Goal: Task Accomplishment & Management: Manage account settings

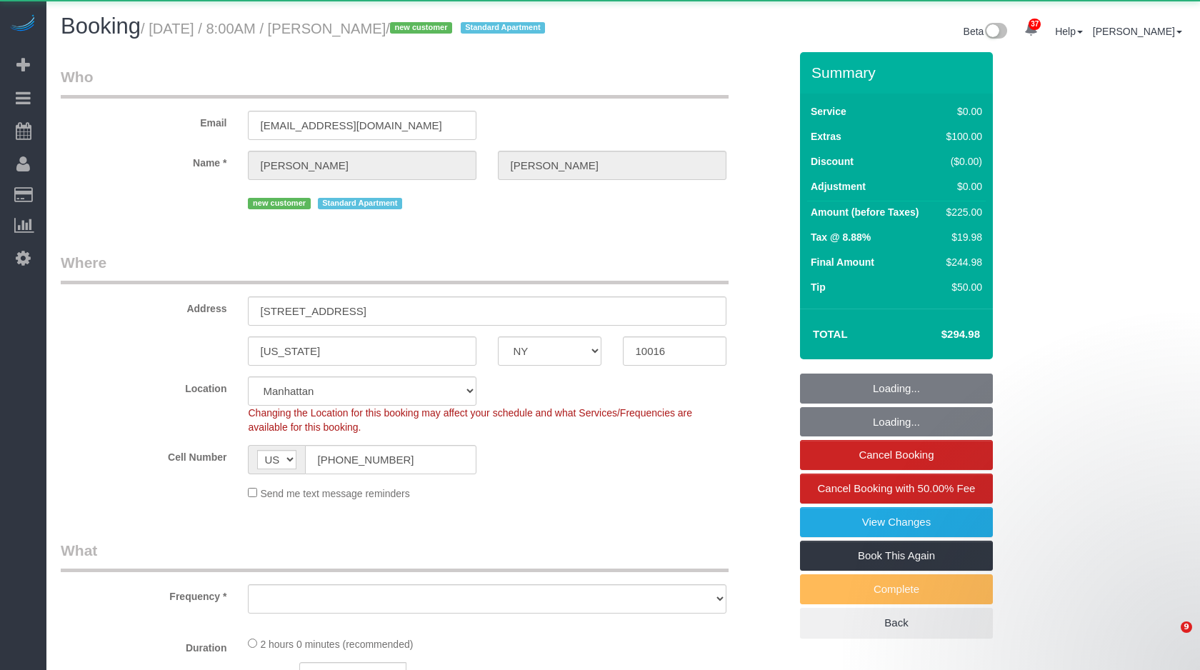
select select "NY"
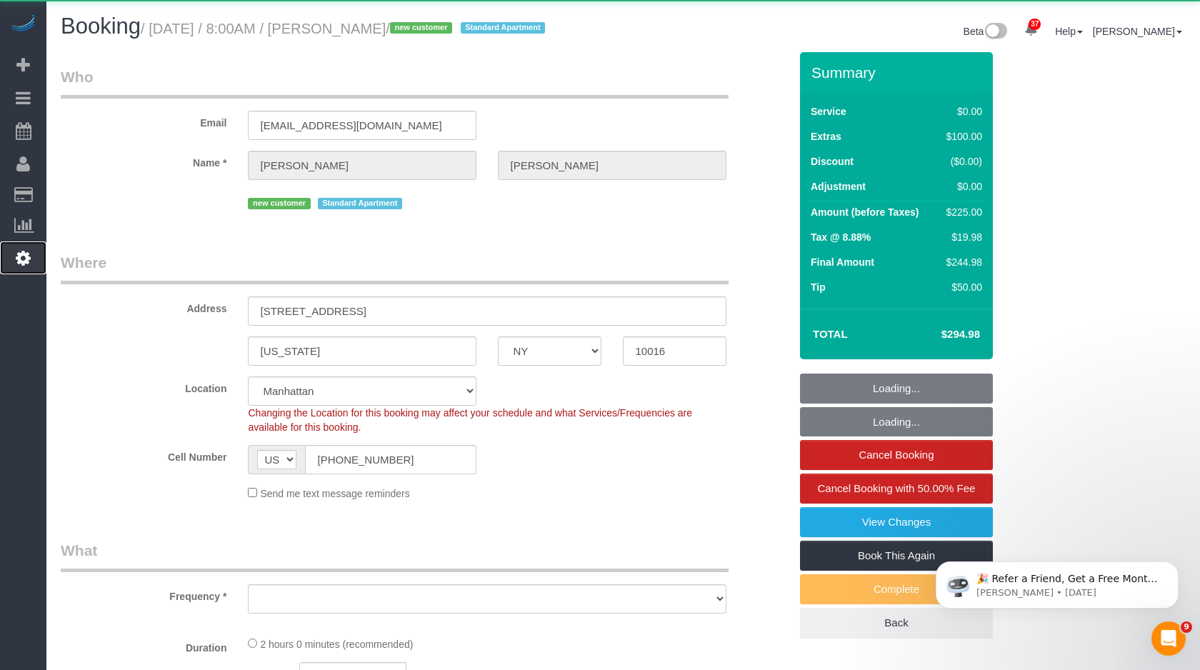
click at [28, 256] on icon at bounding box center [23, 257] width 15 height 17
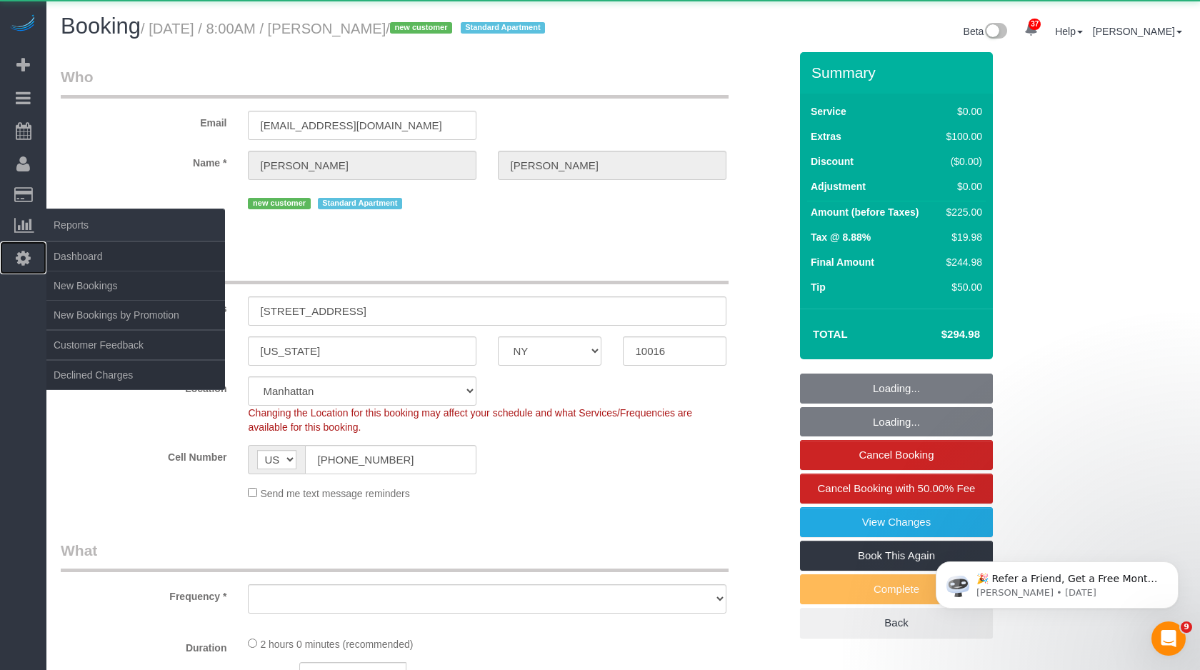
select select "object:27637"
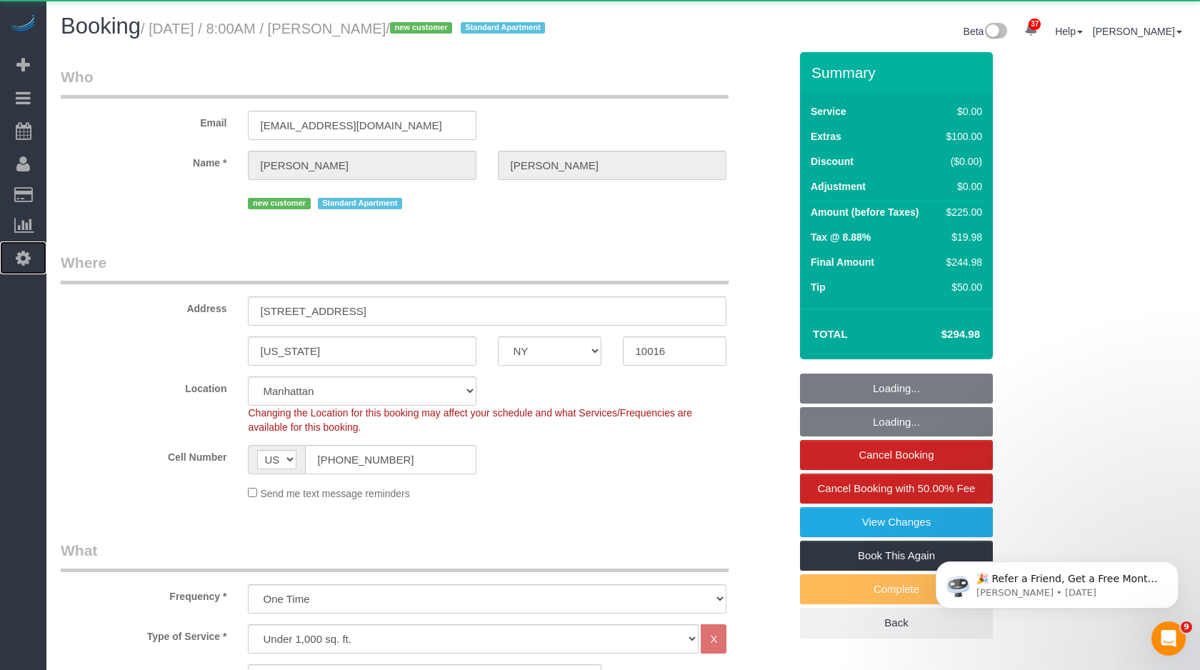
select select "string:stripe-pm_1SGmhc4VGloSiKo7iqsuiVOv"
select select "number:89"
select select "number:90"
select select "number:15"
select select "number:5"
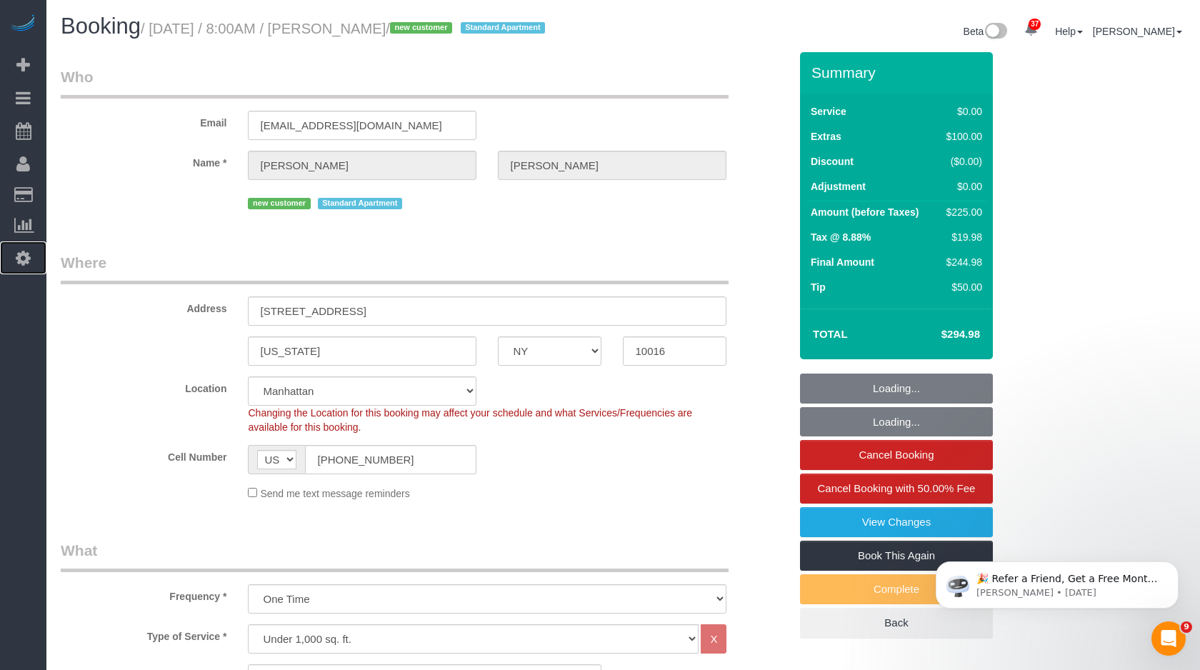
select select "object:27925"
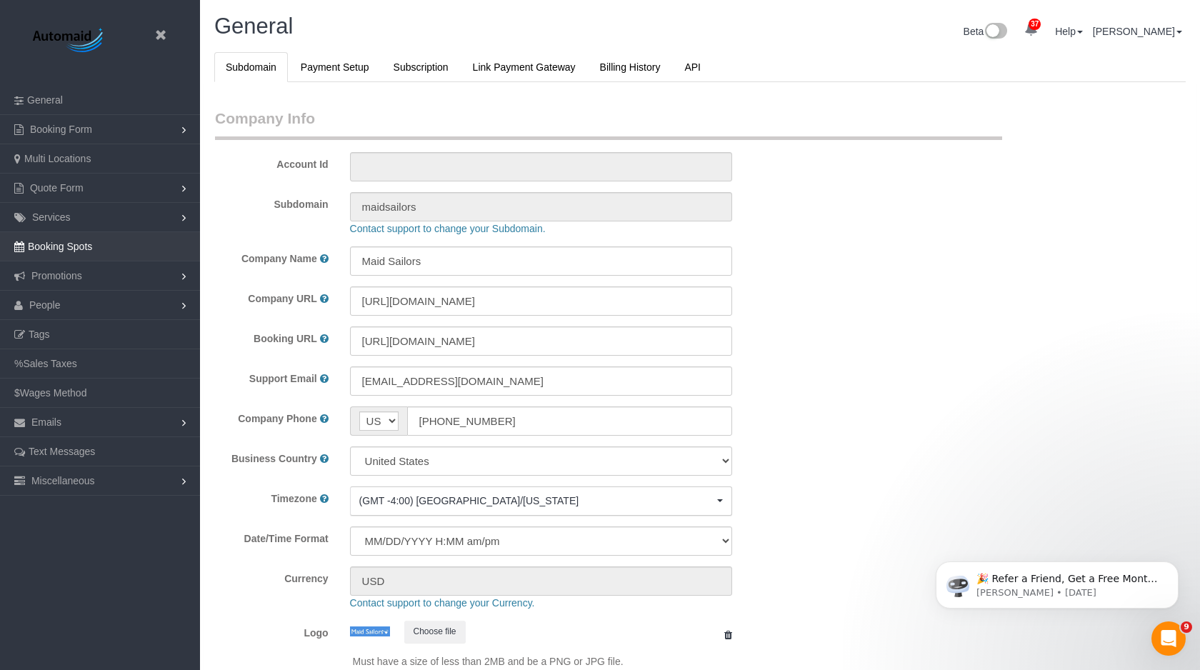
select select "425"
click at [23, 262] on link "Promotions" at bounding box center [100, 276] width 200 height 29
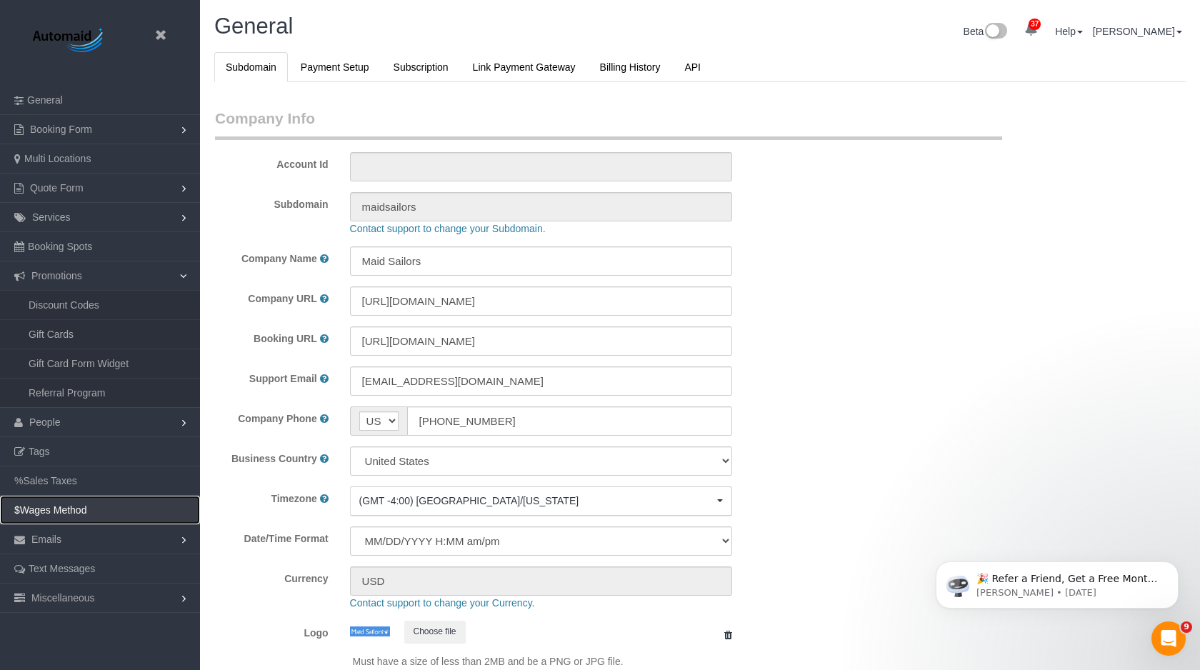
click at [73, 514] on span "Wages Method" at bounding box center [53, 509] width 67 height 11
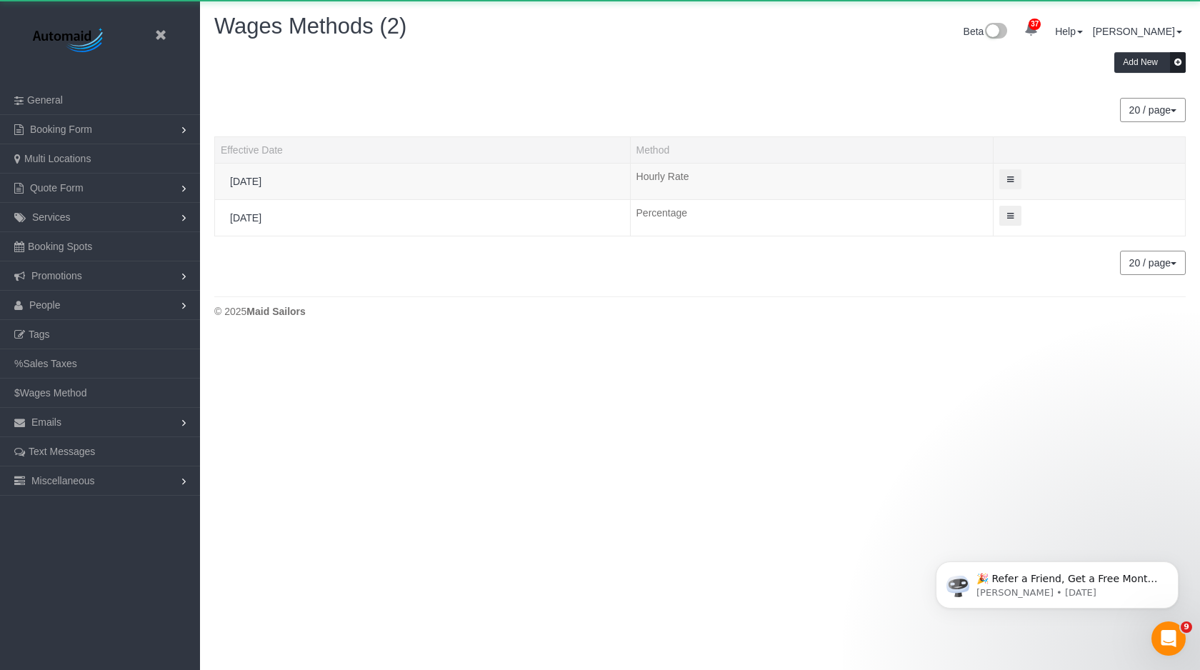
scroll to position [339, 1200]
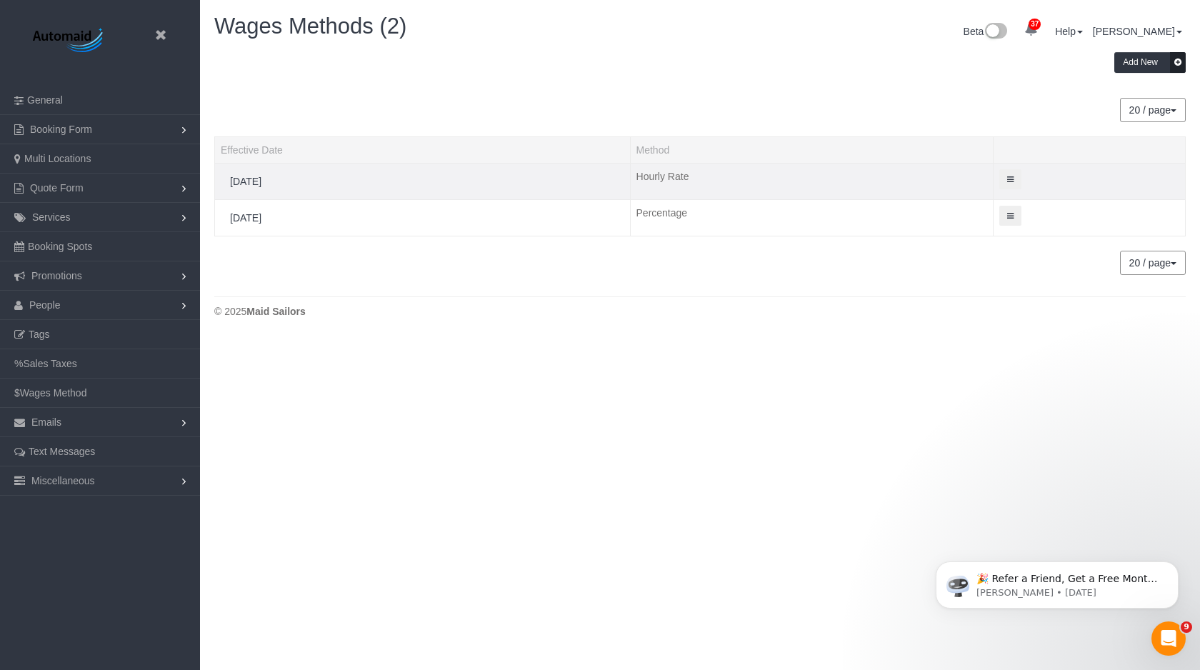
click at [1011, 173] on button at bounding box center [1011, 179] width 22 height 21
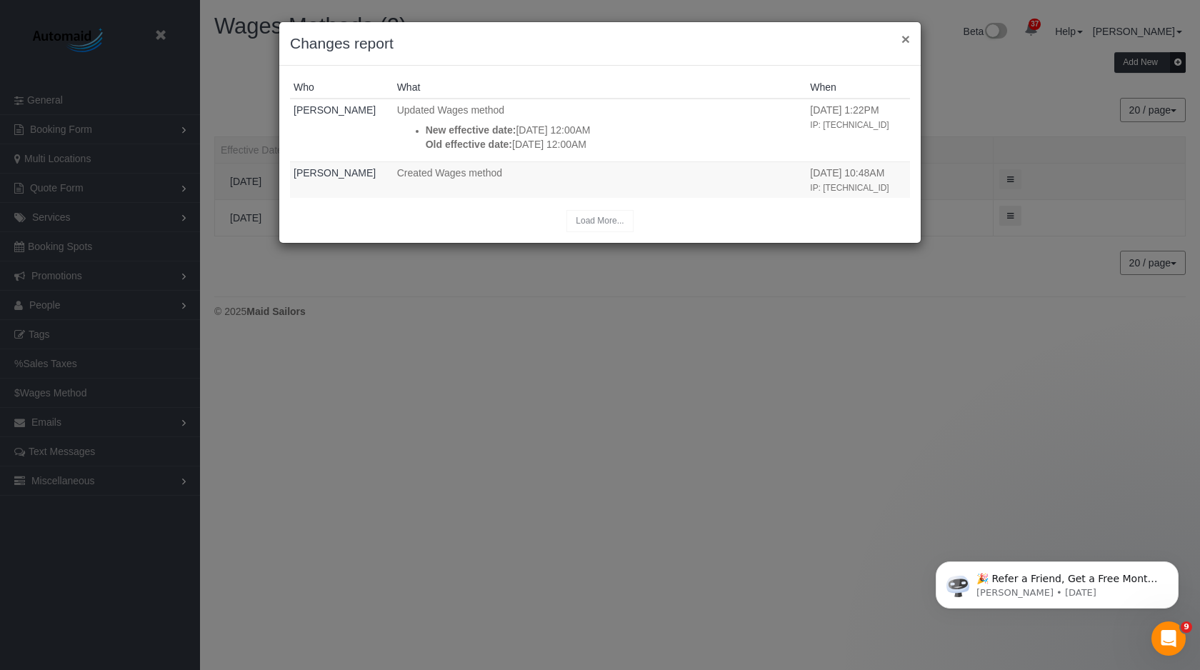
click at [908, 36] on button "×" at bounding box center [906, 38] width 9 height 15
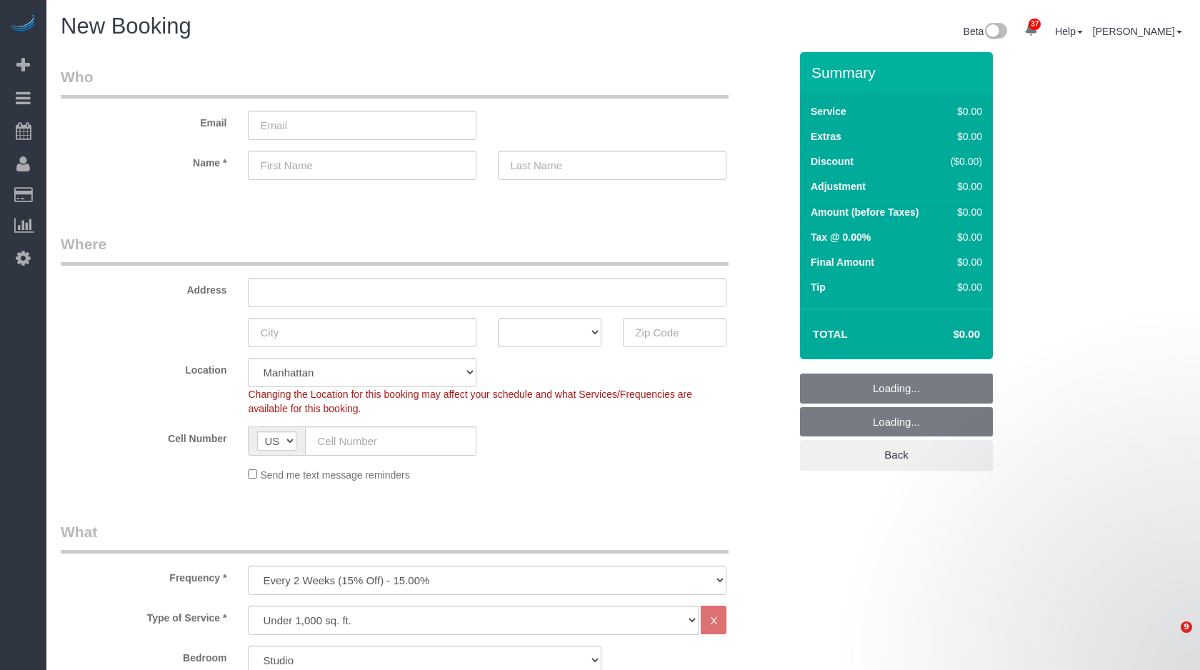
select select "number:89"
select select "number:90"
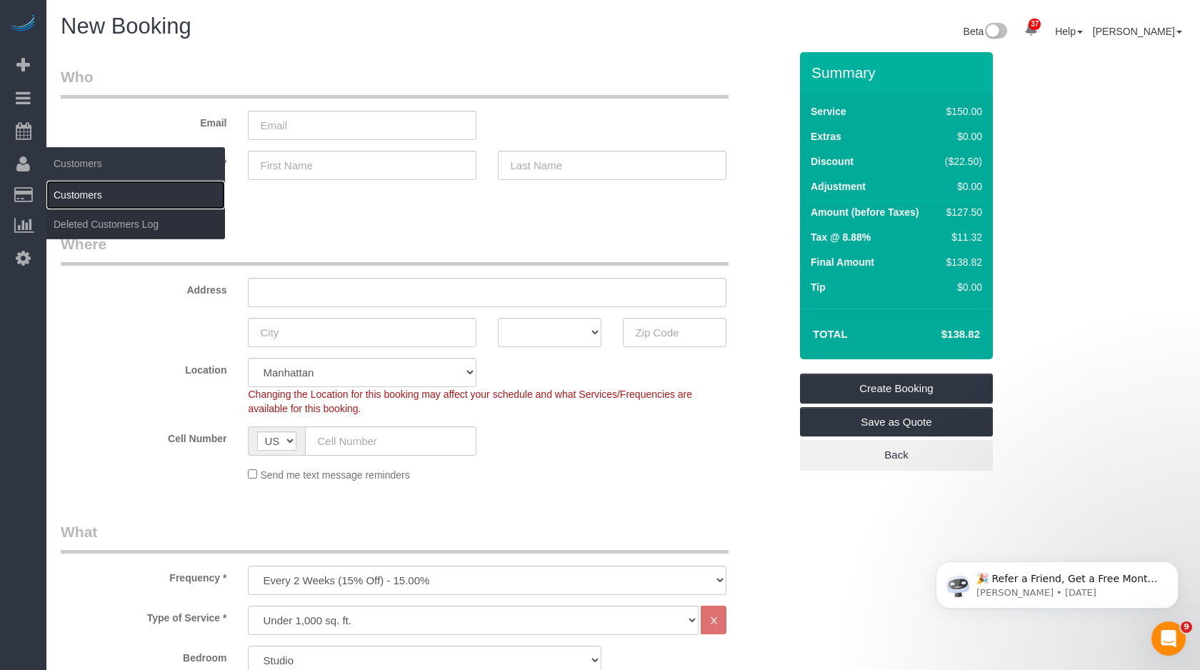
click at [87, 195] on link "Customers" at bounding box center [135, 195] width 179 height 29
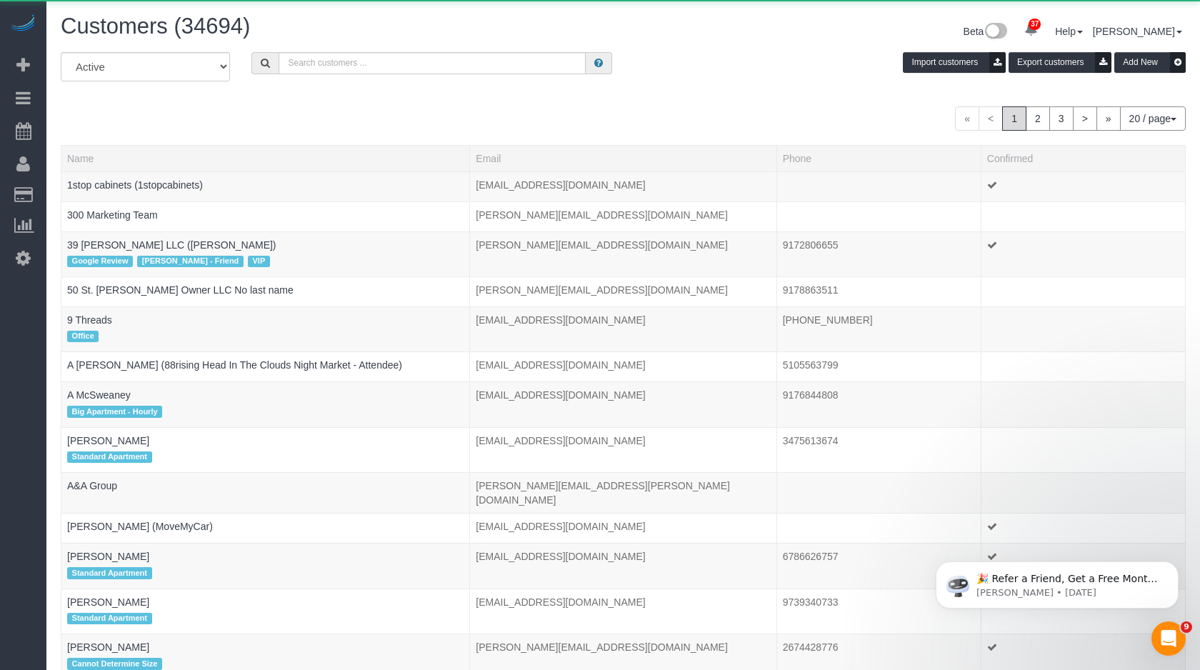
scroll to position [1059, 1200]
click at [439, 59] on input "text" at bounding box center [432, 63] width 307 height 22
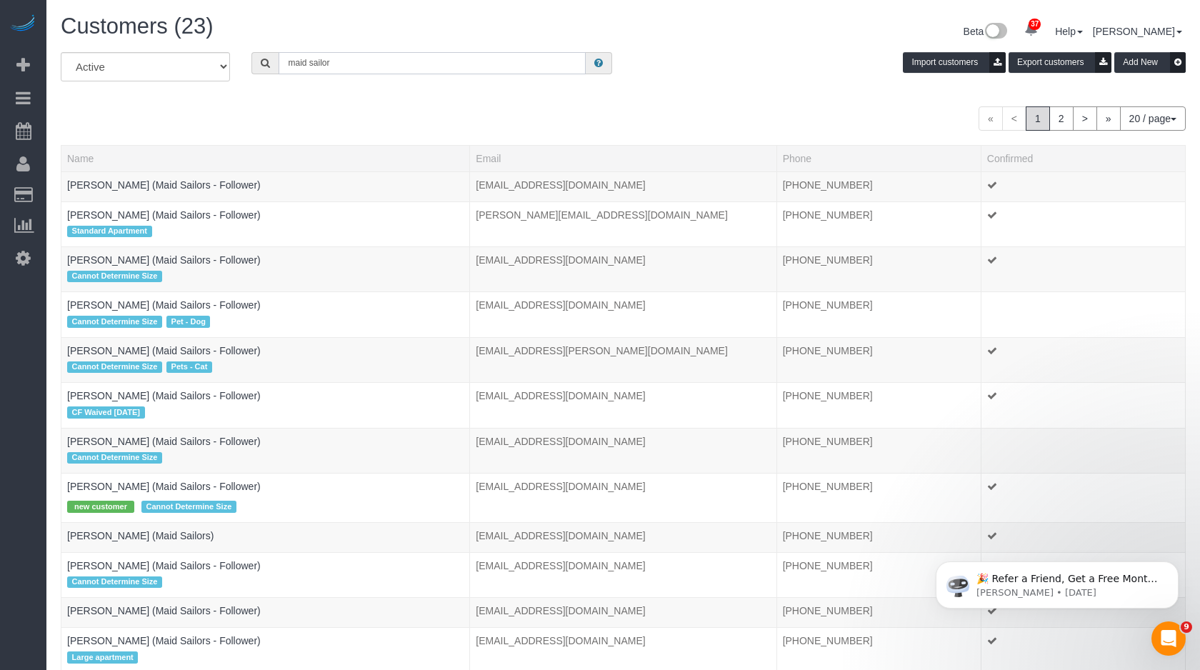
scroll to position [1124, 1200]
type input "maid sailor"
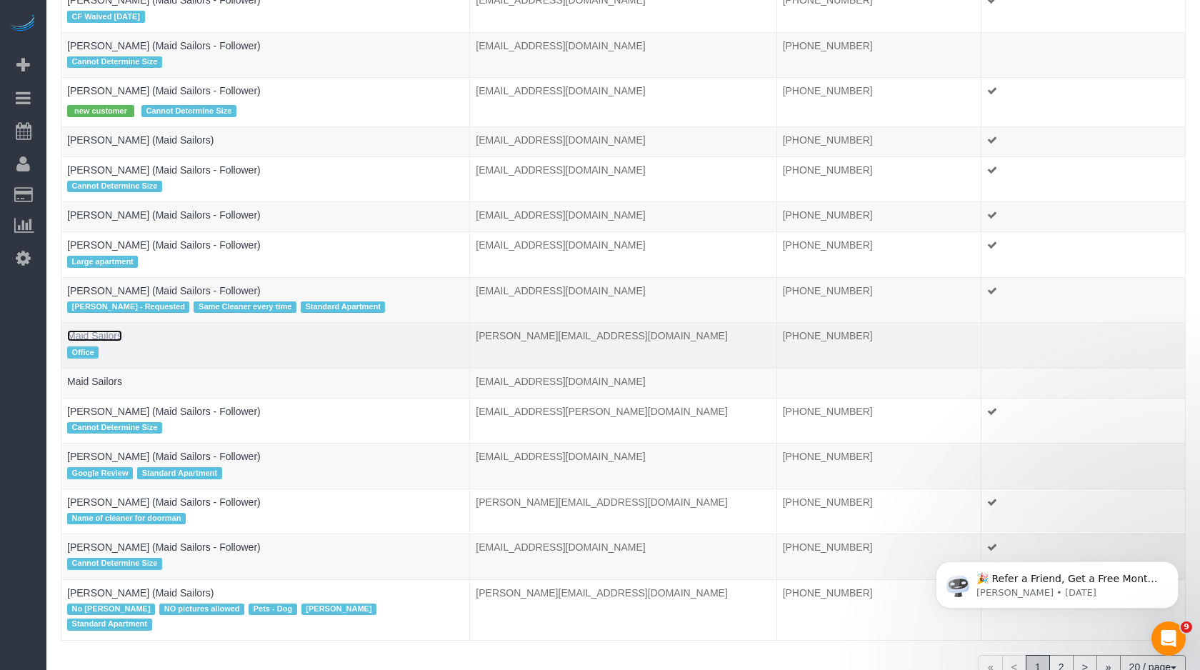
click at [103, 336] on link "Maid Sailors" at bounding box center [94, 335] width 55 height 11
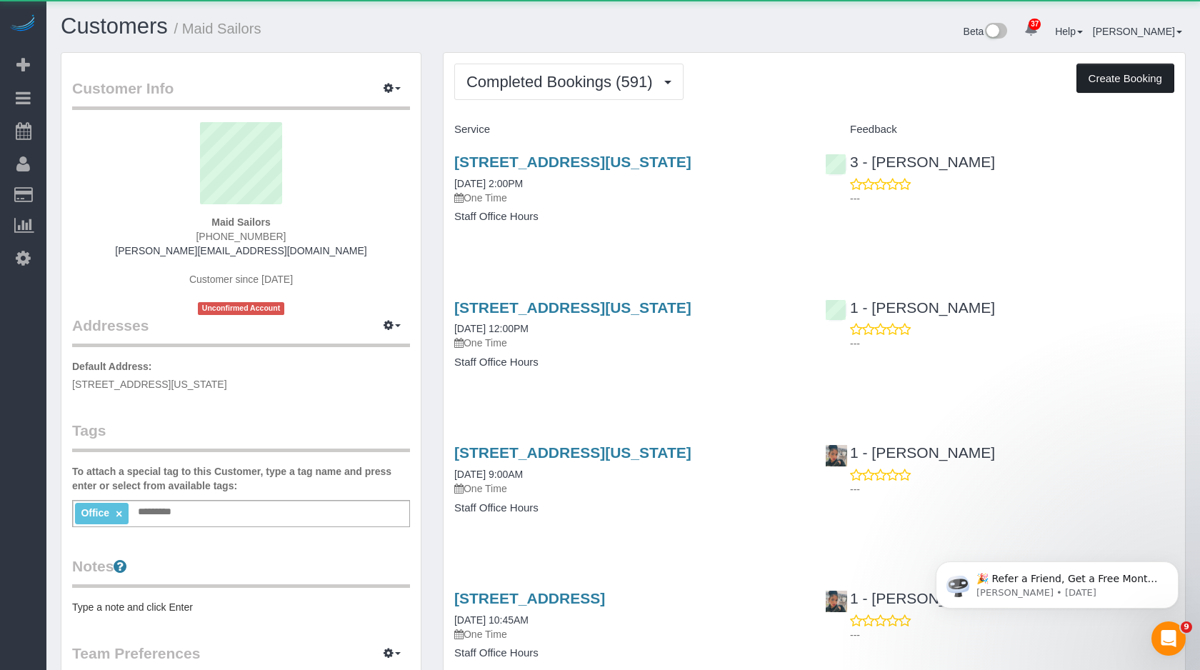
scroll to position [4233, 1200]
click at [1125, 81] on button "Create Booking" at bounding box center [1126, 79] width 98 height 30
select select "NY"
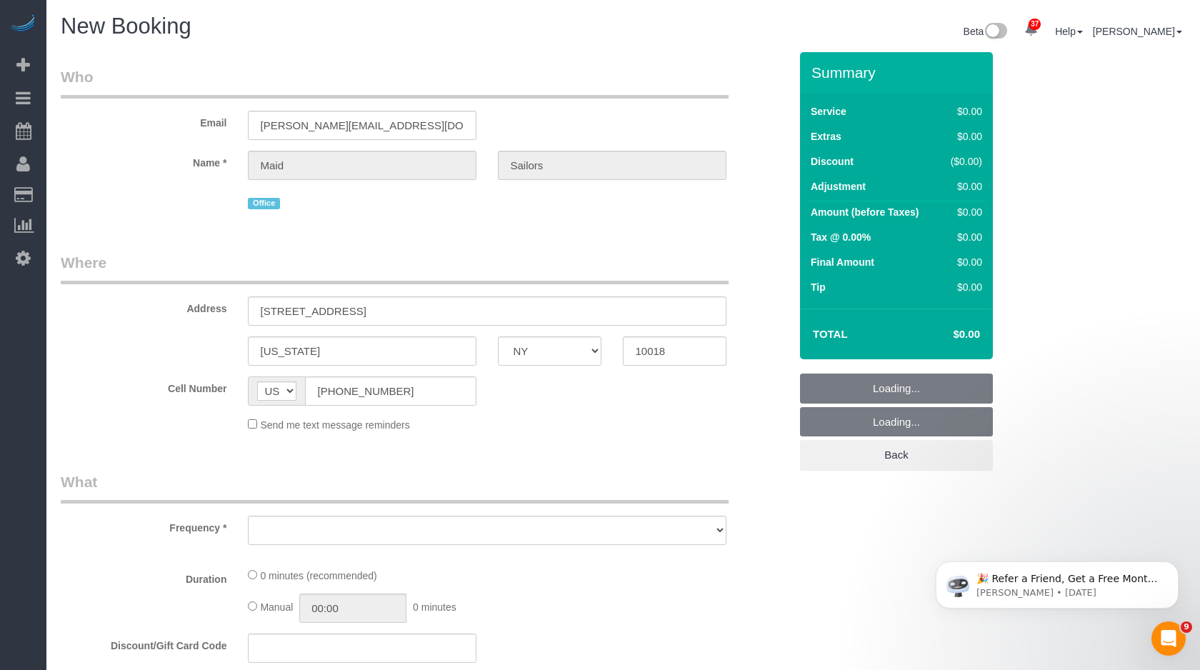
select select "object:5431"
select select "number:89"
select select "number:90"
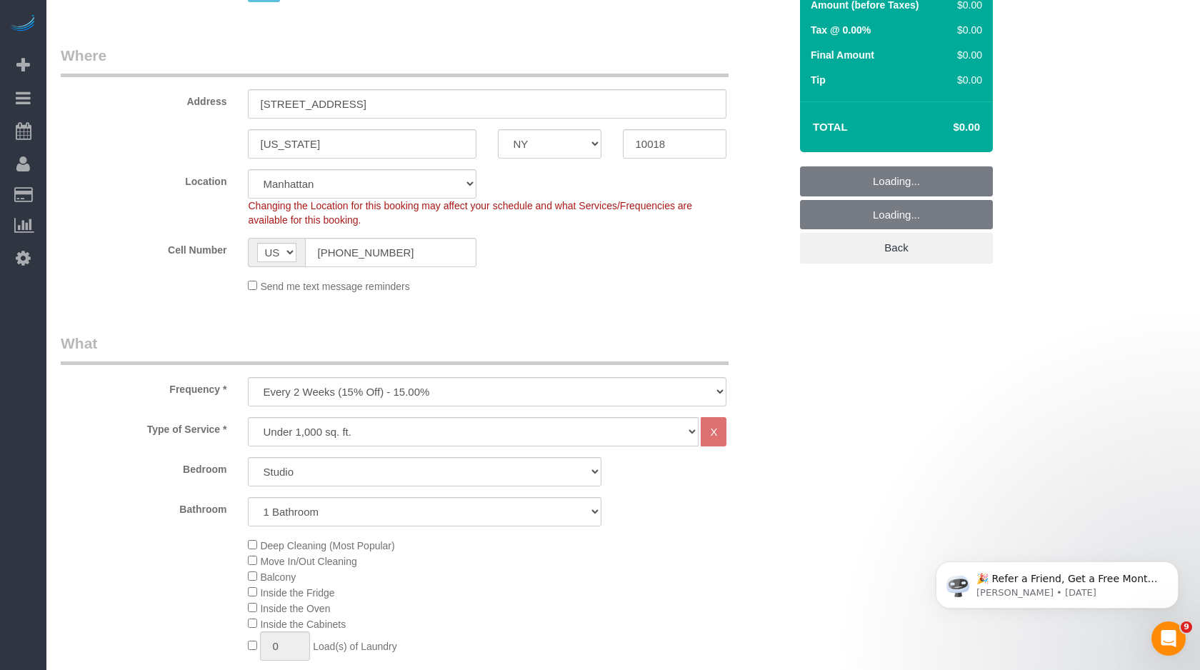
scroll to position [2496, 1200]
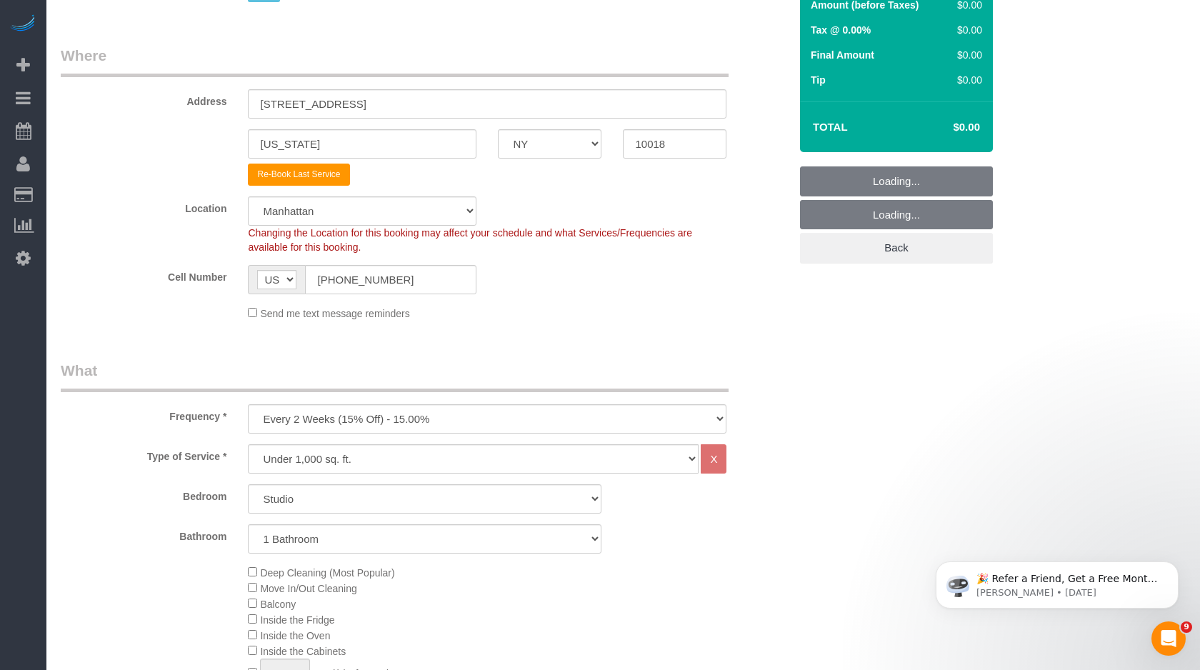
click at [391, 400] on div "Frequency * One Time Weekly (20% Off) - 20.00% Every 2 Weeks (15% Off) - 15.00%…" at bounding box center [425, 397] width 750 height 74
click at [384, 411] on select "One Time Weekly (20% Off) - 20.00% Every 2 Weeks (15% Off) - 15.00% Every 4 Wee…" at bounding box center [487, 418] width 479 height 29
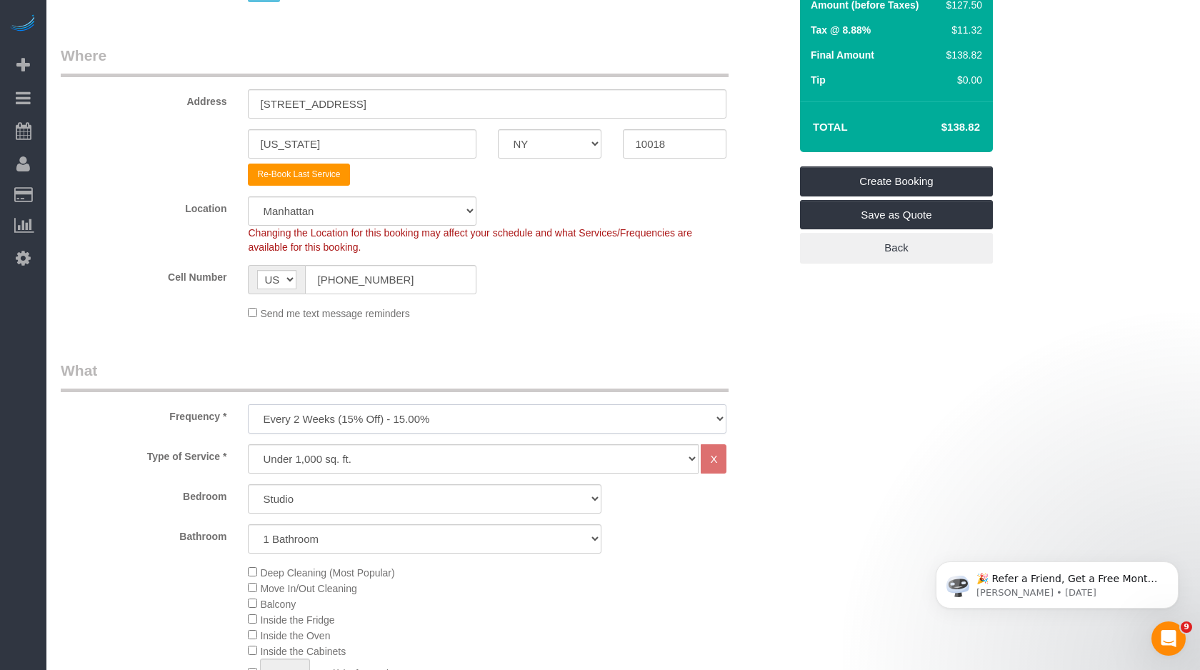
select select "object:6198"
click at [248, 404] on select "One Time Weekly (20% Off) - 20.00% Every 2 Weeks (15% Off) - 15.00% Every 4 Wee…" at bounding box center [487, 418] width 479 height 29
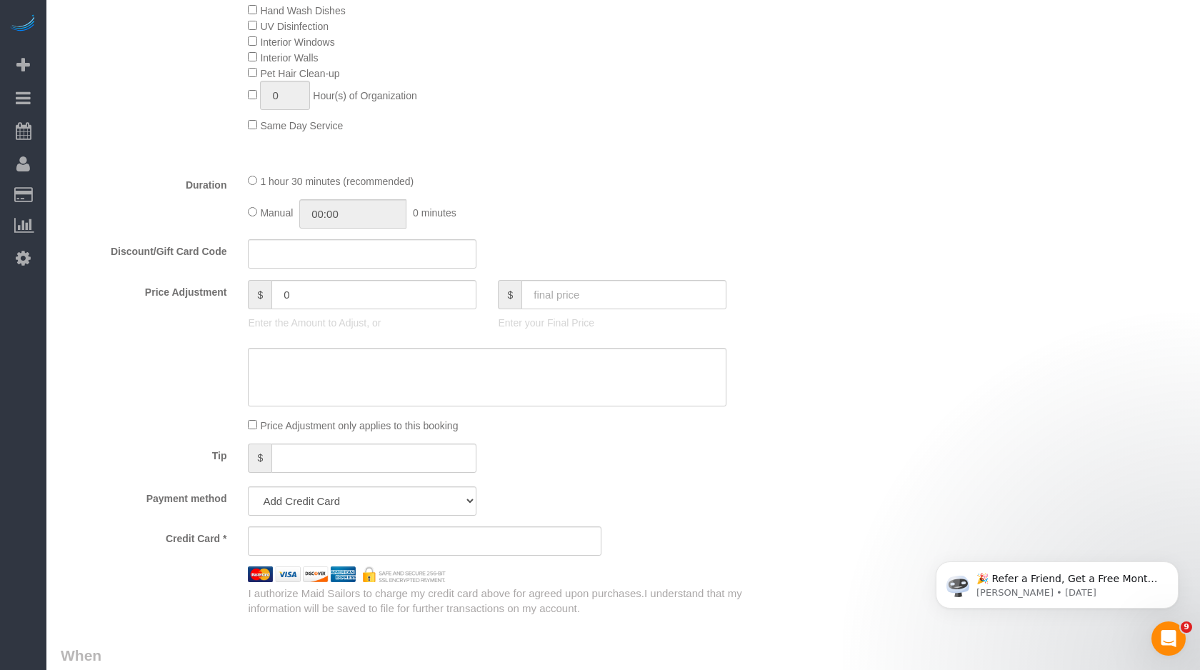
scroll to position [917, 0]
click at [513, 294] on span "$" at bounding box center [510, 293] width 24 height 29
click at [564, 285] on input "text" at bounding box center [624, 293] width 205 height 29
type input "0"
click at [784, 241] on div "Discount/Gift Card Code" at bounding box center [425, 254] width 750 height 30
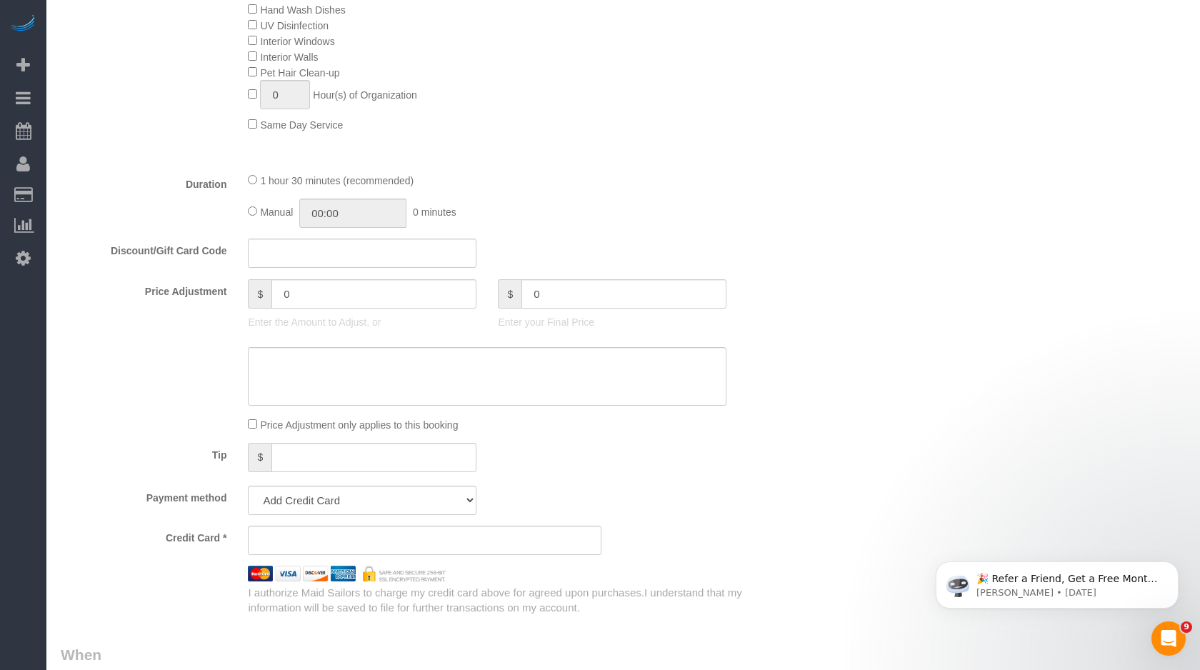
type input "-150"
click at [363, 502] on select "Add Credit Card Cash Check Paypal" at bounding box center [362, 500] width 229 height 29
select select "string:paypal"
click at [248, 486] on select "Add Credit Card Cash Check Paypal" at bounding box center [362, 500] width 229 height 29
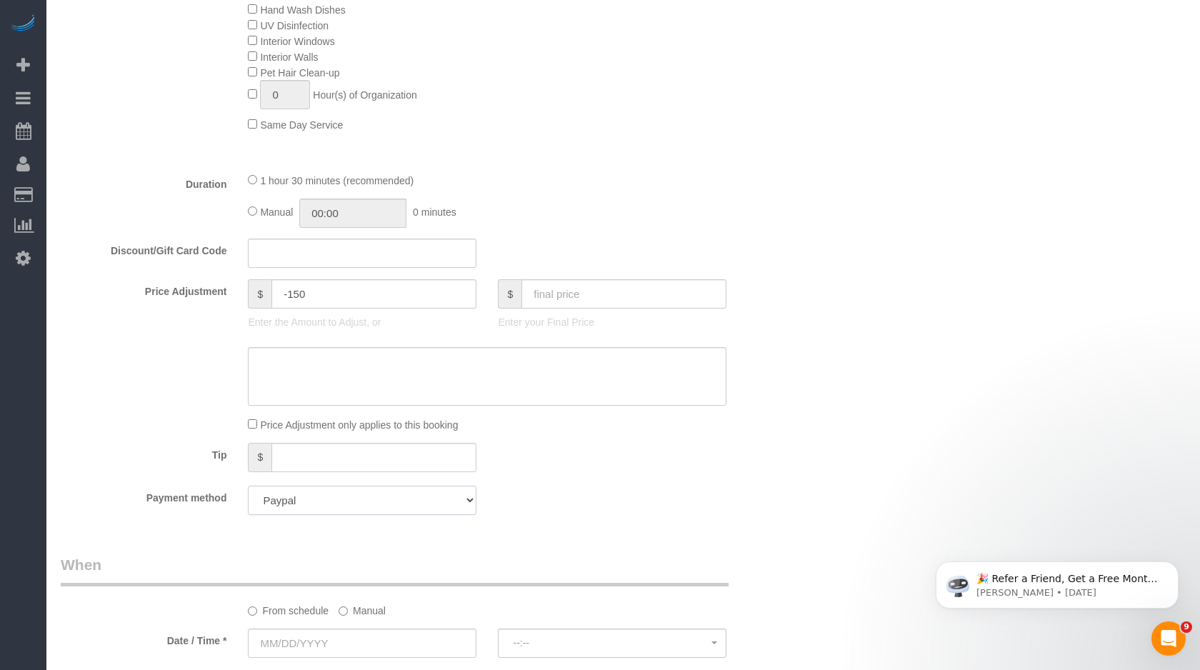
scroll to position [69042, 70248]
click at [572, 446] on div "Tip $" at bounding box center [425, 459] width 750 height 32
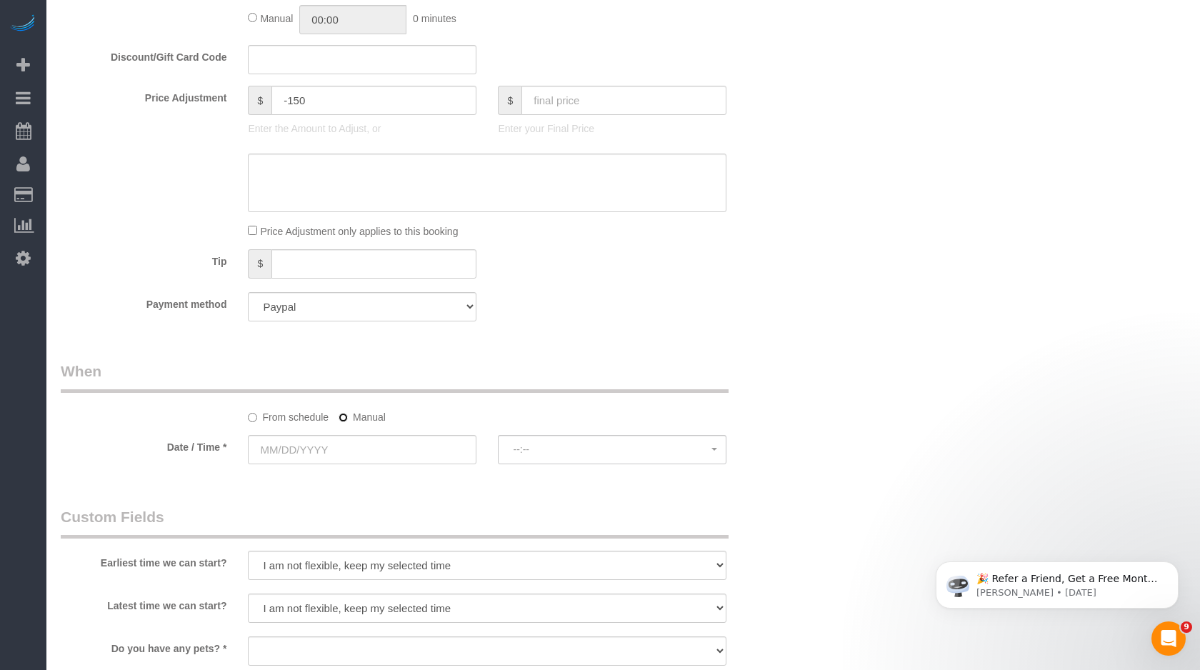
scroll to position [2484, 1200]
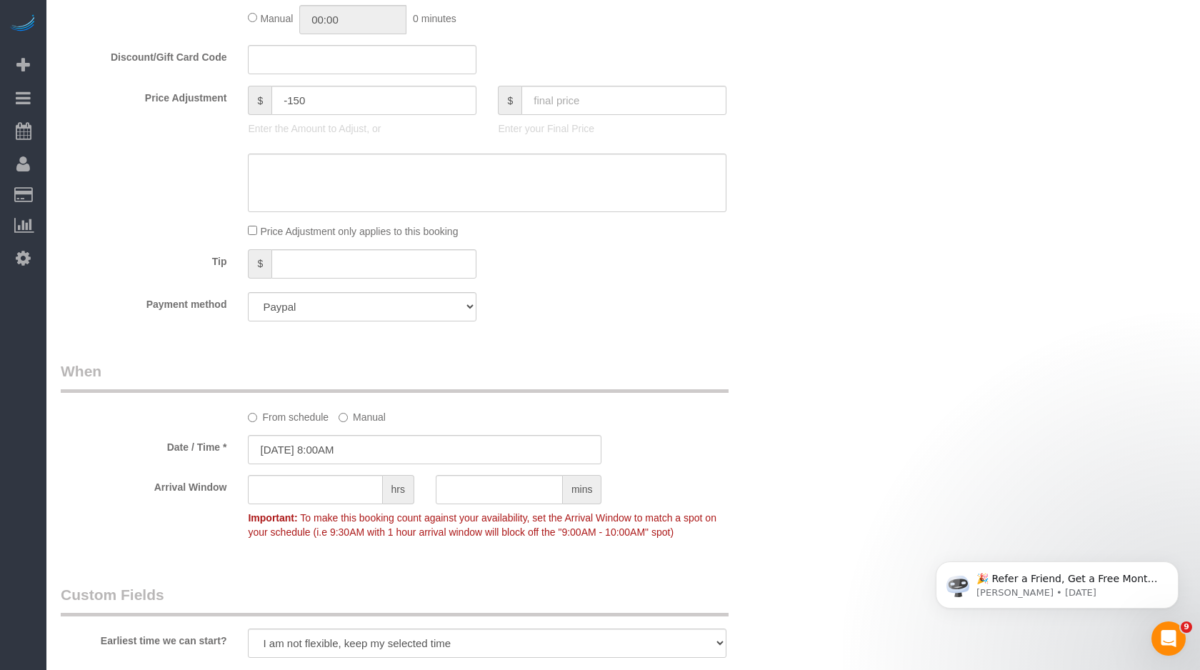
click at [371, 425] on sui-booking-spot "From schedule Manual Date / Time * 10/10/2025 8:00AM Arrival Window hrs mins Im…" at bounding box center [425, 453] width 729 height 185
click at [371, 437] on input "10/10/2025 8:00AM" at bounding box center [425, 449] width 354 height 29
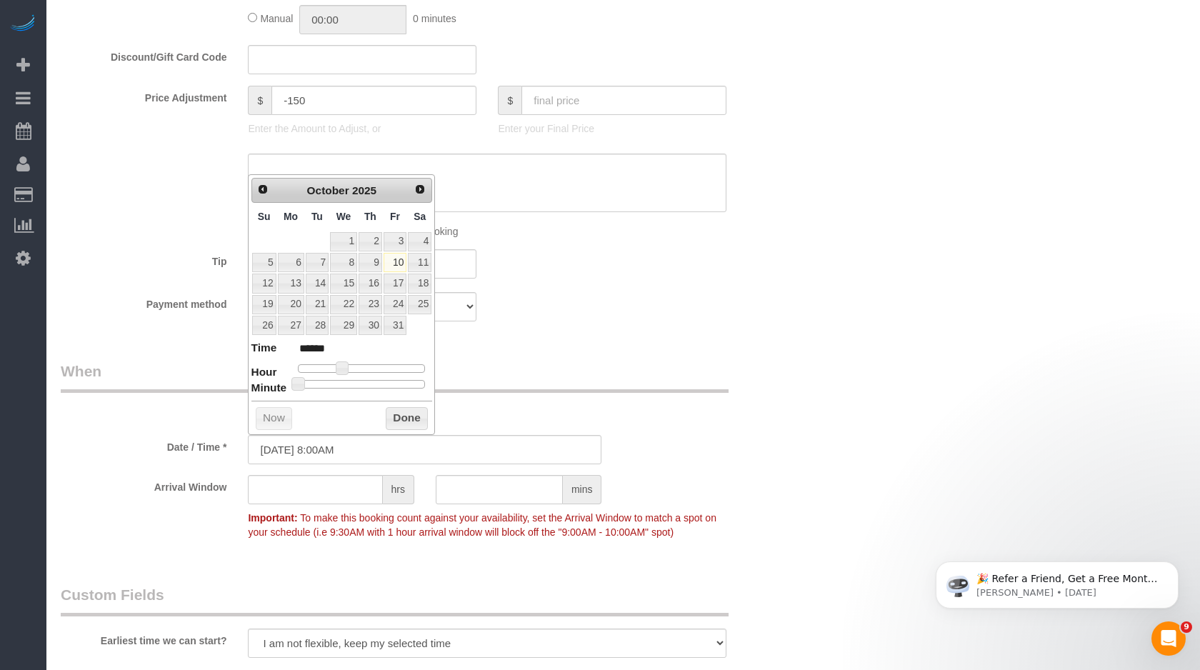
type input "[DATE] 1:00PM"
type input "******"
type input "10/10/2025 2:00PM"
type input "******"
type input "10/10/2025 3:00PM"
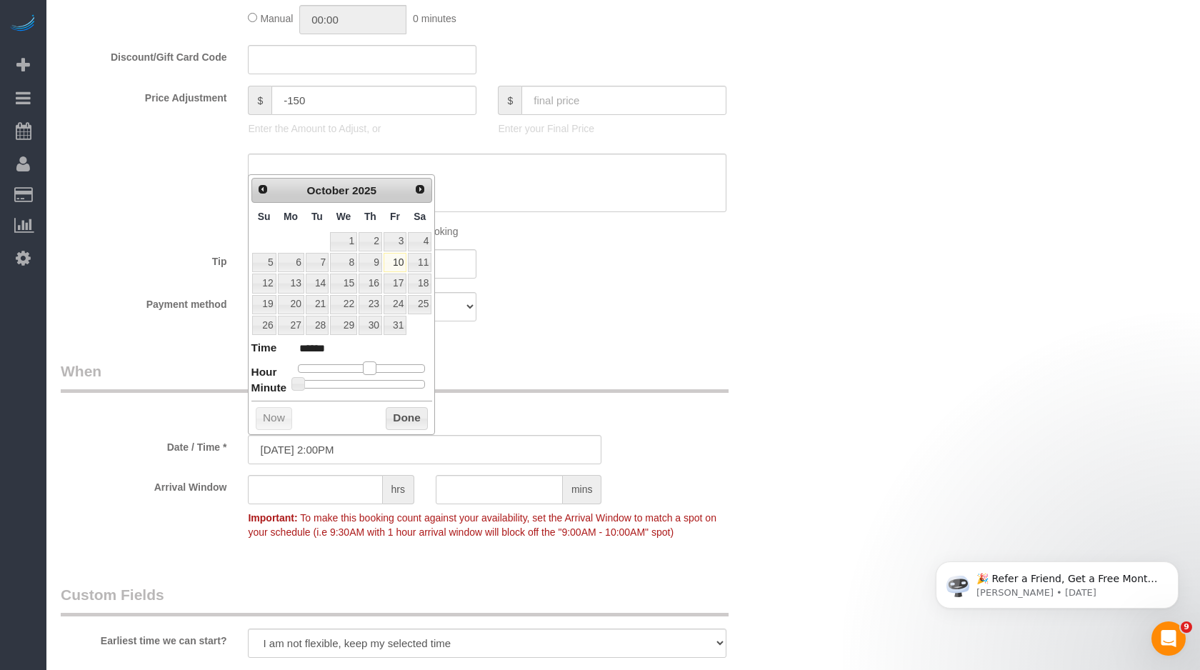
type input "******"
drag, startPoint x: 370, startPoint y: 371, endPoint x: 382, endPoint y: 371, distance: 12.1
click at [382, 371] on div at bounding box center [362, 368] width 128 height 9
click at [397, 409] on button "Done" at bounding box center [407, 418] width 42 height 23
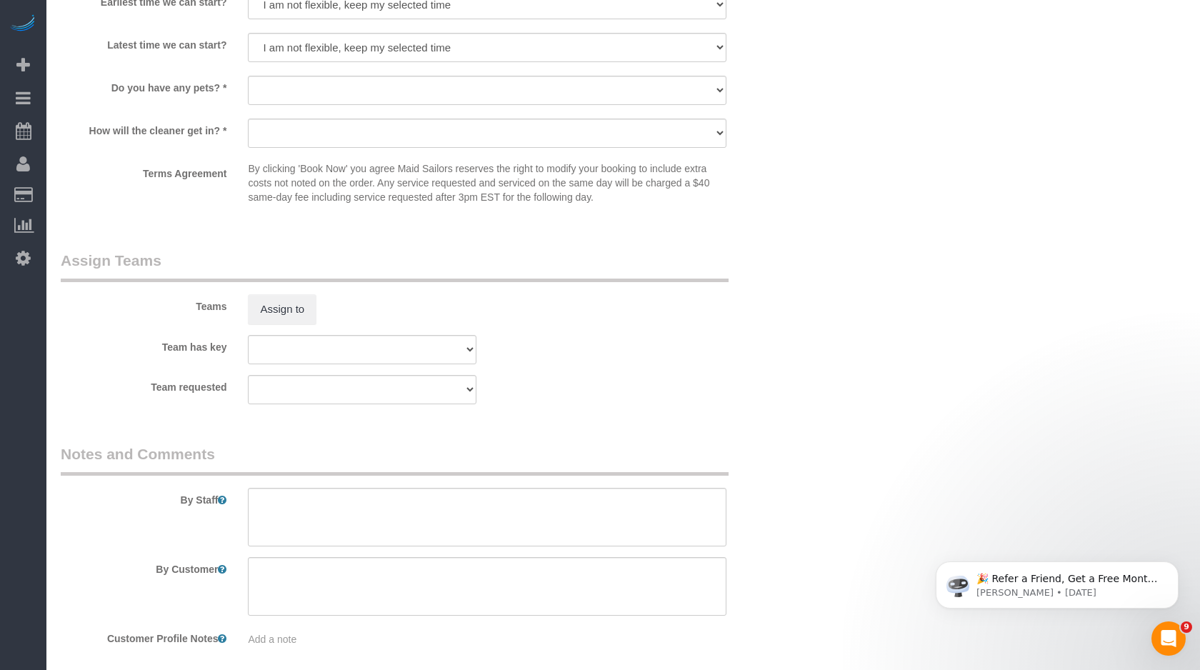
scroll to position [0, 0]
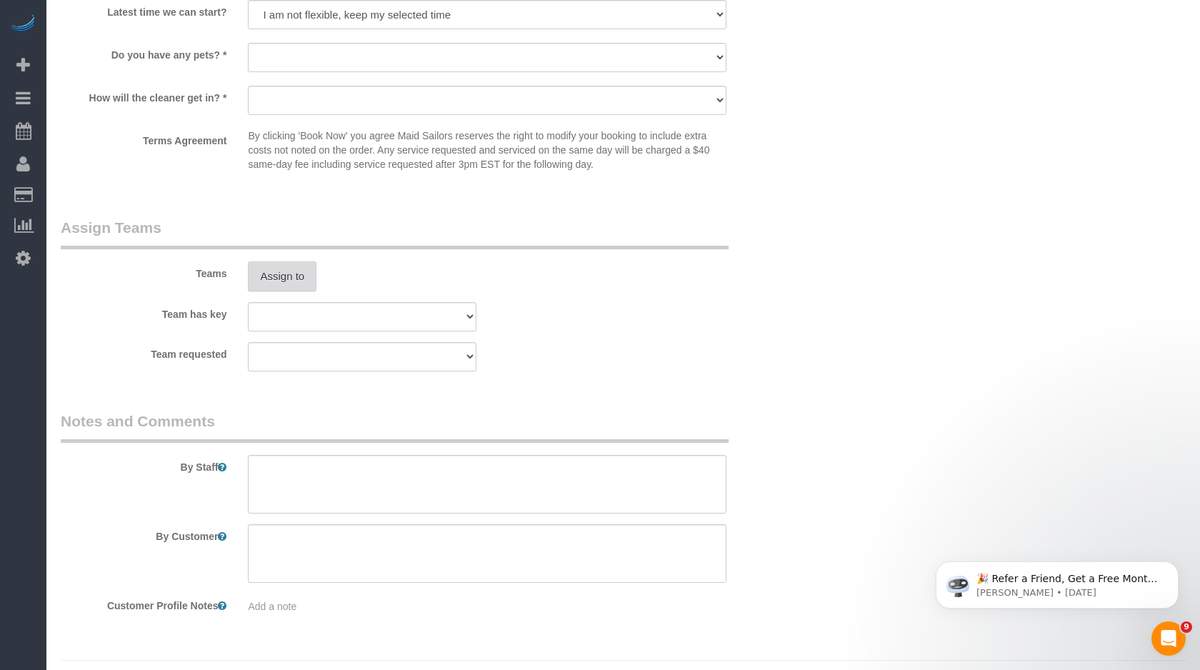
click at [296, 279] on button "Assign to" at bounding box center [282, 277] width 69 height 30
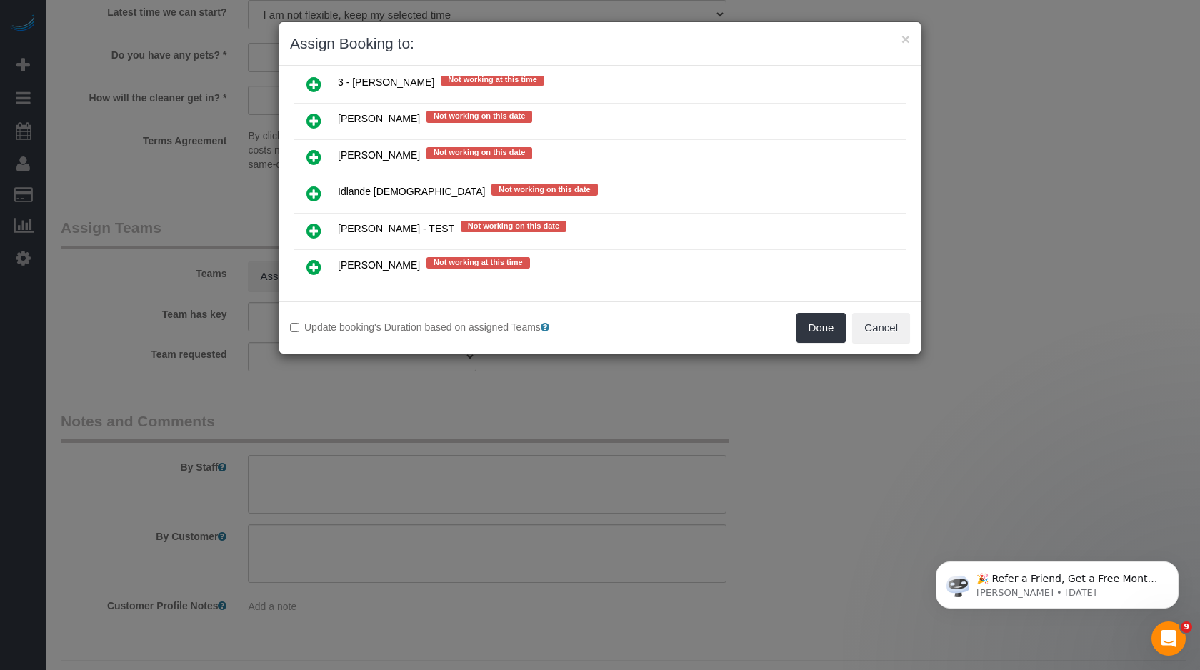
click at [312, 259] on icon at bounding box center [314, 267] width 15 height 17
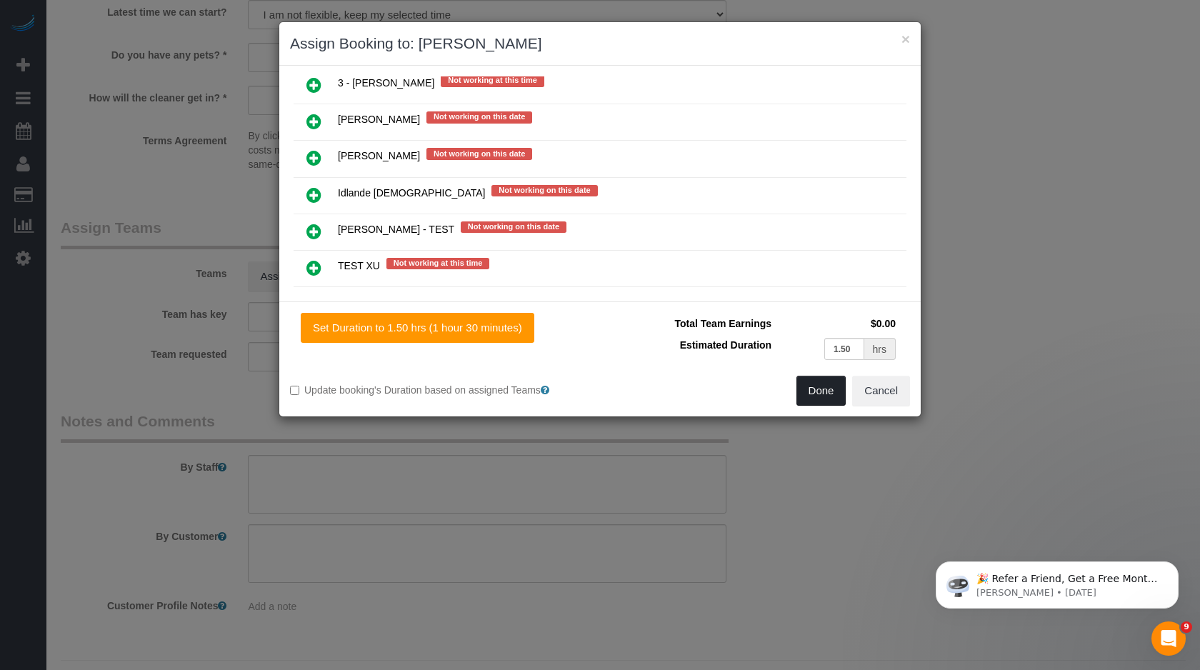
click at [818, 394] on button "Done" at bounding box center [822, 391] width 50 height 30
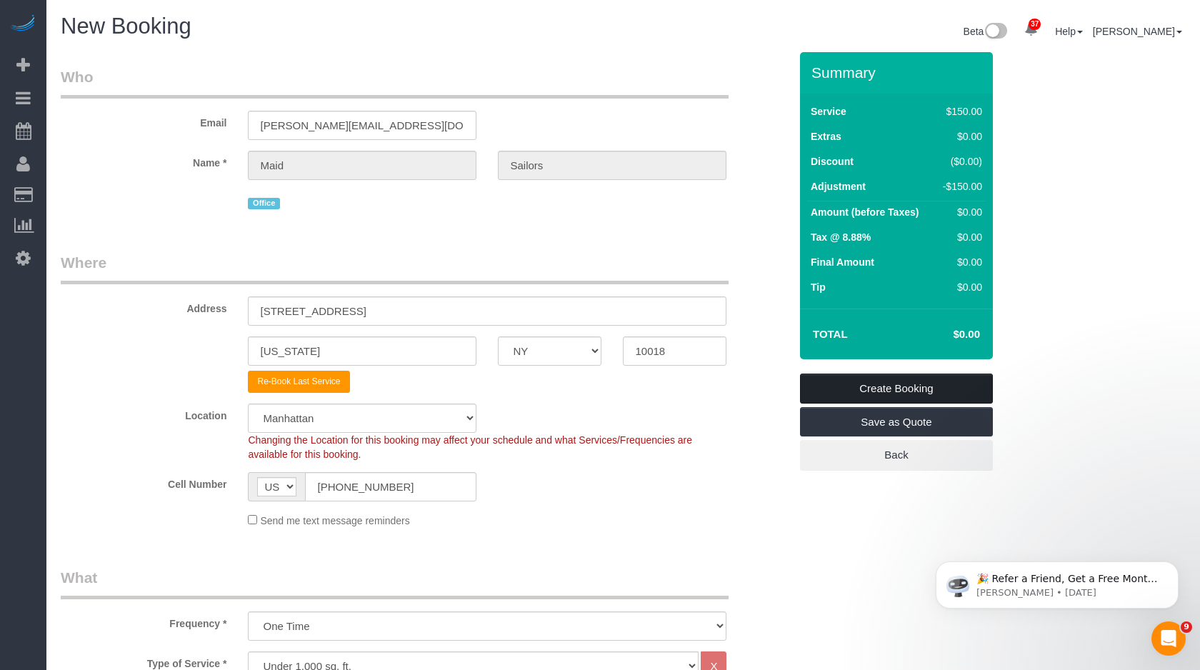
click at [896, 392] on link "Create Booking" at bounding box center [896, 389] width 193 height 30
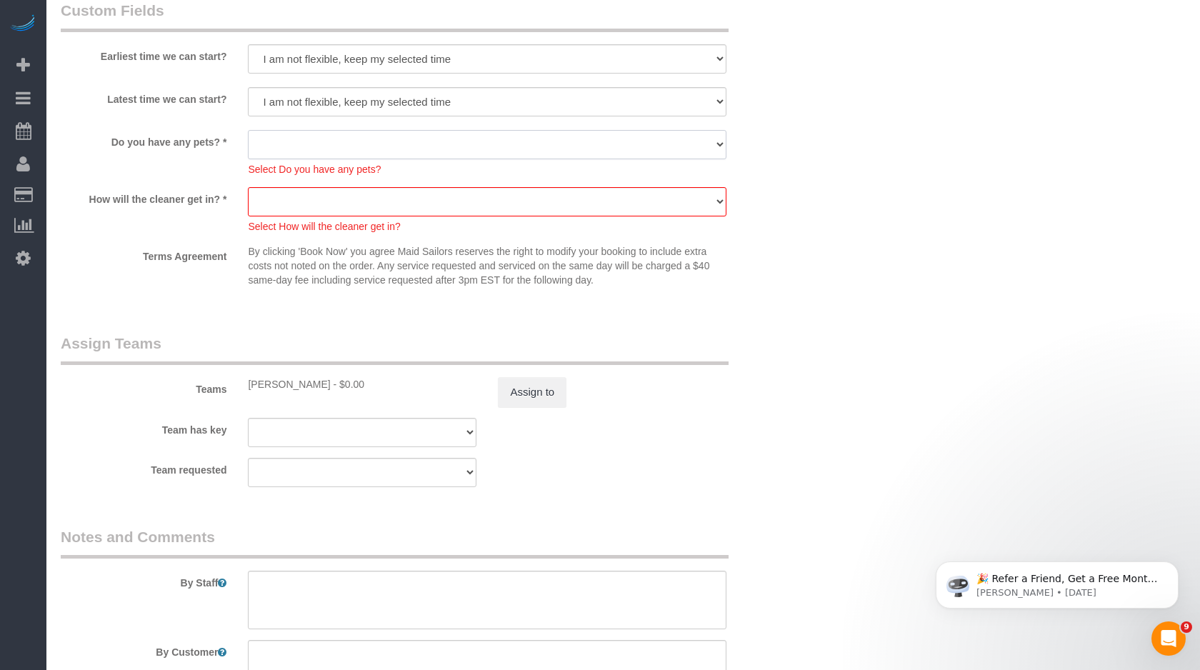
click at [556, 135] on select "Dog Cat None" at bounding box center [487, 144] width 479 height 29
select select "number:14"
click at [248, 130] on select "Dog Cat None" at bounding box center [487, 144] width 479 height 29
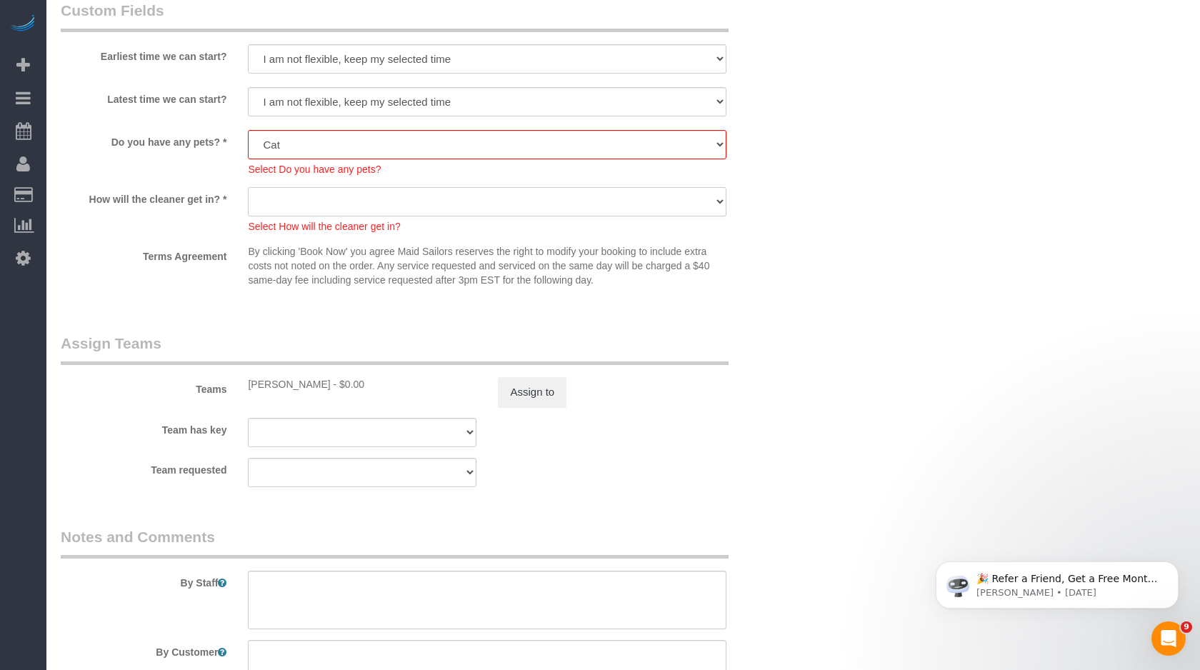
click at [503, 202] on select "We'll let you in. Doorman/Front Desk has the key. Other (Provide details)" at bounding box center [487, 201] width 479 height 29
select select "number:6"
click at [248, 187] on select "We'll let you in. Doorman/Front Desk has the key. Other (Provide details)" at bounding box center [487, 201] width 479 height 29
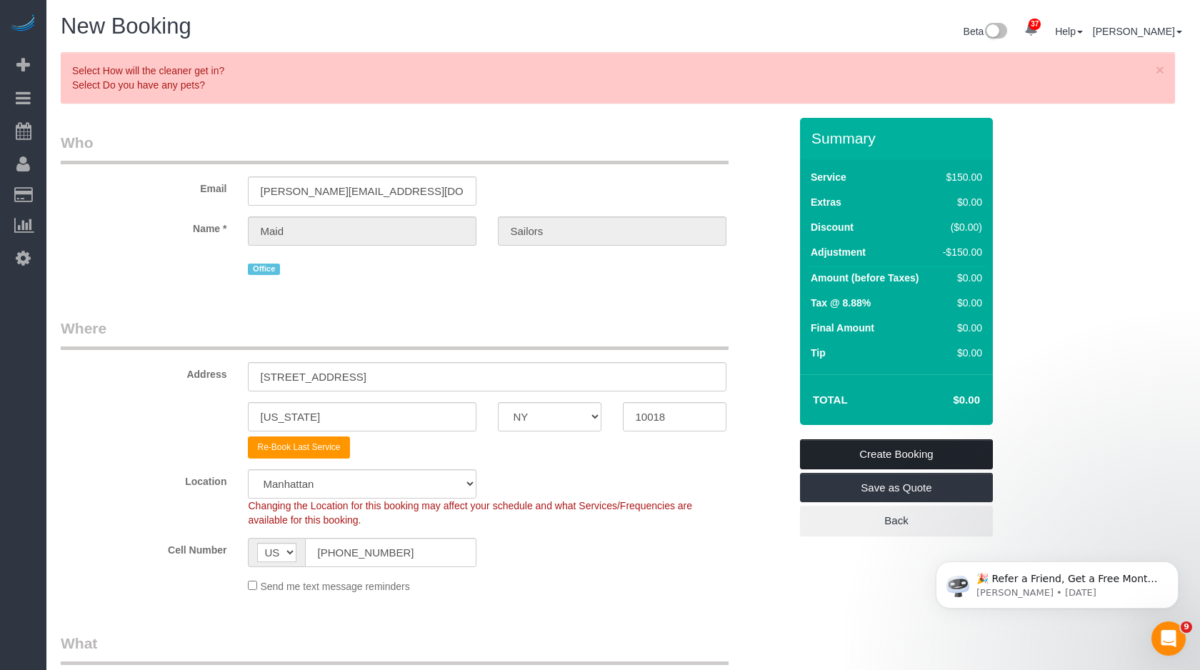
click at [863, 455] on link "Create Booking" at bounding box center [896, 454] width 193 height 30
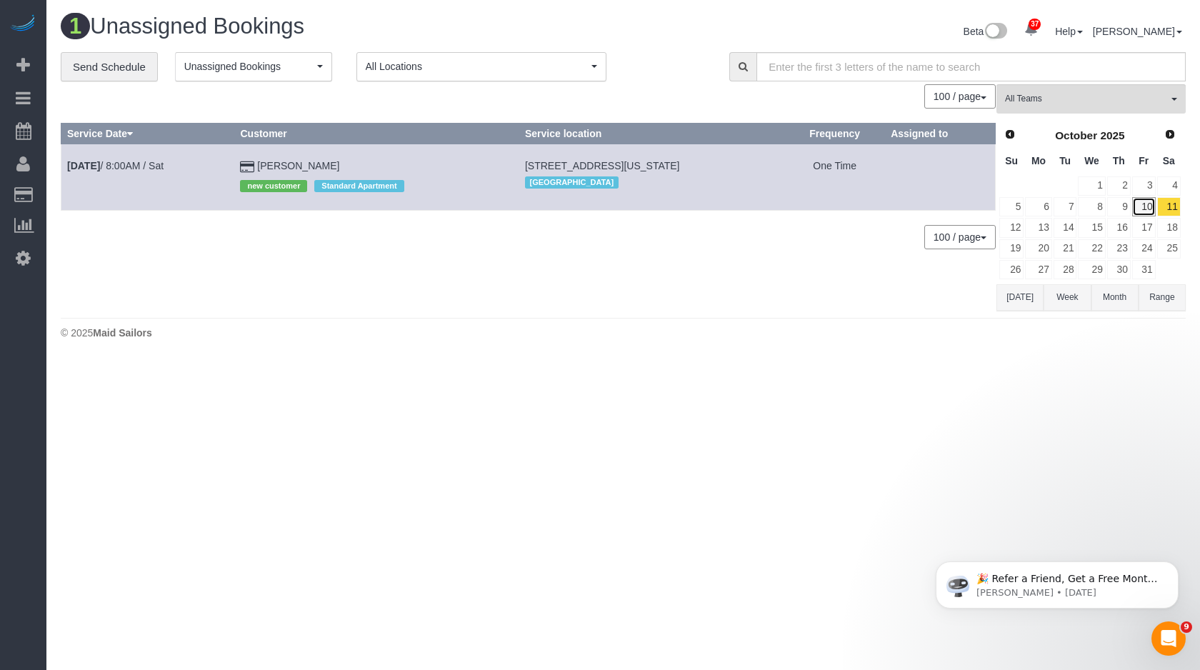
click at [1146, 206] on link "10" at bounding box center [1144, 206] width 24 height 19
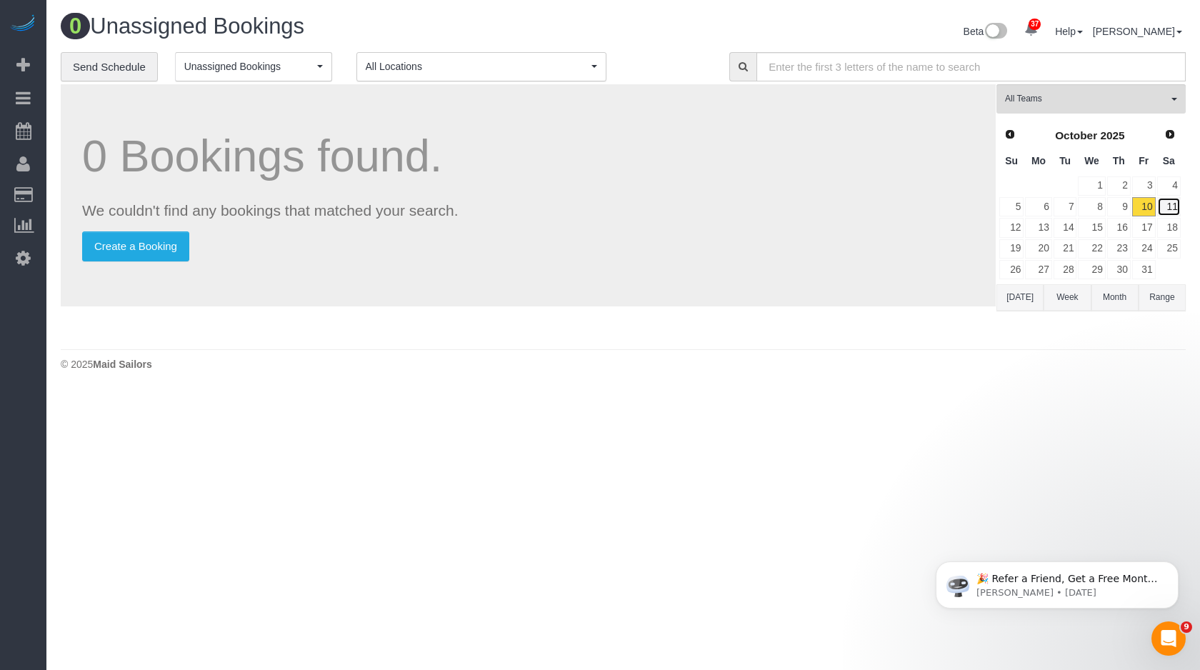
click at [1165, 205] on link "11" at bounding box center [1169, 206] width 24 height 19
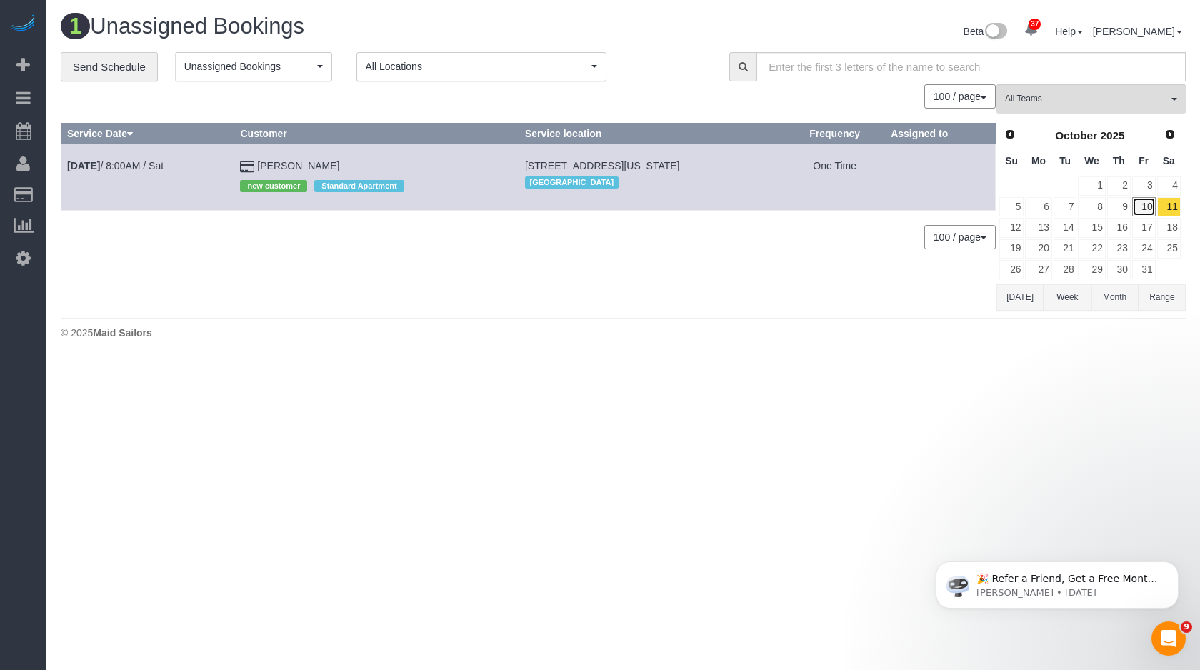
click at [1145, 201] on link "10" at bounding box center [1144, 206] width 24 height 19
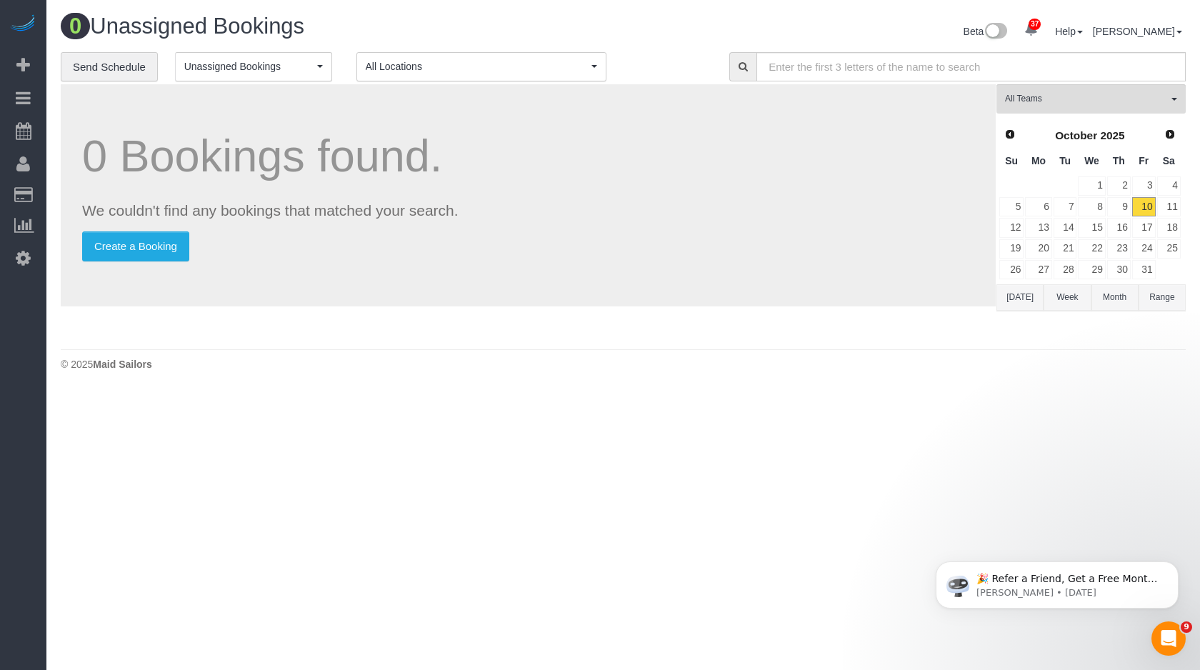
click at [484, 79] on button "All Locations" at bounding box center [482, 66] width 250 height 29
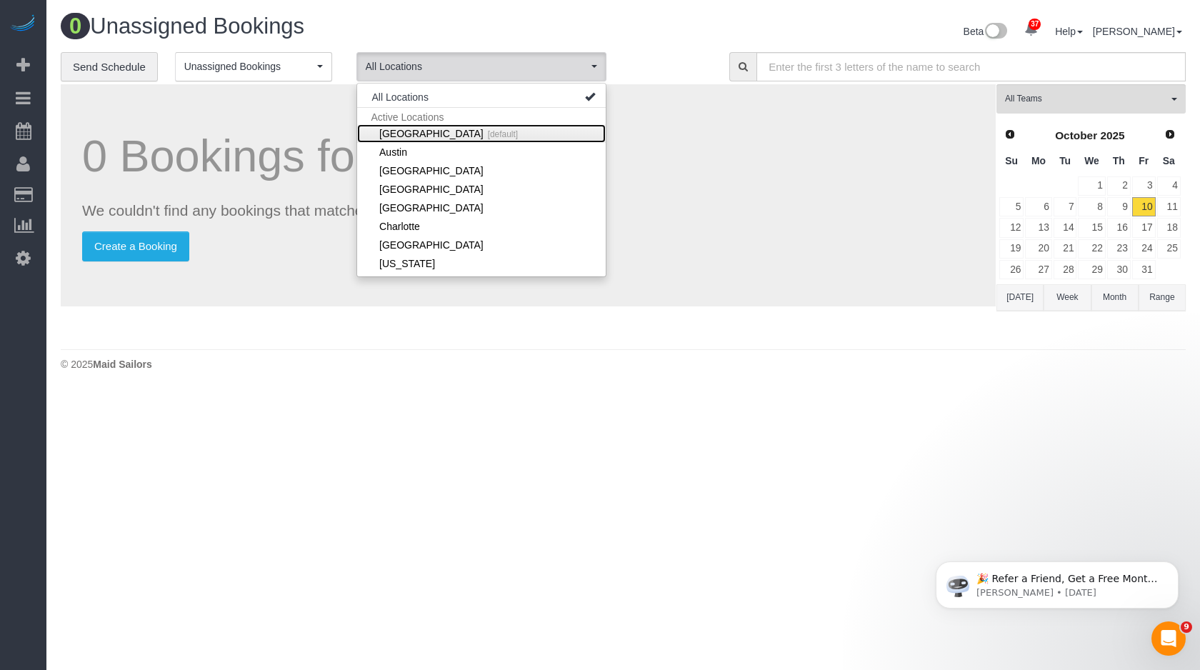
click at [388, 134] on link "Manhattan [default]" at bounding box center [481, 133] width 249 height 19
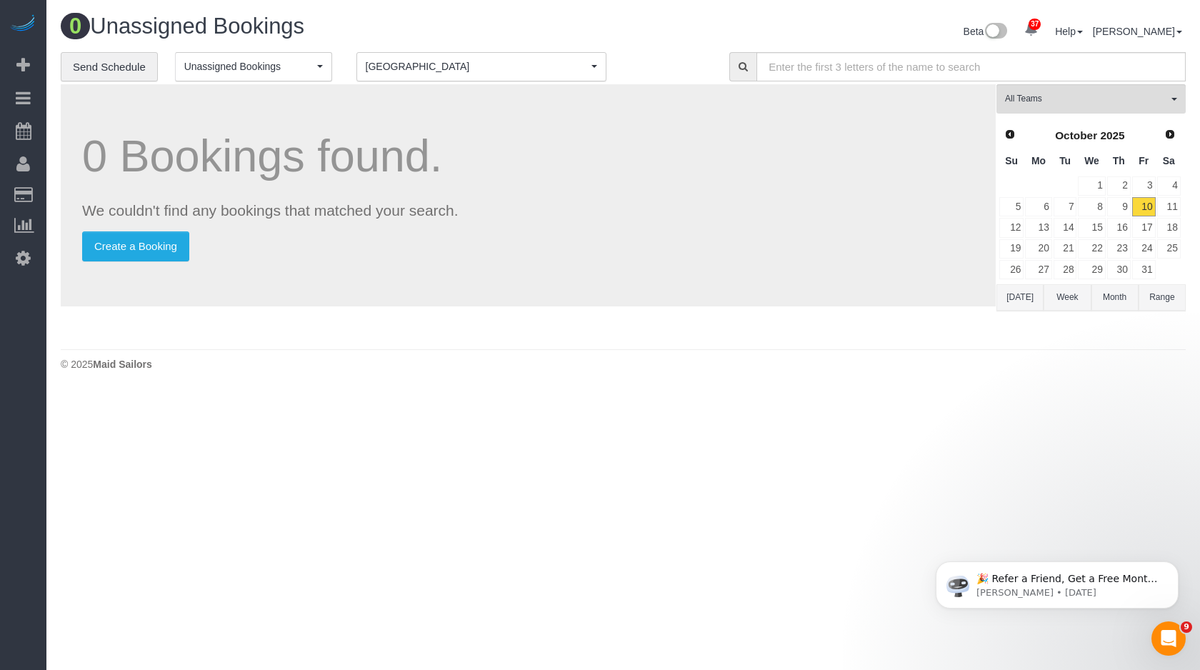
click at [729, 334] on div "0 Bookings found. We couldn't find any bookings that matched your search. Creat…" at bounding box center [529, 213] width 936 height 258
click at [1027, 99] on span "All Teams" at bounding box center [1086, 99] width 163 height 12
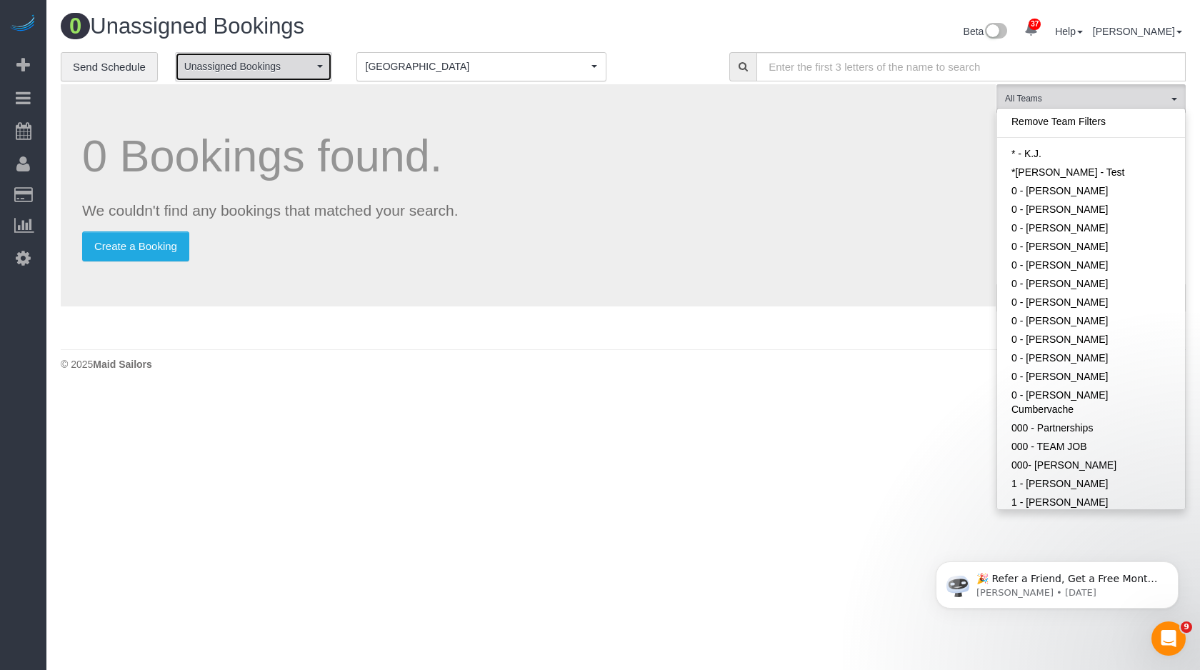
click at [330, 66] on button "Unassigned Bookings" at bounding box center [253, 66] width 157 height 29
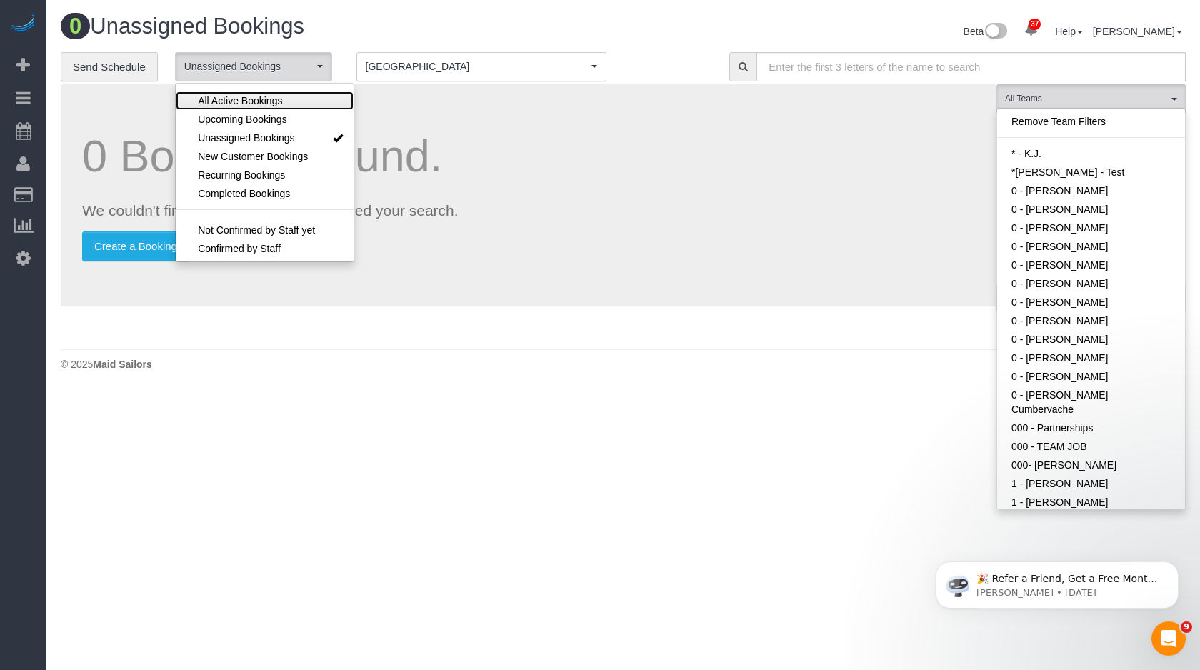
click at [273, 97] on span "All Active Bookings" at bounding box center [240, 101] width 84 height 14
select select "***"
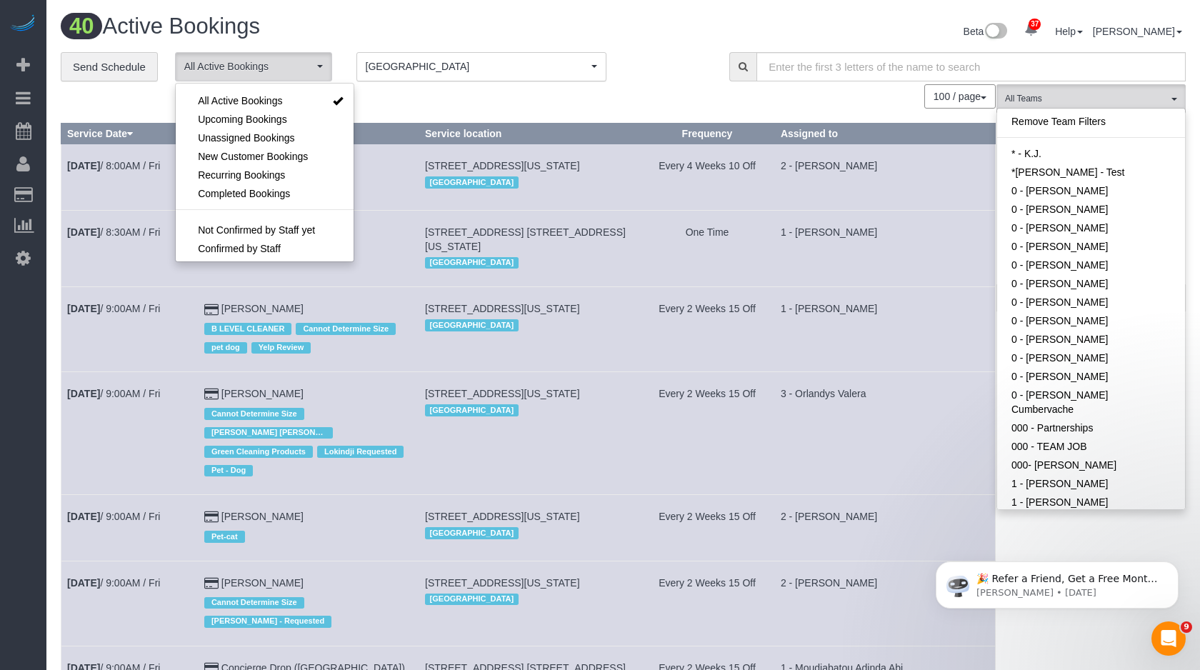
click at [963, 259] on td "1 - [PERSON_NAME]" at bounding box center [884, 248] width 221 height 76
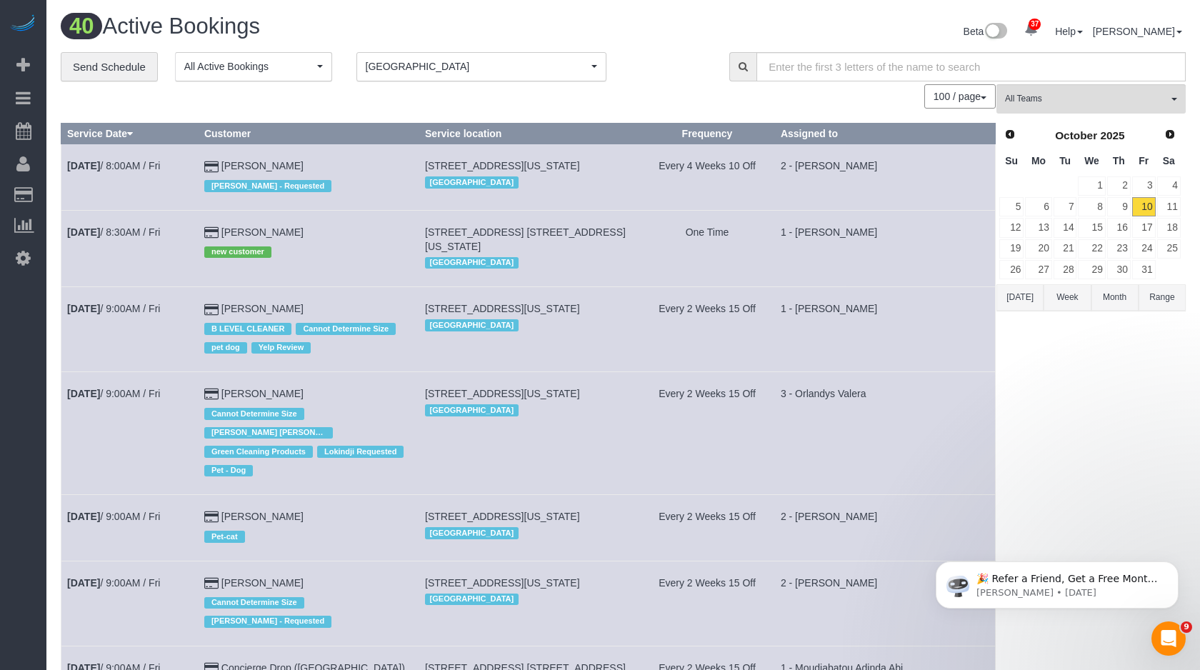
click at [928, 269] on td "1 - [PERSON_NAME]" at bounding box center [884, 248] width 221 height 76
click at [1005, 69] on input "text" at bounding box center [971, 66] width 429 height 29
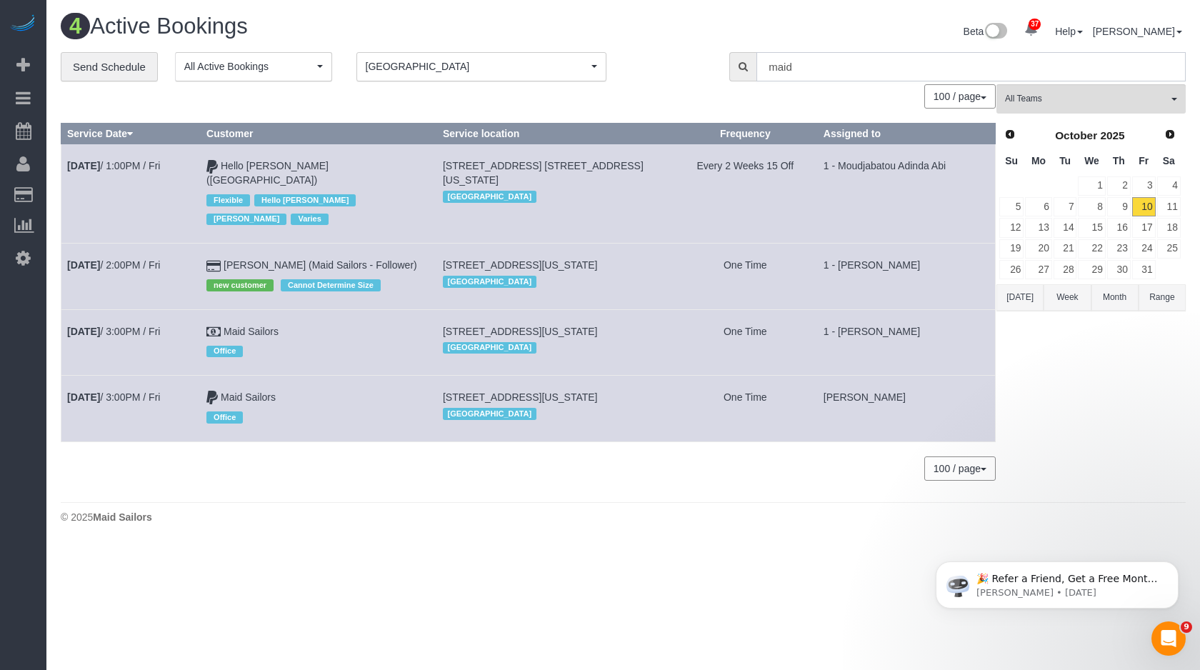
type input "maid"
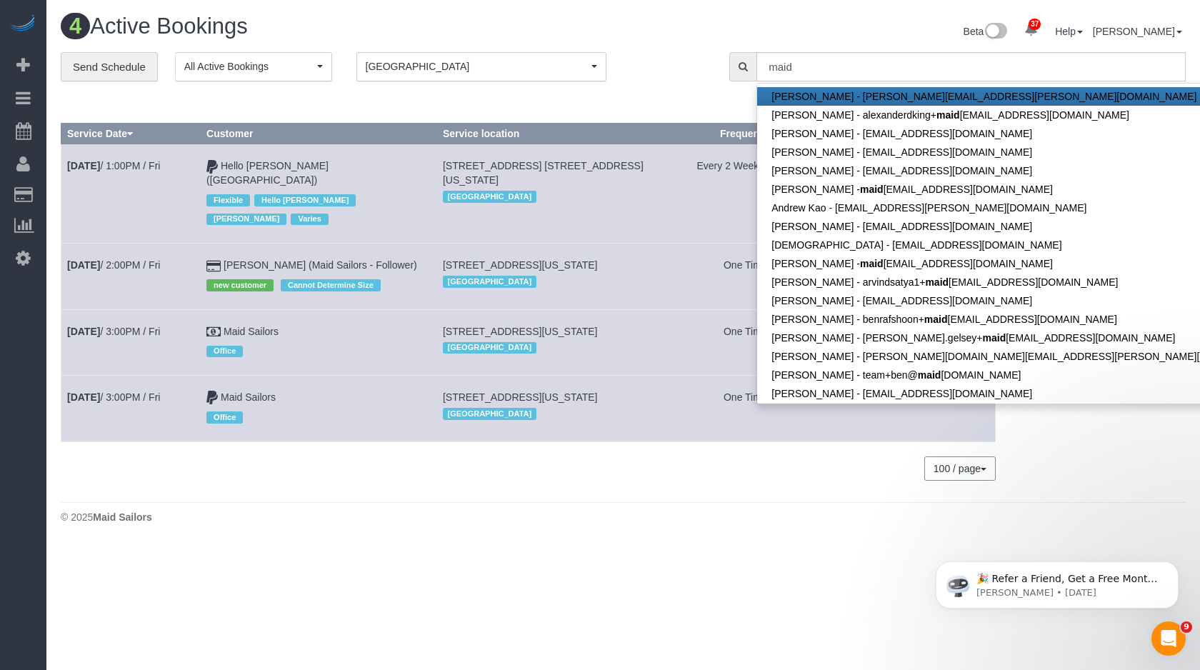
click at [714, 204] on td "Every 2 Weeks 15 Off" at bounding box center [745, 193] width 144 height 99
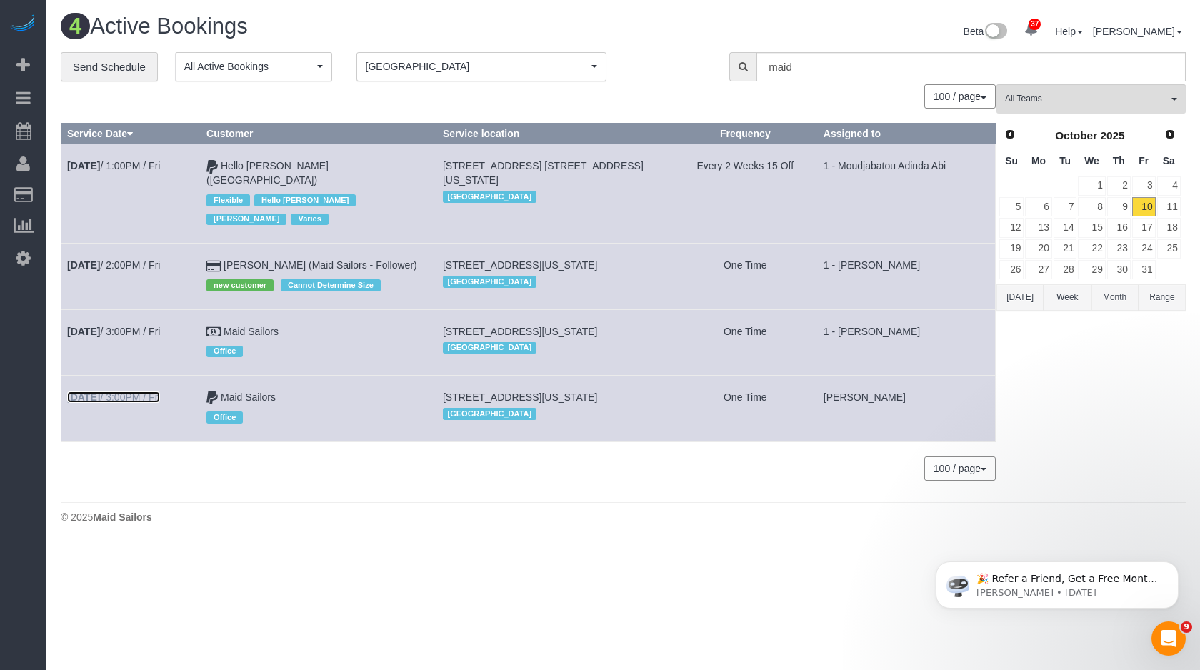
click at [144, 392] on link "Oct 10th / 3:00PM / Fri" at bounding box center [113, 397] width 93 height 11
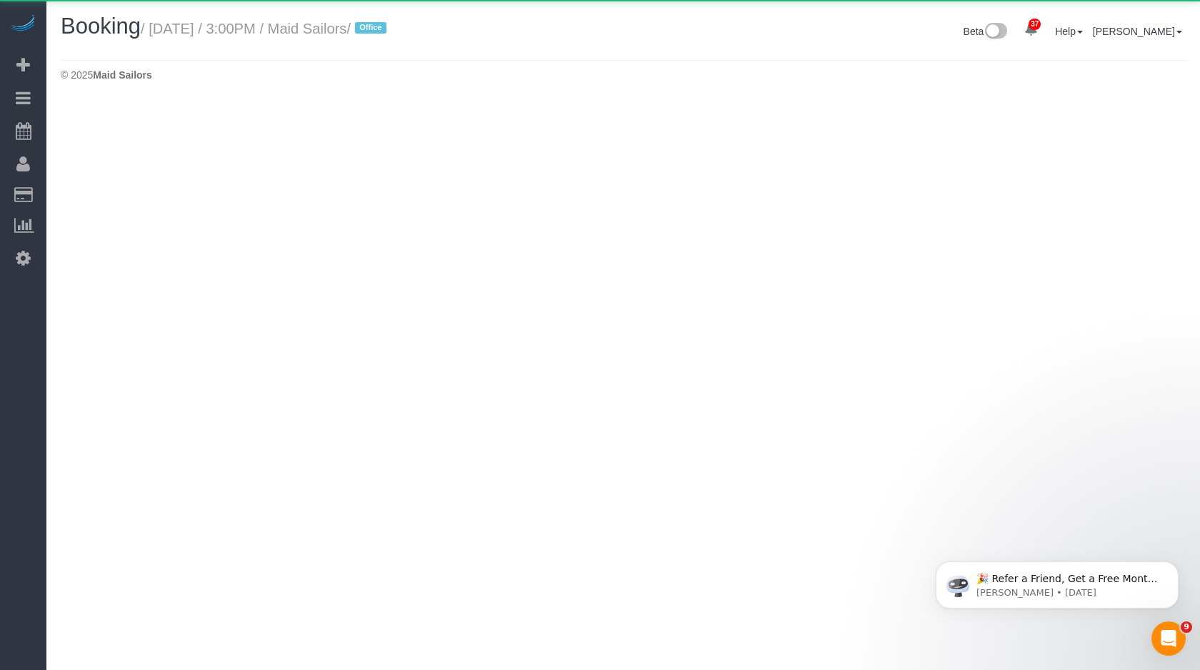
scroll to position [102, 1200]
select select "NY"
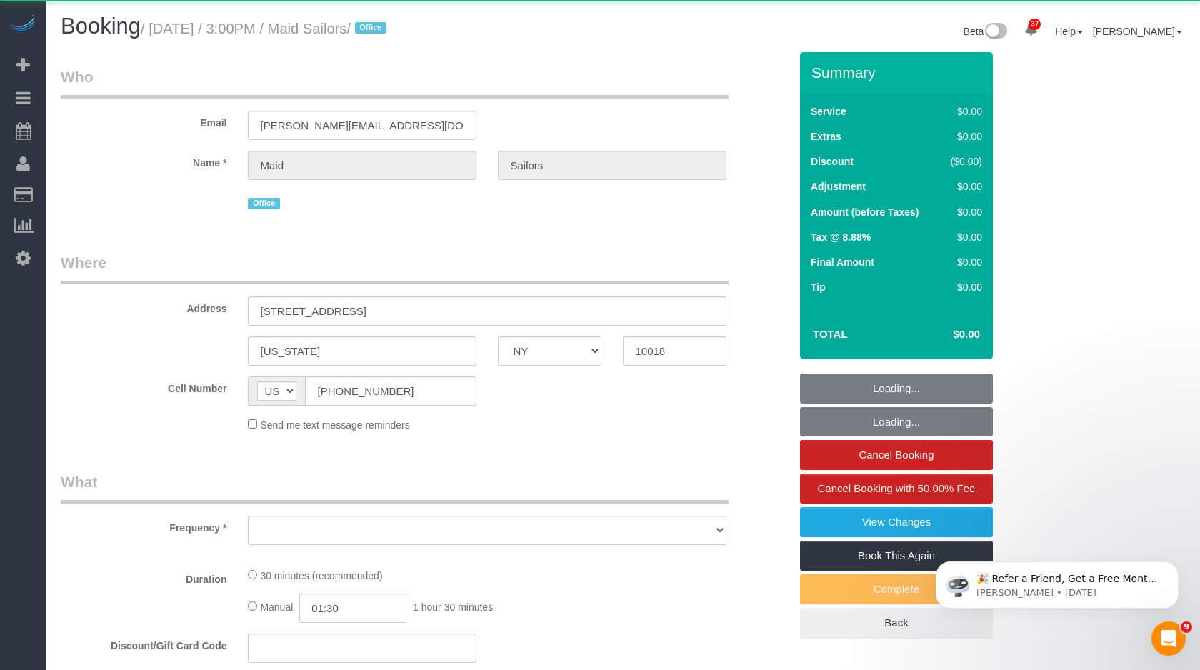
scroll to position [1629, 1200]
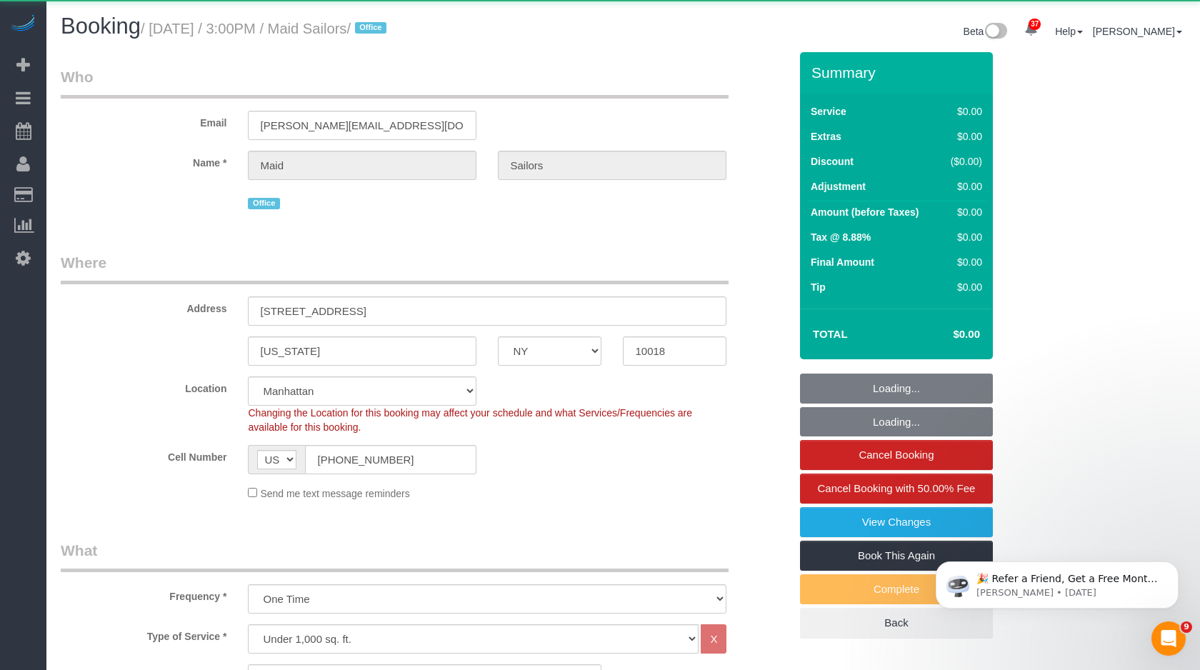
select select "object:10639"
select select "spot1"
select select "number:89"
select select "number:90"
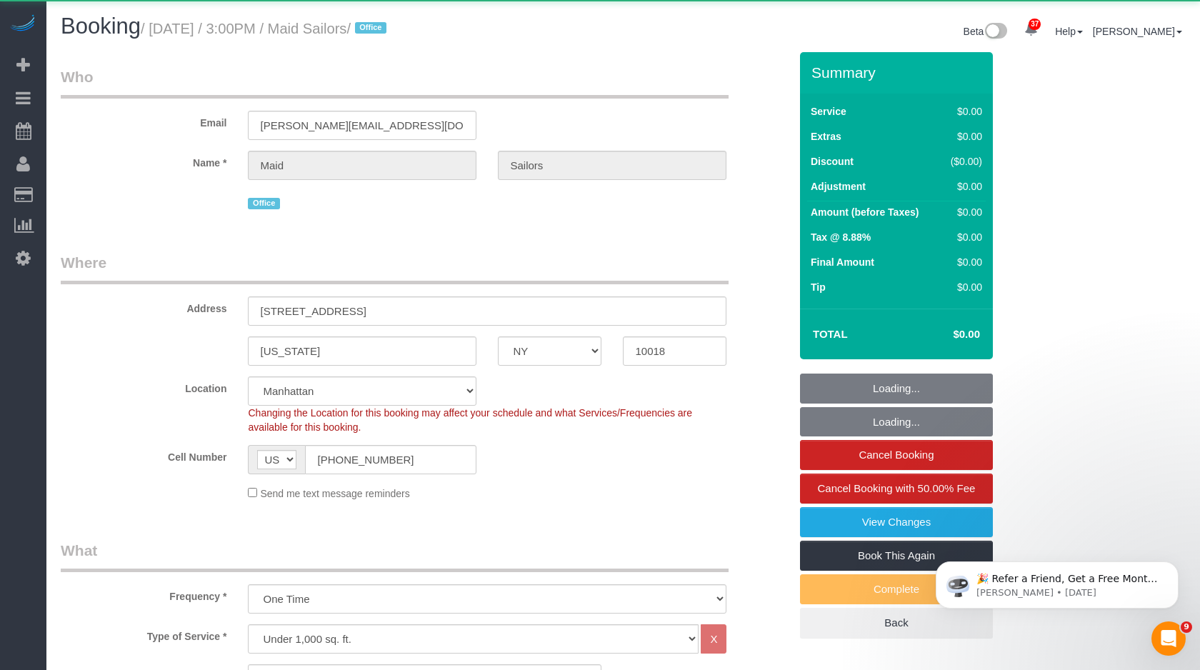
select select "number:14"
select select "number:6"
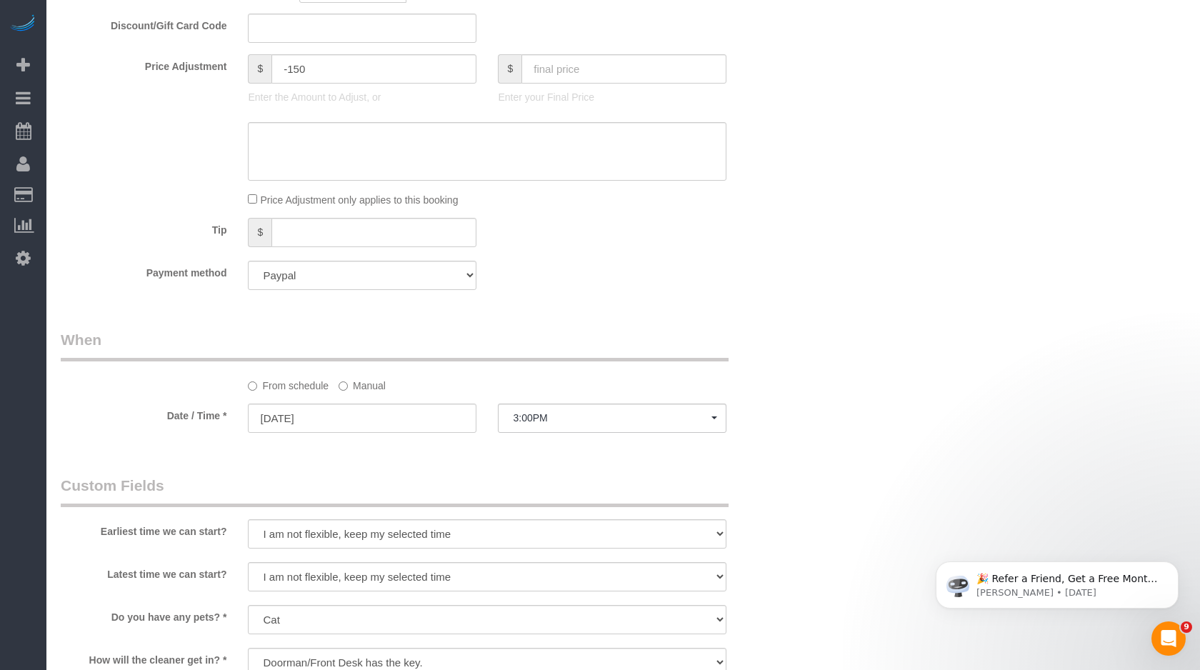
scroll to position [1122, 0]
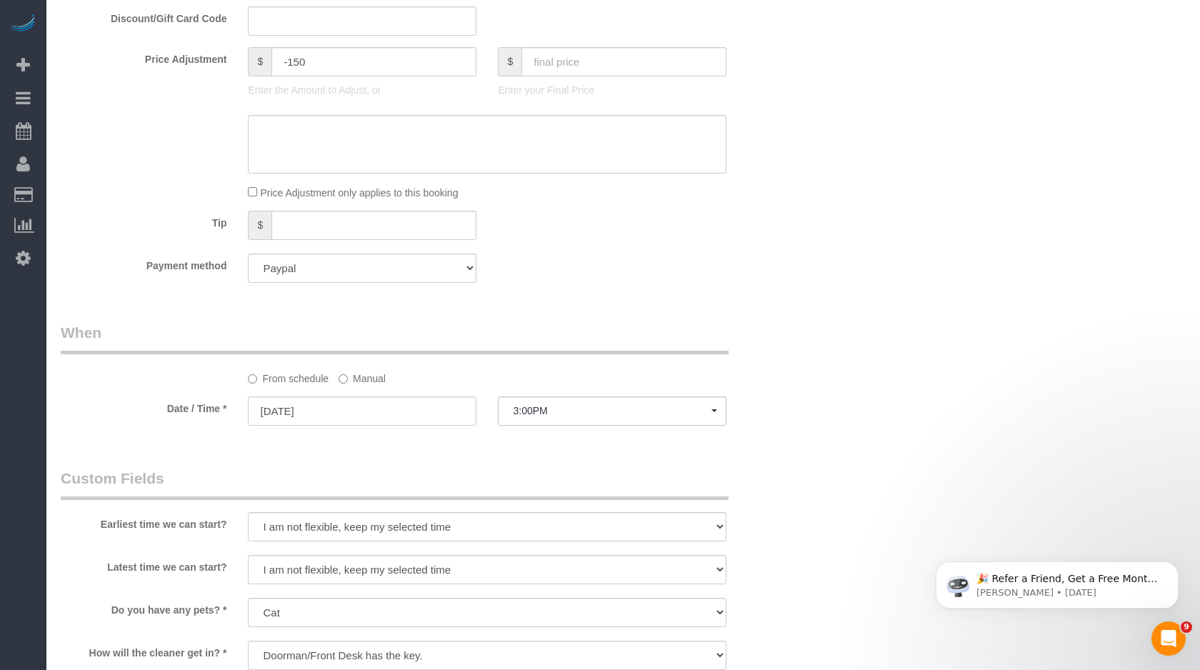
click at [376, 373] on label "Manual" at bounding box center [362, 376] width 47 height 19
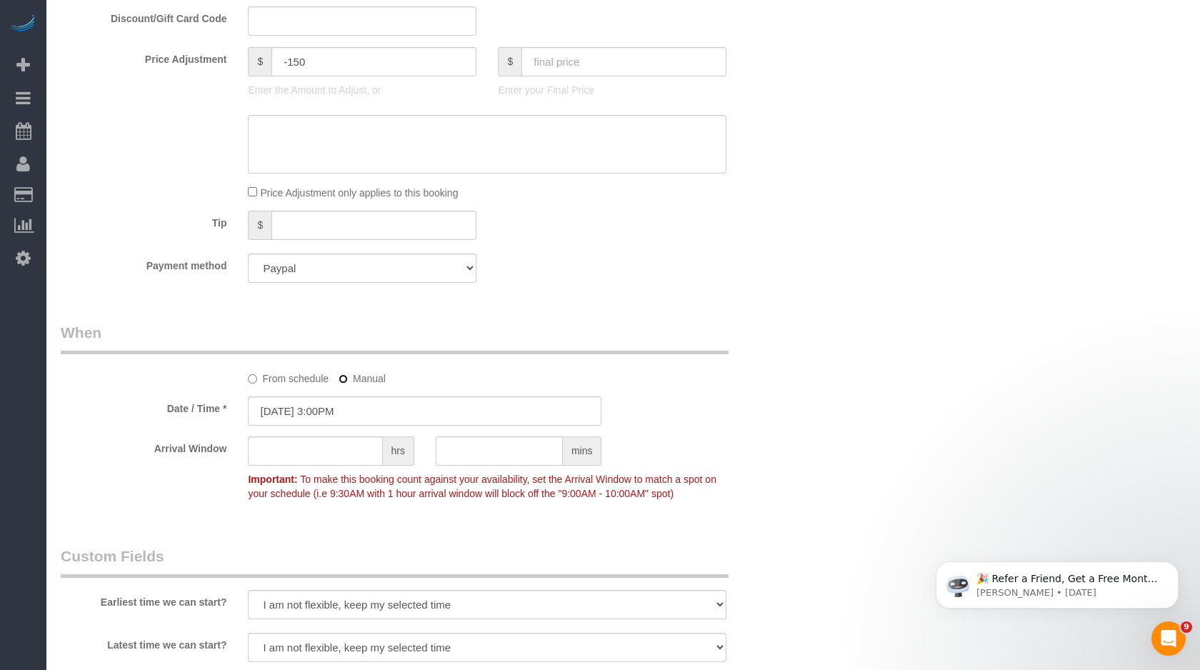
scroll to position [2549, 1200]
click at [368, 417] on input "10/10/2025 3:00PM" at bounding box center [425, 411] width 354 height 29
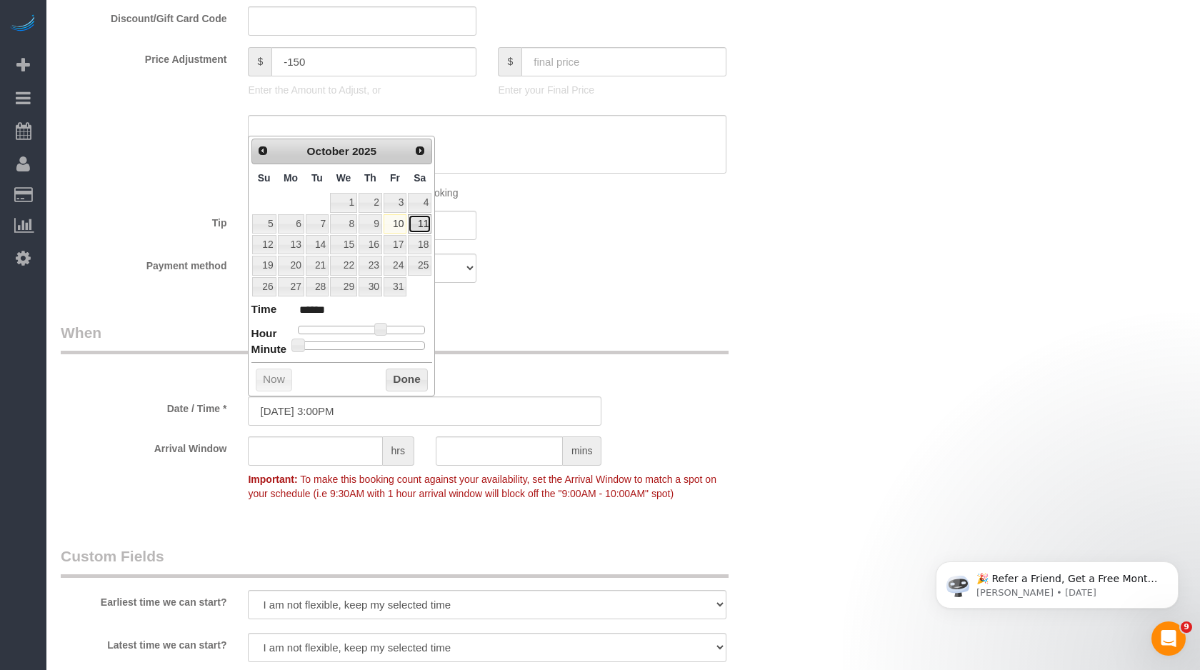
click at [429, 223] on link "11" at bounding box center [420, 223] width 24 height 19
type input "10/11/2025 10:00AM"
type input "*******"
click at [355, 333] on div at bounding box center [362, 330] width 128 height 9
click at [394, 379] on button "Done" at bounding box center [407, 380] width 42 height 23
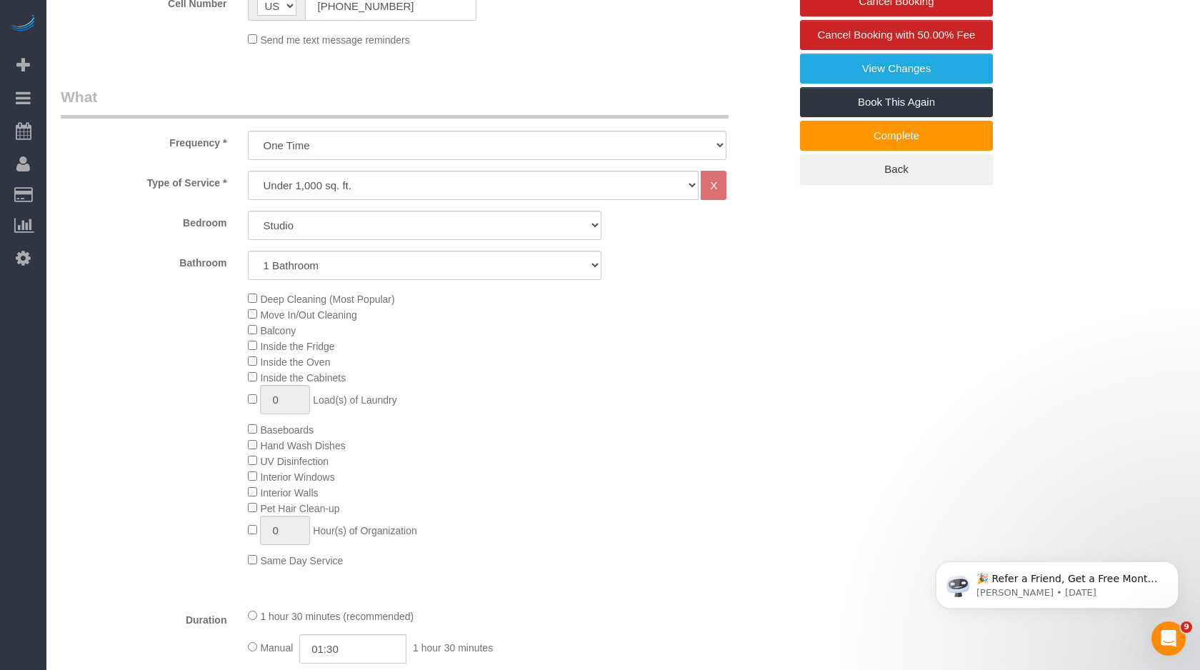
scroll to position [0, 0]
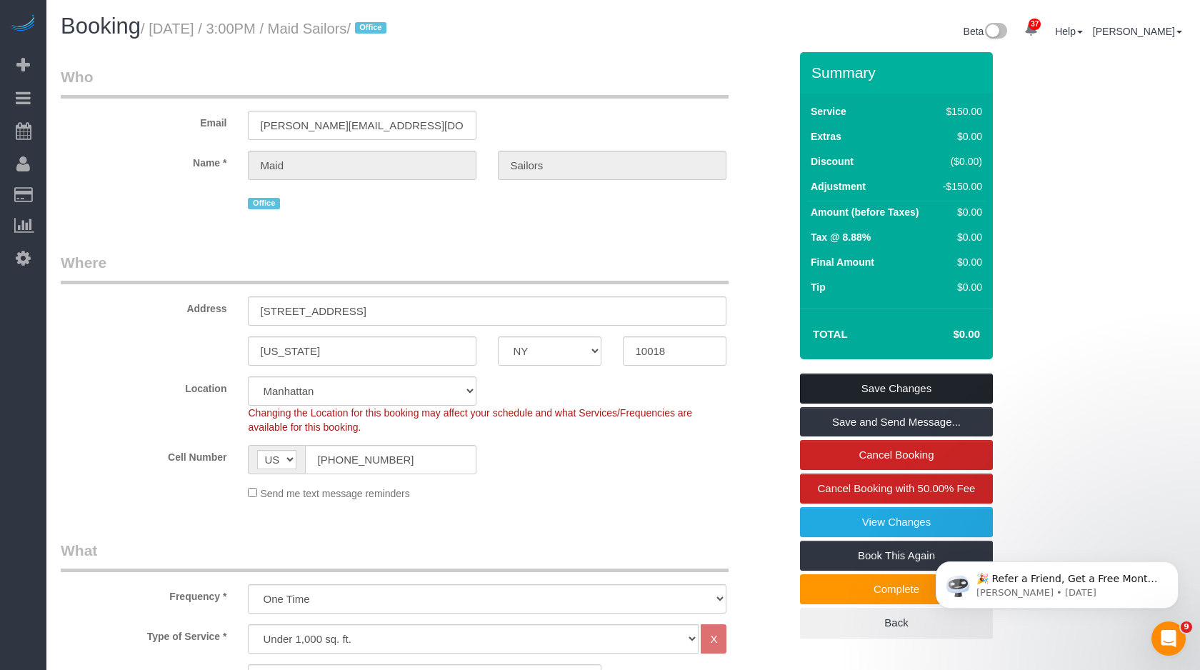
click at [867, 392] on link "Save Changes" at bounding box center [896, 389] width 193 height 30
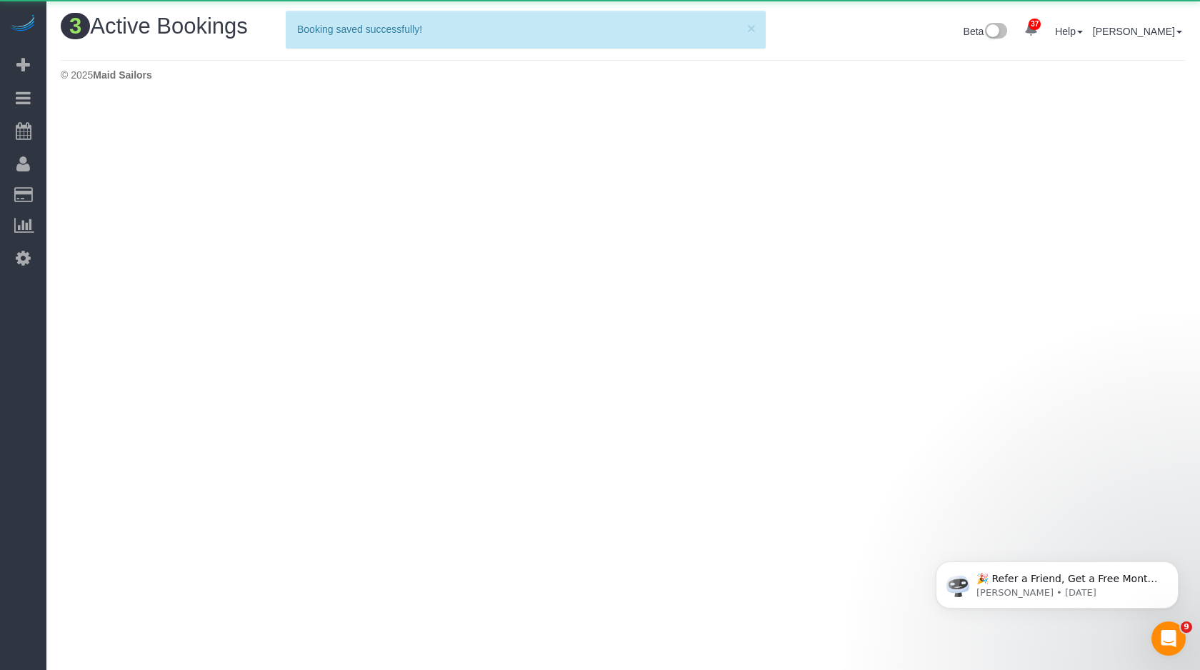
scroll to position [467, 1200]
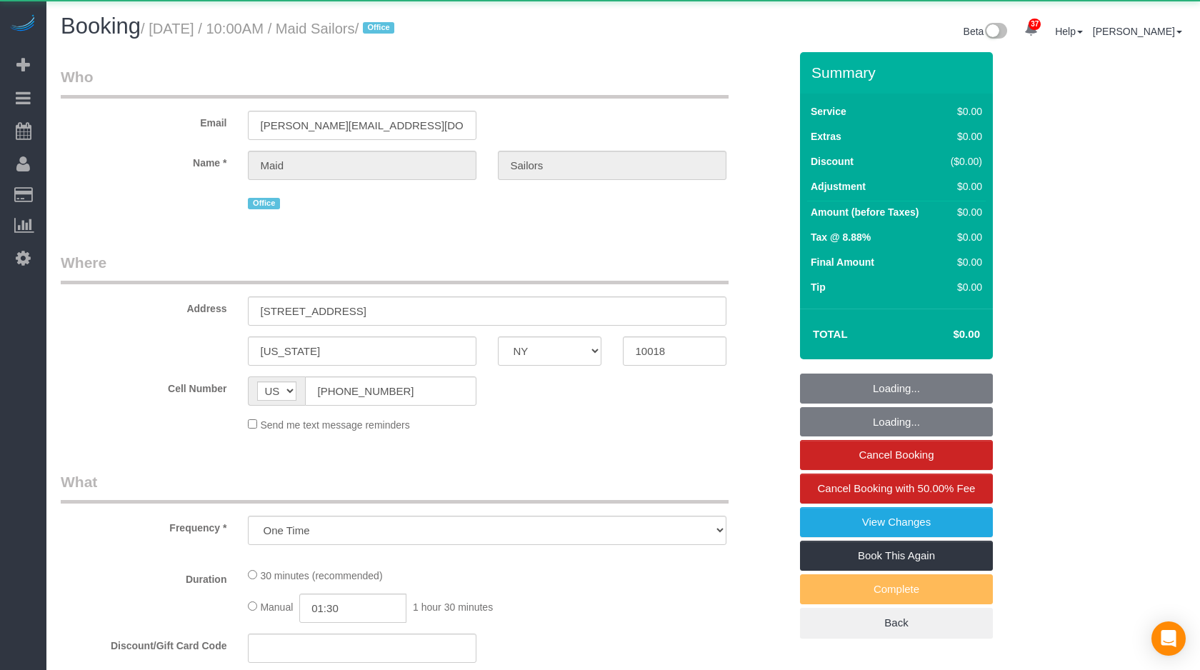
select select "NY"
select select "number:89"
select select "number:90"
select select "number:14"
select select "number:6"
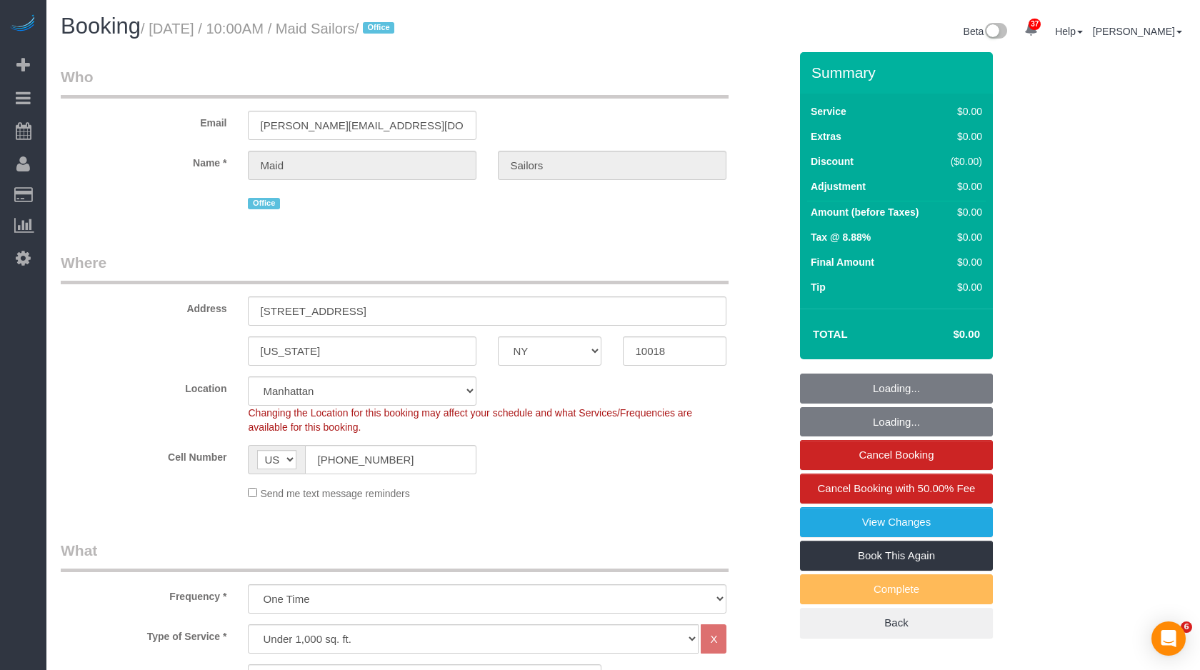
select select "spot1"
select select "object:1536"
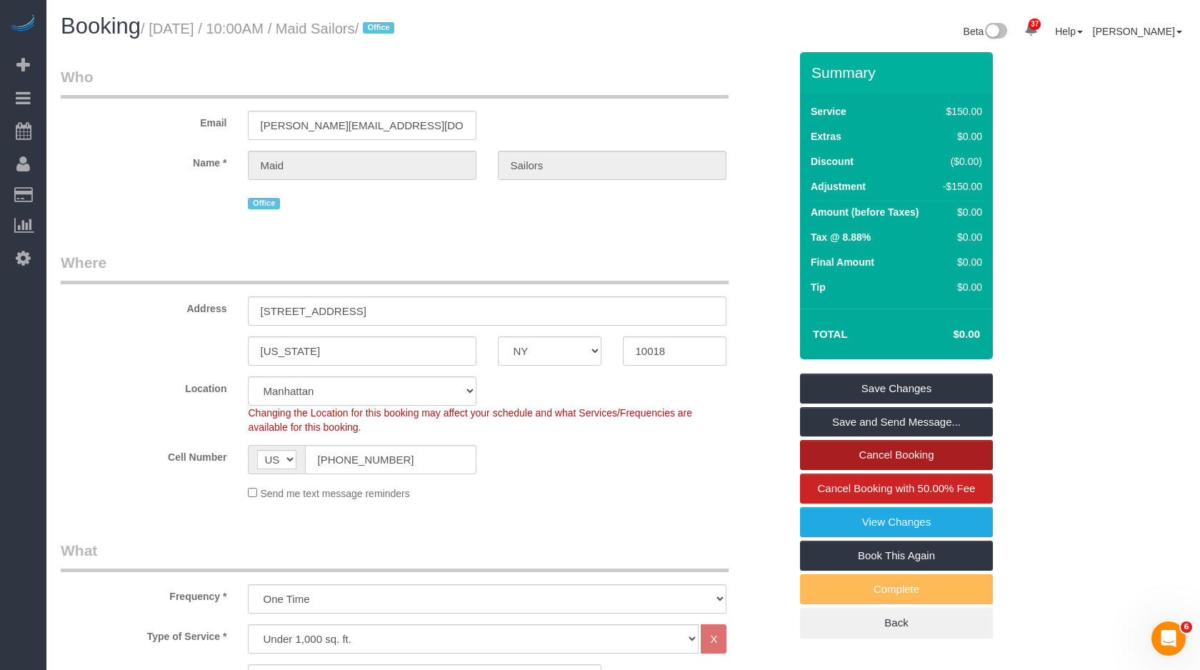
click at [865, 455] on link "Cancel Booking" at bounding box center [896, 455] width 193 height 30
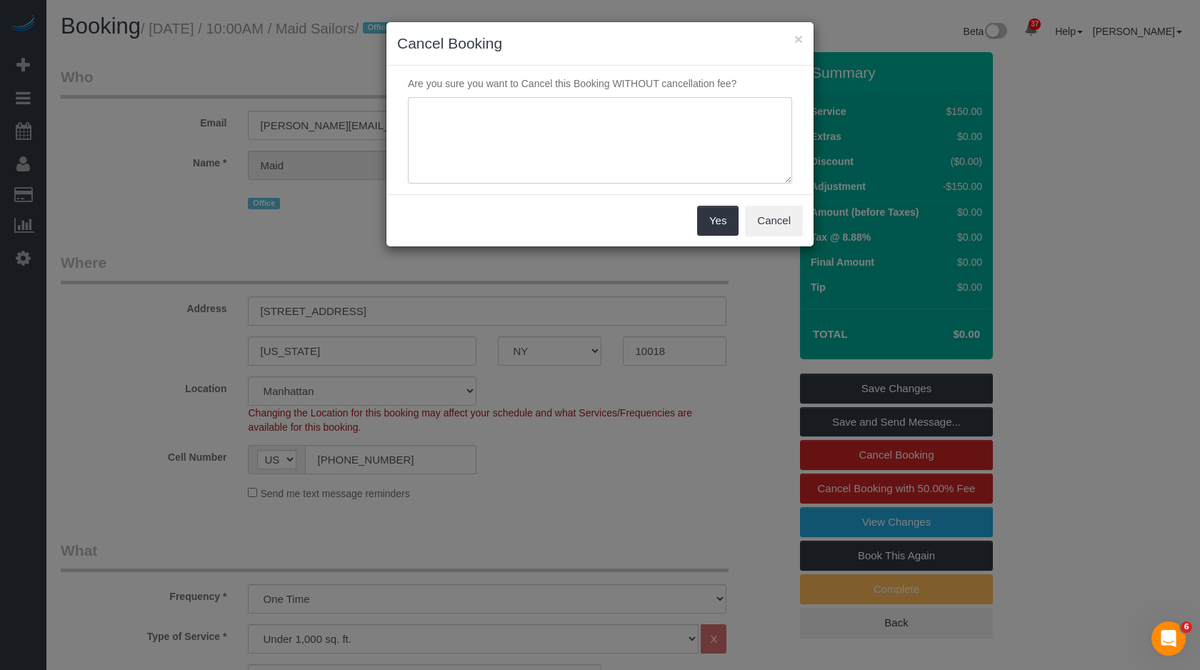
click at [696, 181] on textarea at bounding box center [600, 140] width 384 height 87
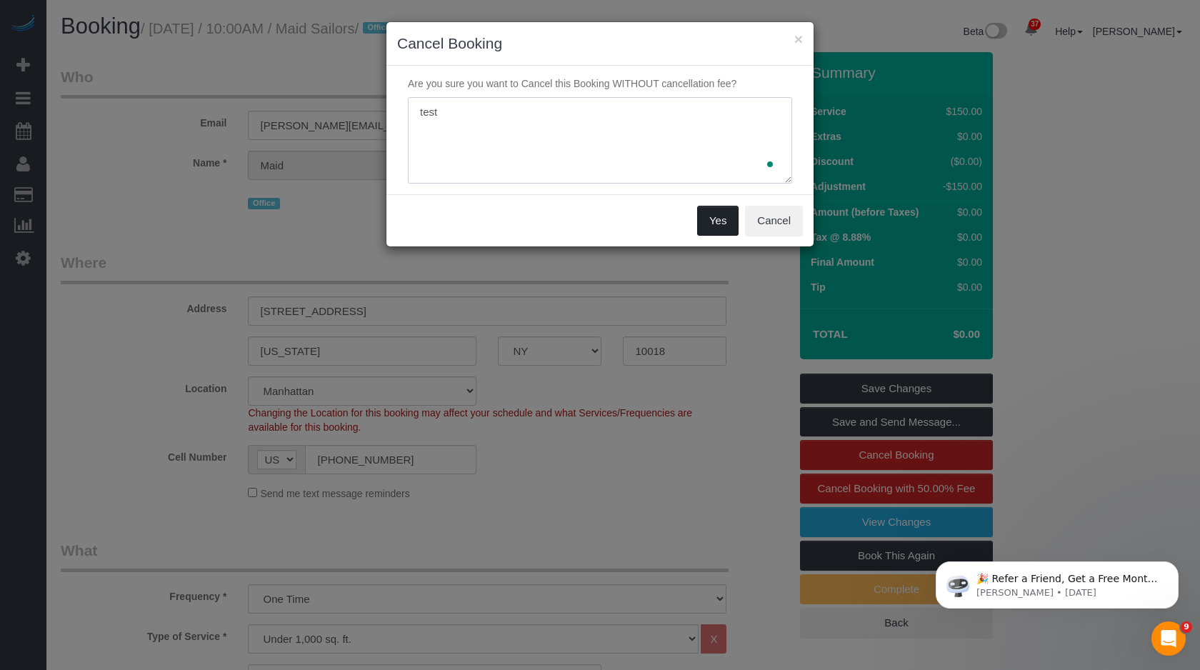
type textarea "test"
click at [712, 211] on button "Yes" at bounding box center [717, 221] width 41 height 30
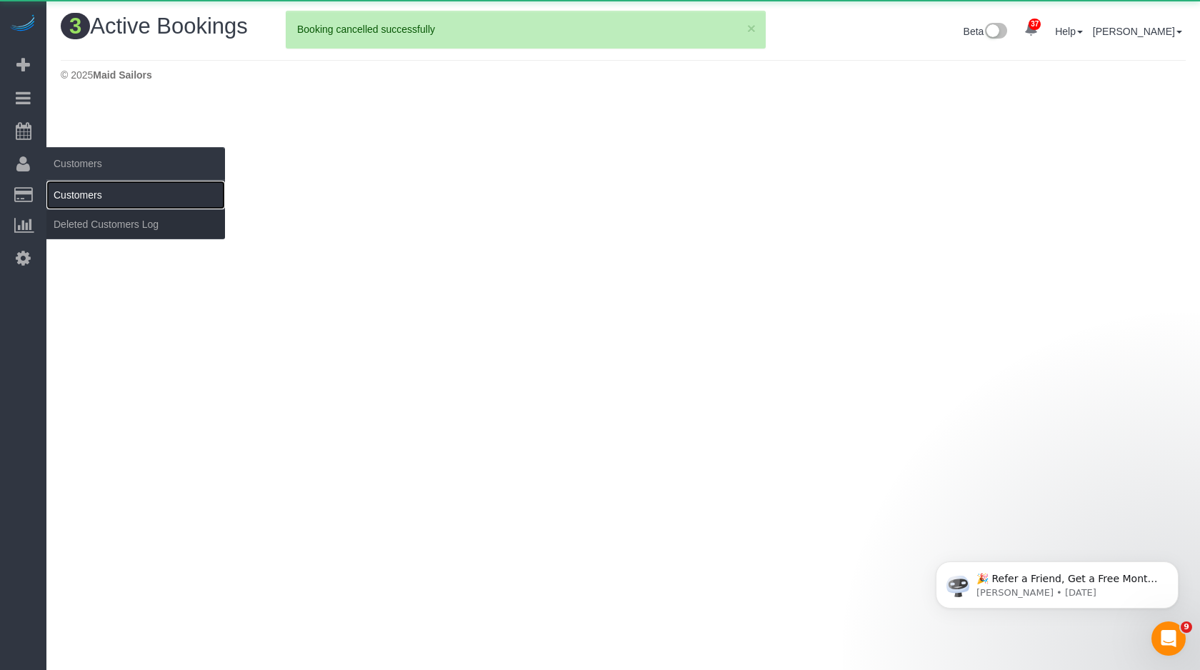
click at [67, 184] on link "Customers" at bounding box center [135, 195] width 179 height 29
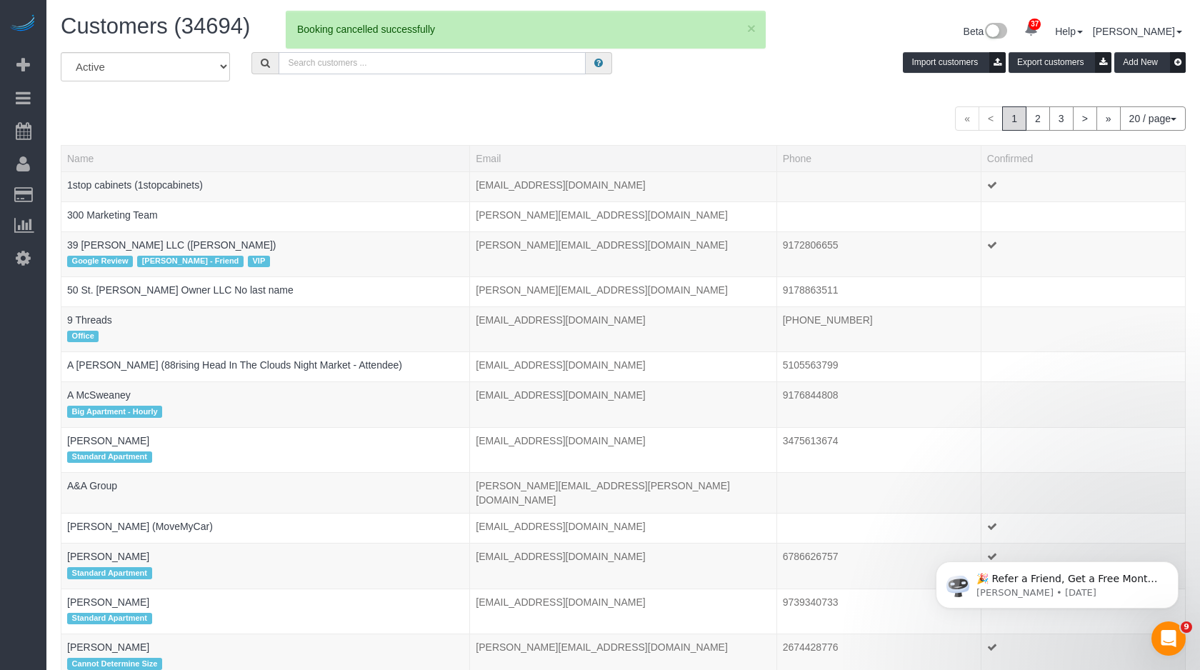
click at [444, 54] on input "text" at bounding box center [432, 63] width 307 height 22
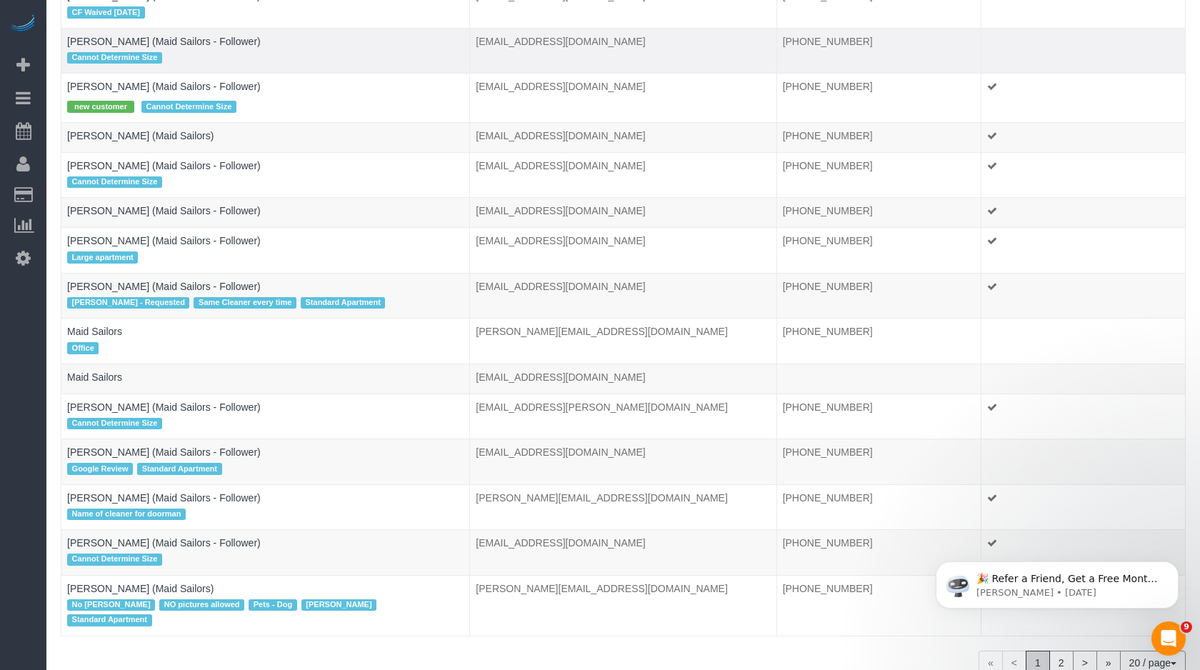
type input "maid sailors"
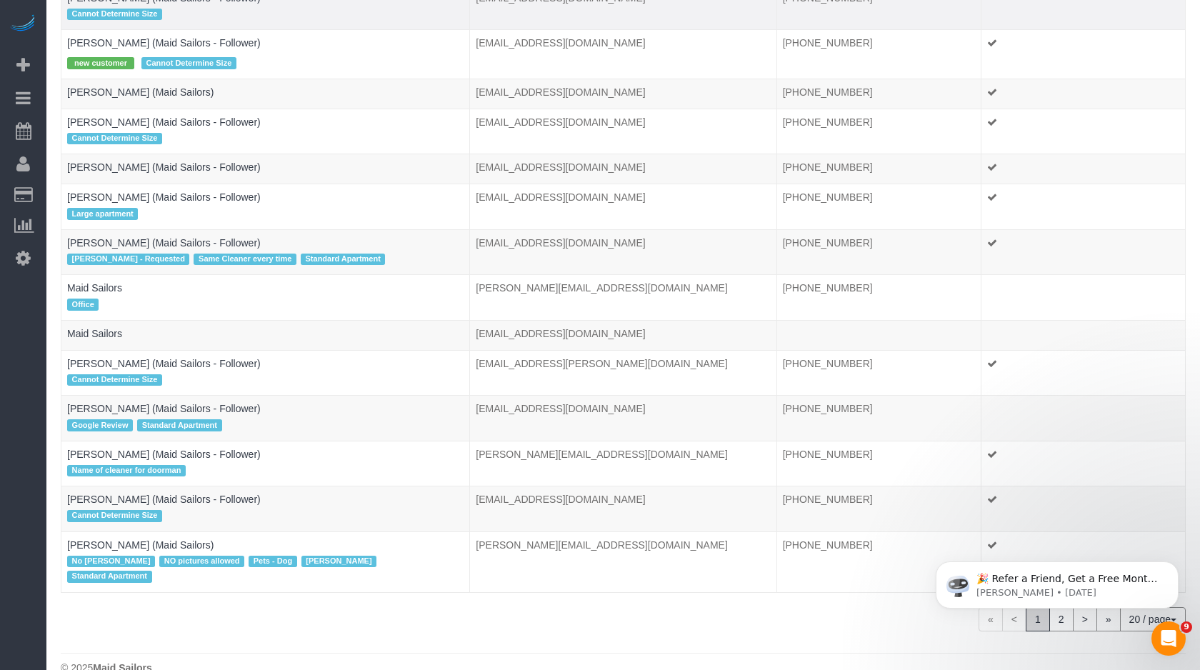
scroll to position [446, 0]
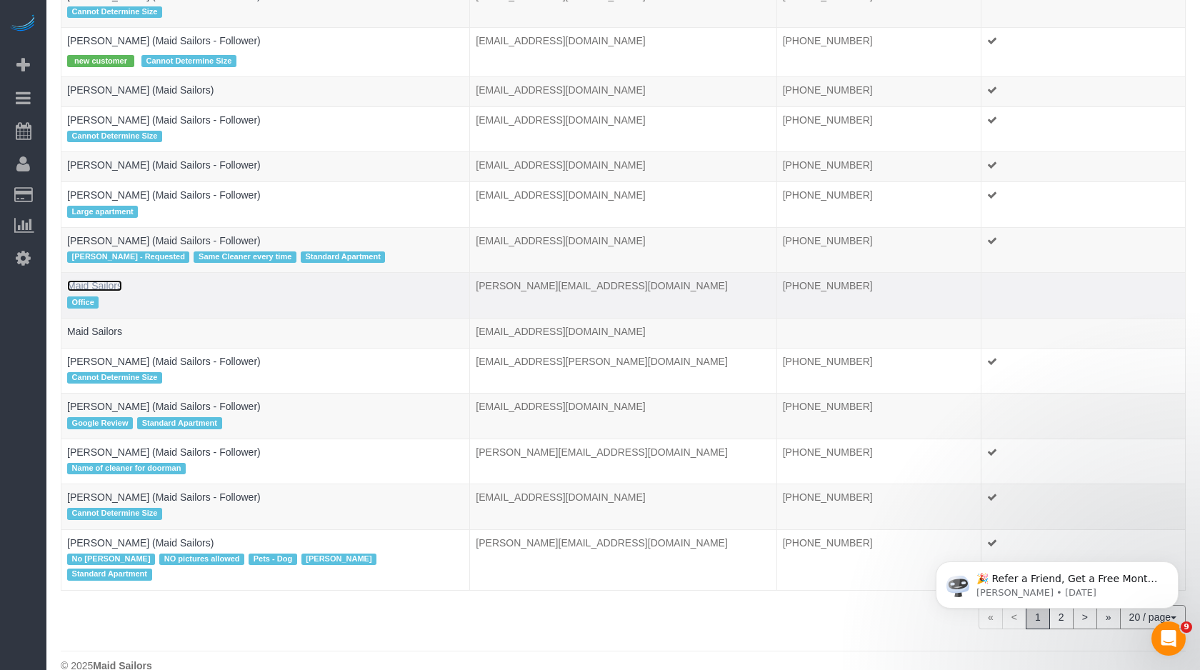
click at [98, 282] on link "Maid Sailors" at bounding box center [94, 285] width 55 height 11
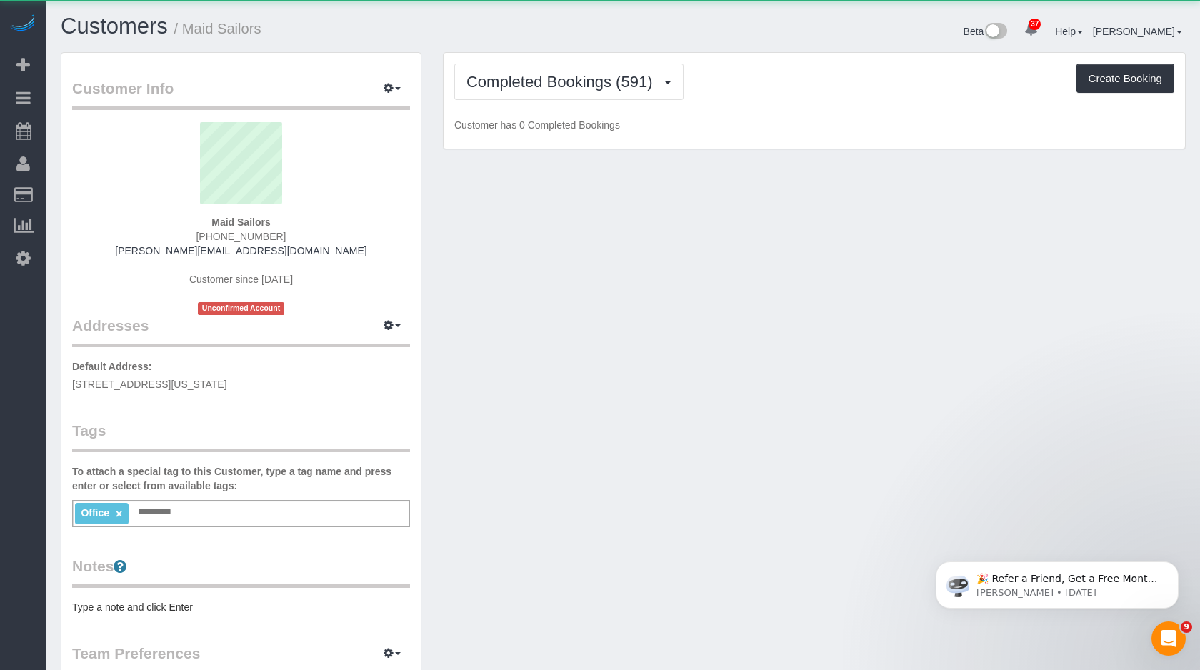
click at [1110, 94] on div "Completed Bookings (591) Completed Bookings (591) Upcoming Bookings (2) Cancell…" at bounding box center [814, 82] width 720 height 36
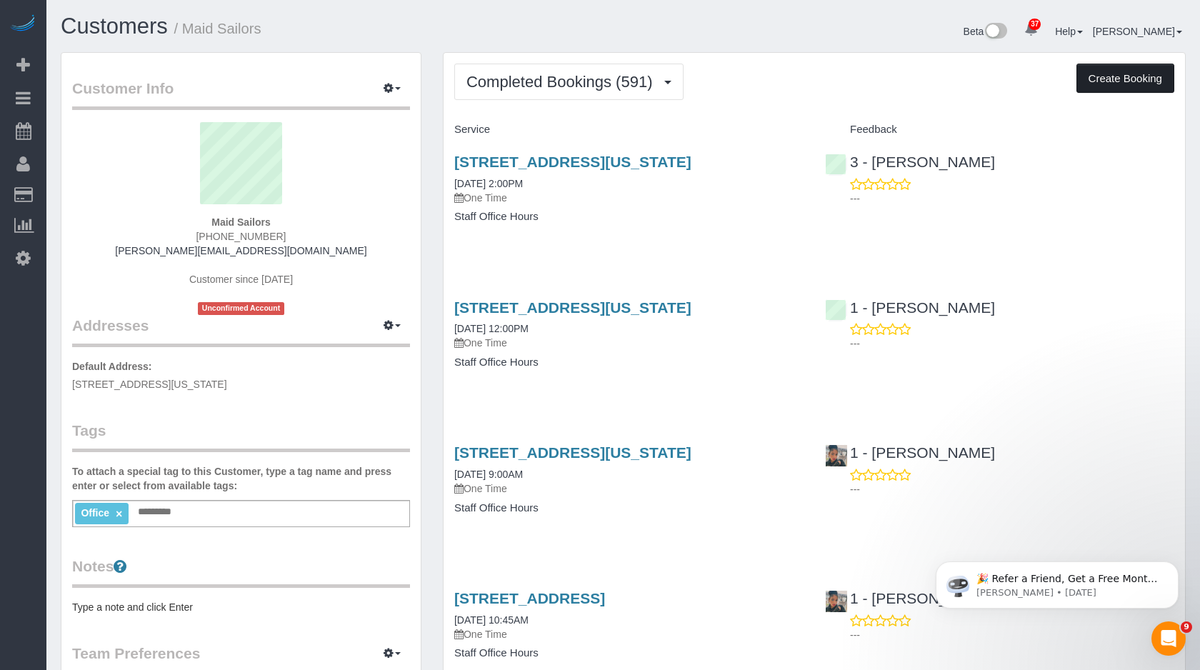
click at [1118, 81] on button "Create Booking" at bounding box center [1126, 79] width 98 height 30
select select "NY"
select select "number:89"
select select "number:90"
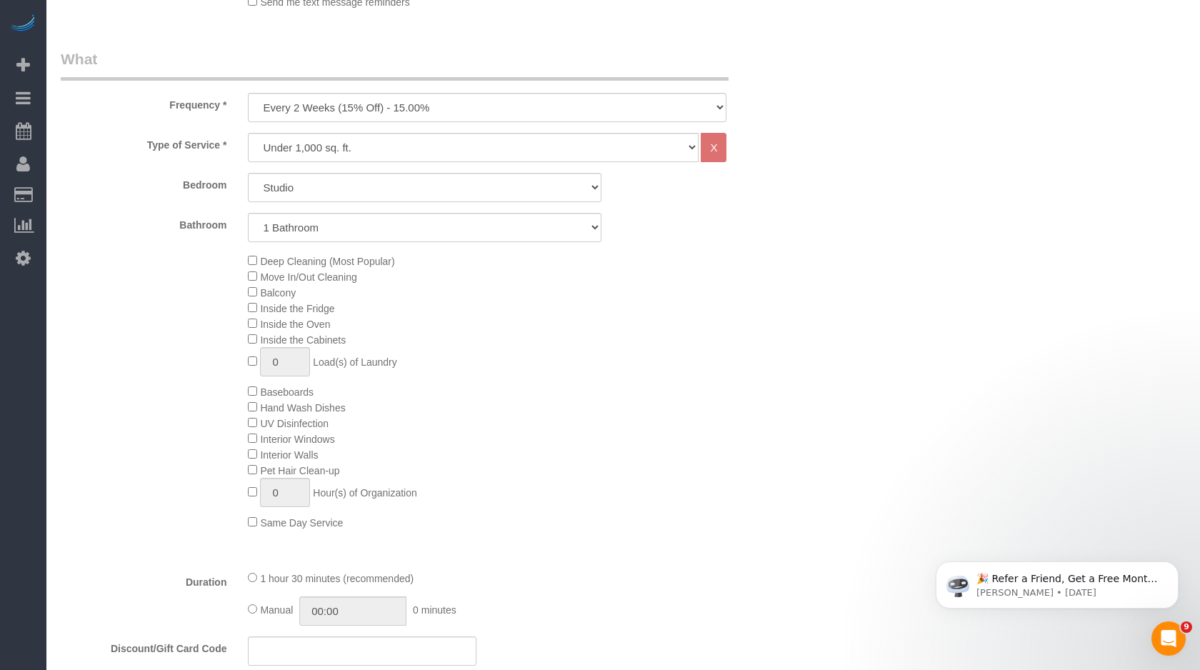
scroll to position [499, 0]
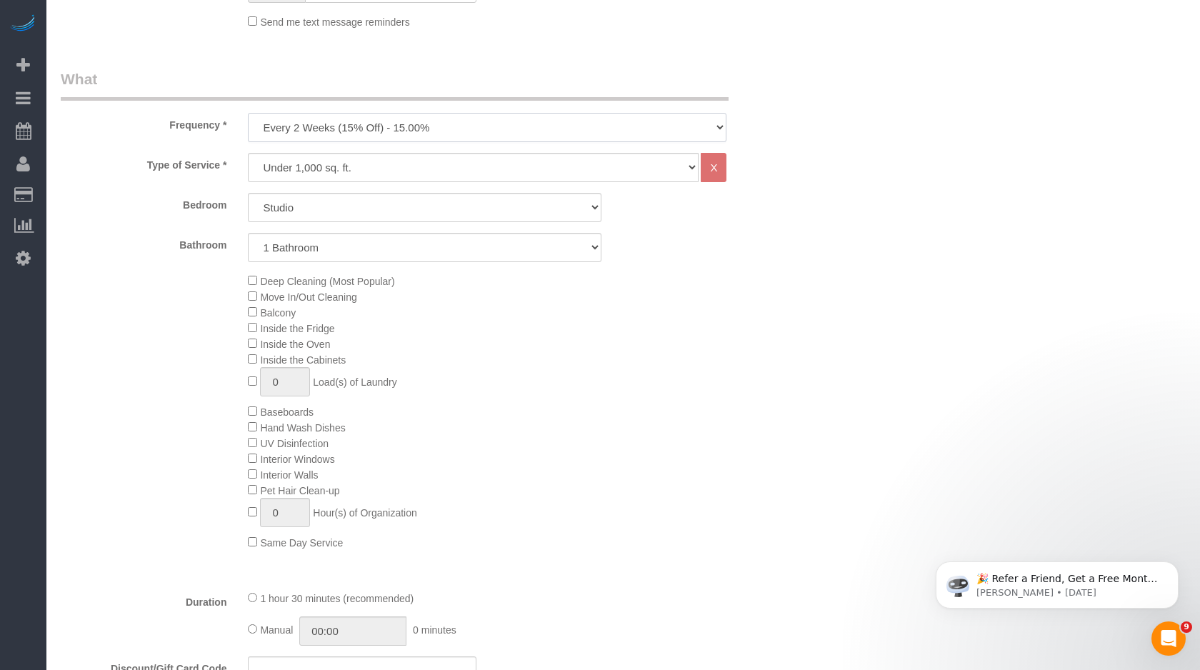
click at [475, 136] on select "One Time Weekly (20% Off) - 20.00% Every 2 Weeks (15% Off) - 15.00% Every 4 Wee…" at bounding box center [487, 127] width 479 height 29
select select "object:4796"
click at [248, 113] on select "One Time Weekly (20% Off) - 20.00% Every 2 Weeks (15% Off) - 15.00% Every 4 Wee…" at bounding box center [487, 127] width 479 height 29
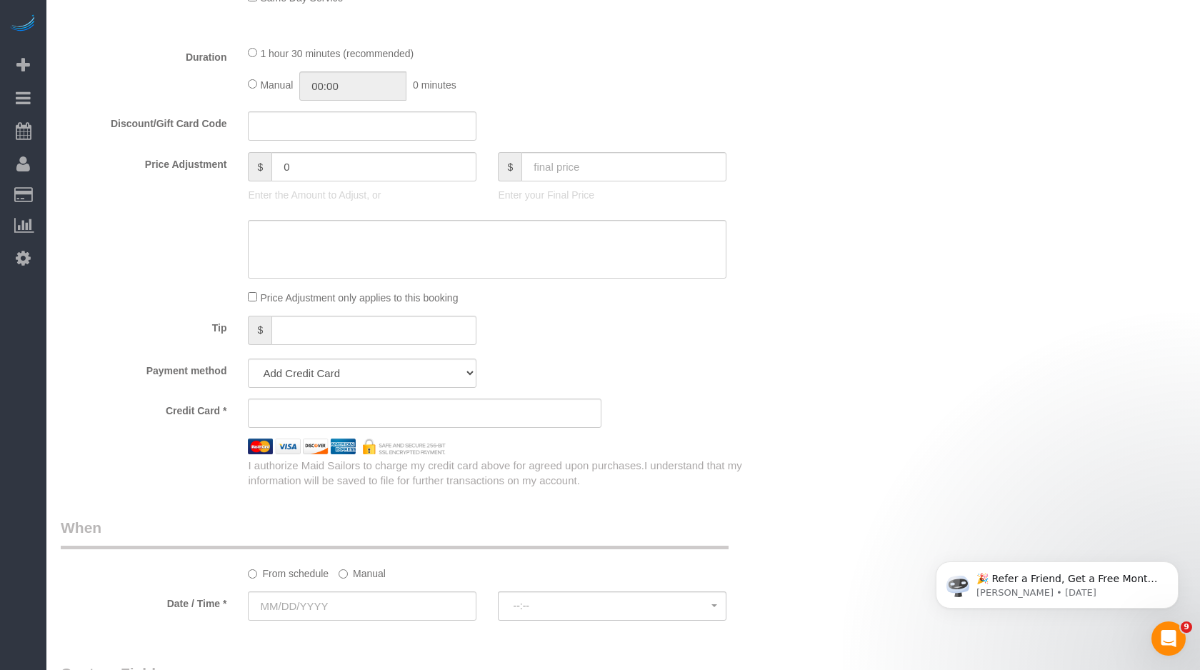
scroll to position [1070, 0]
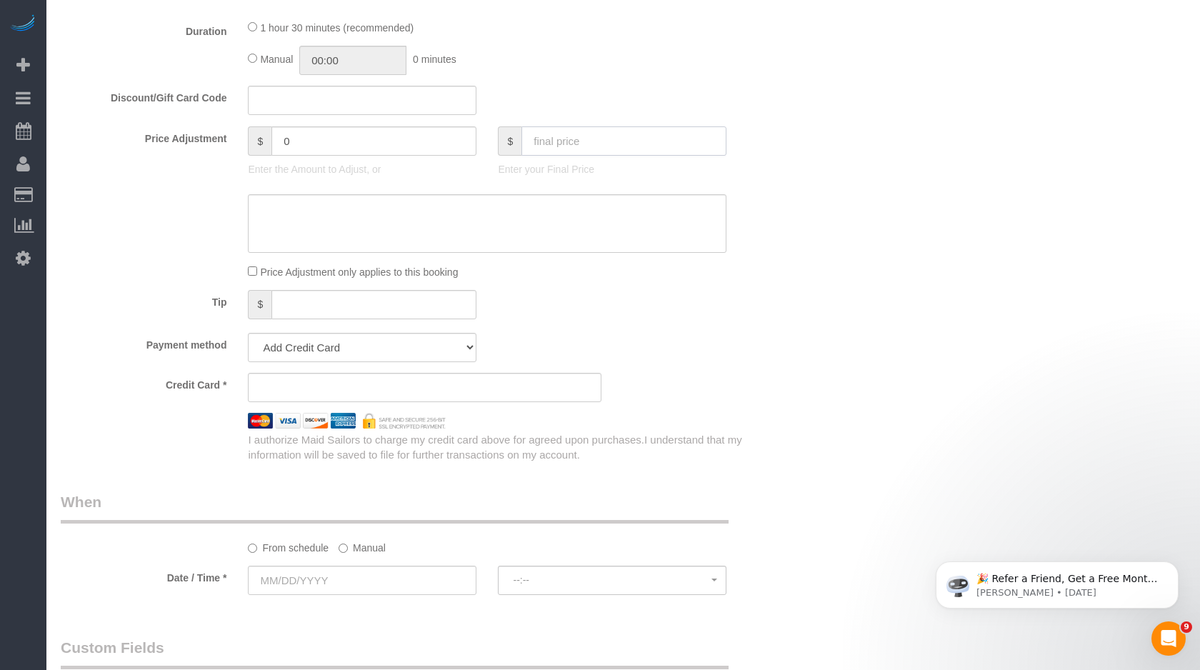
click at [587, 149] on input "text" at bounding box center [624, 140] width 205 height 29
type input "0"
click at [787, 229] on div at bounding box center [425, 223] width 750 height 59
type input "-150"
click at [425, 349] on select "Add Credit Card Cash Check Paypal" at bounding box center [362, 347] width 229 height 29
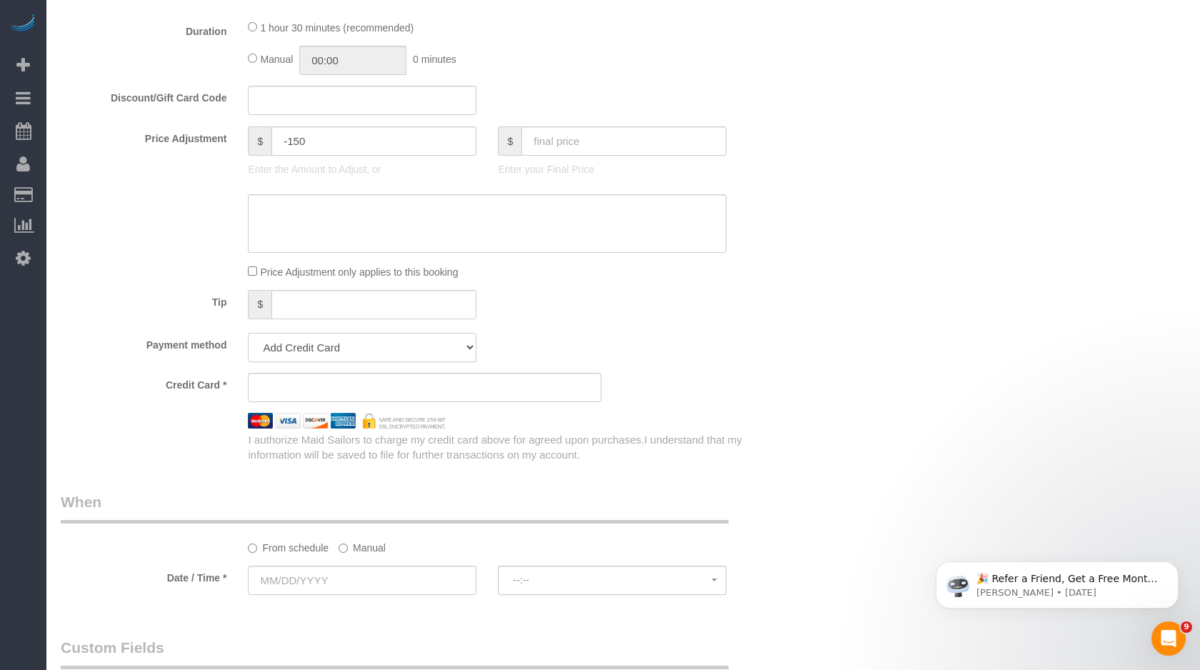
select select "string:paypal"
click at [248, 333] on select "Add Credit Card Cash Check Paypal" at bounding box center [362, 347] width 229 height 29
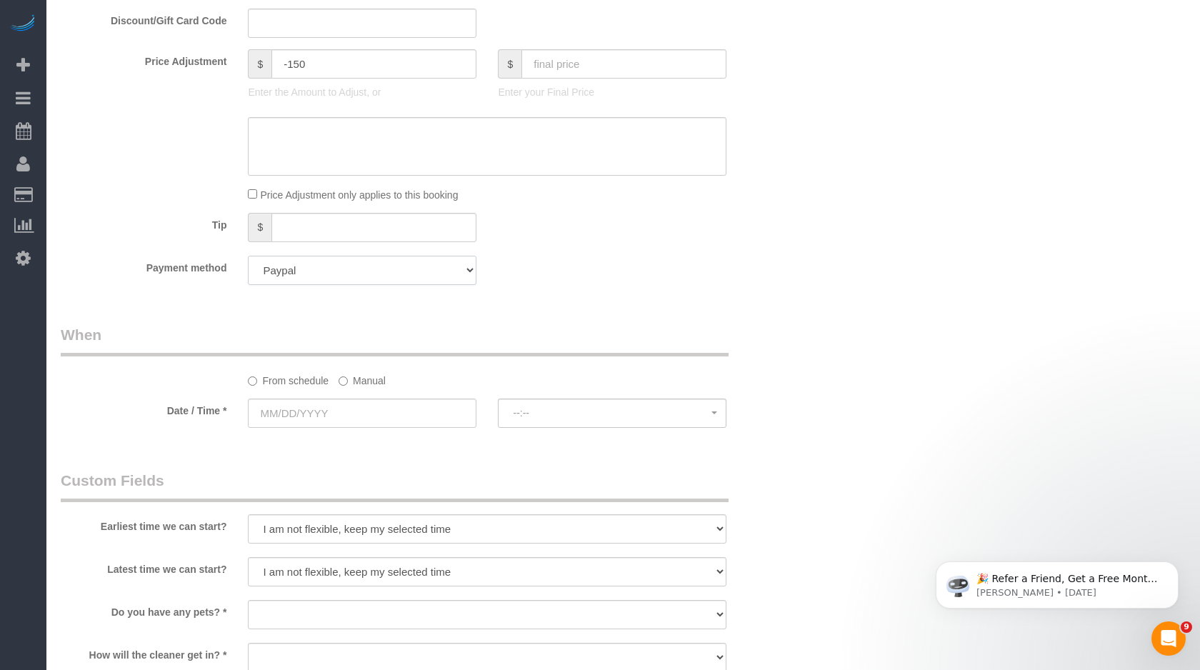
scroll to position [1152, 0]
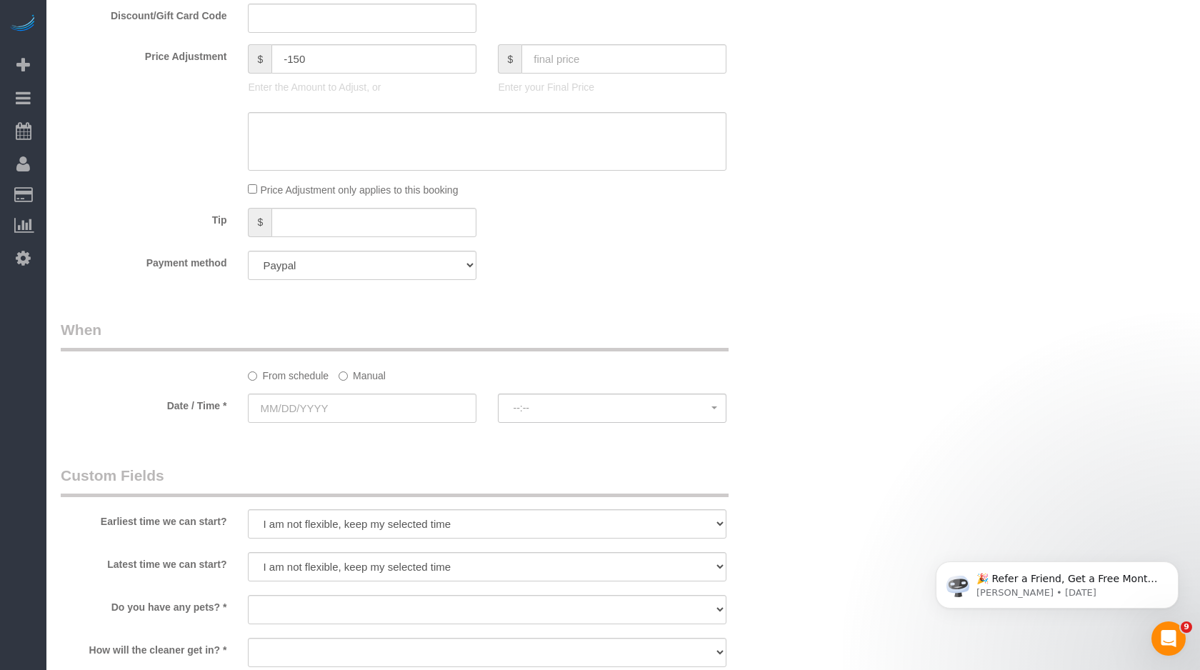
click at [373, 377] on label "Manual" at bounding box center [362, 373] width 47 height 19
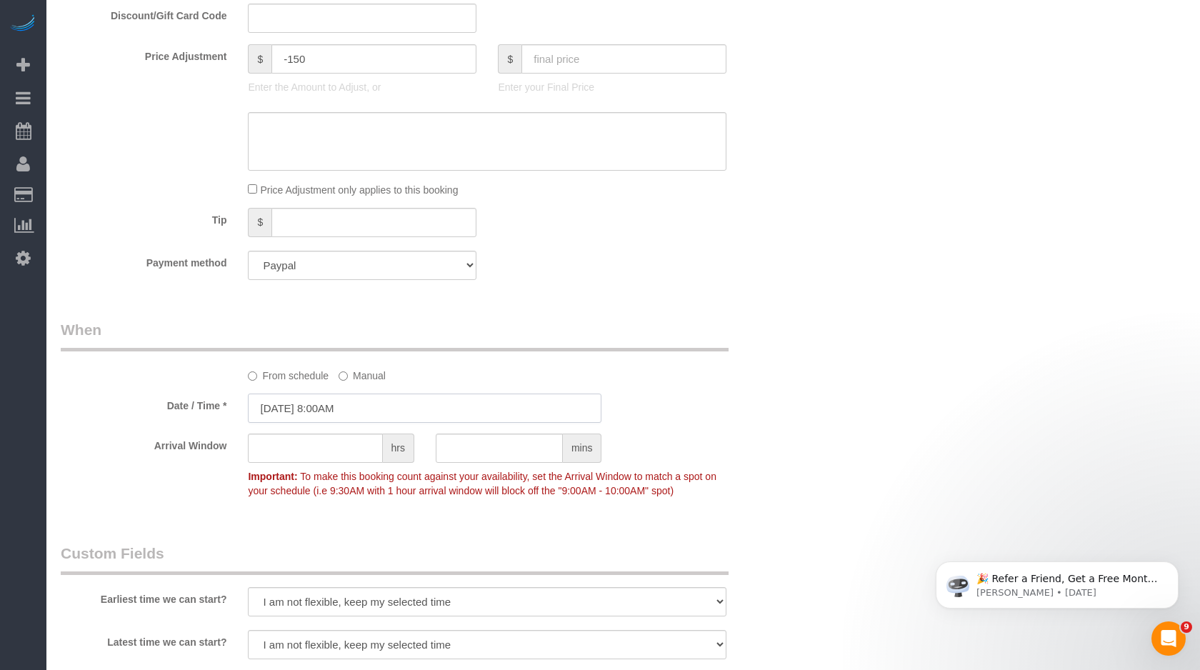
click at [379, 394] on input "10/10/2025 8:00AM" at bounding box center [425, 408] width 354 height 29
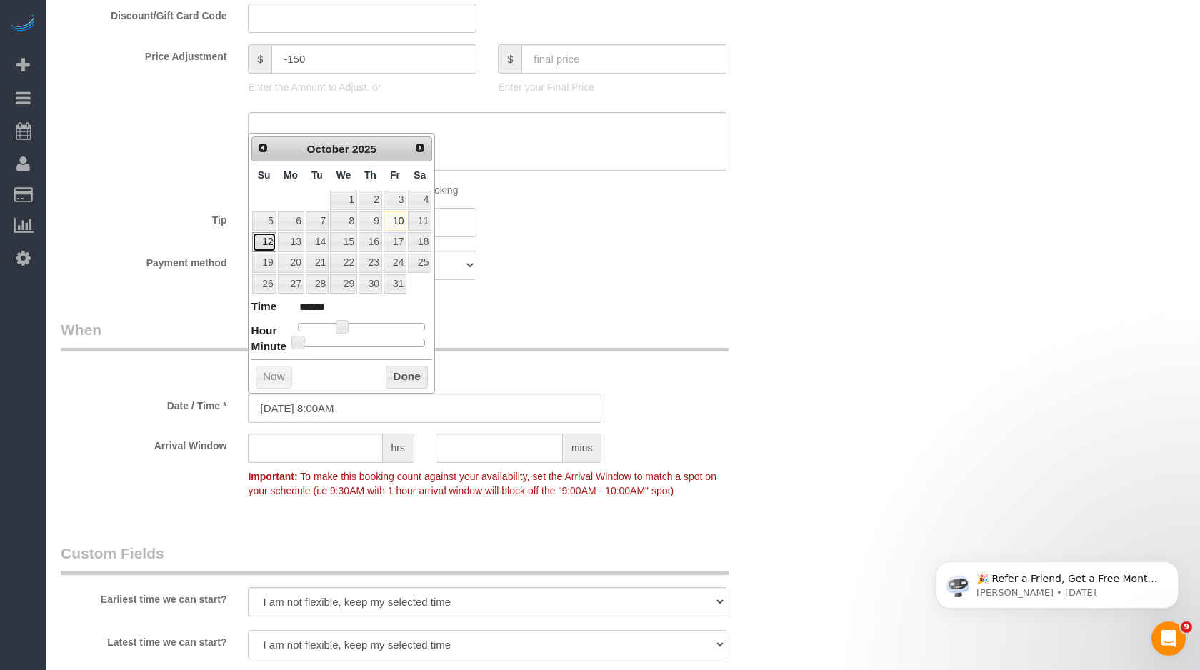
click at [269, 246] on link "12" at bounding box center [264, 241] width 24 height 19
type input "10/12/2025 11:00AM"
type input "*******"
click at [360, 328] on div at bounding box center [362, 327] width 128 height 9
click at [402, 368] on button "Done" at bounding box center [407, 377] width 42 height 23
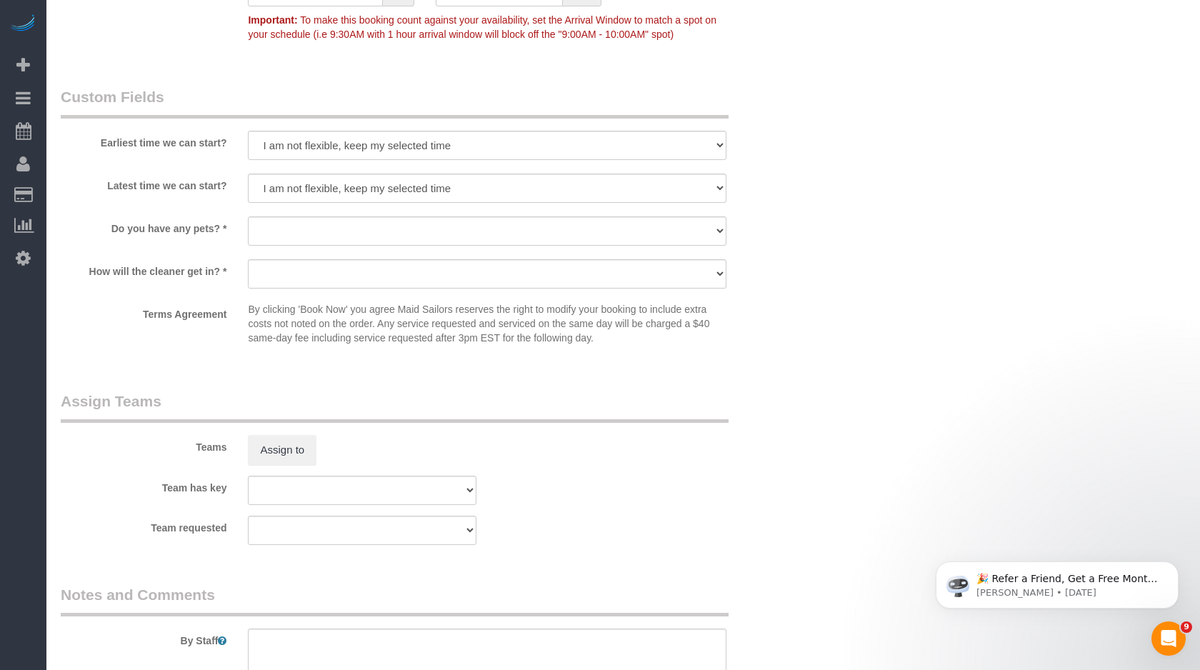
scroll to position [1628, 0]
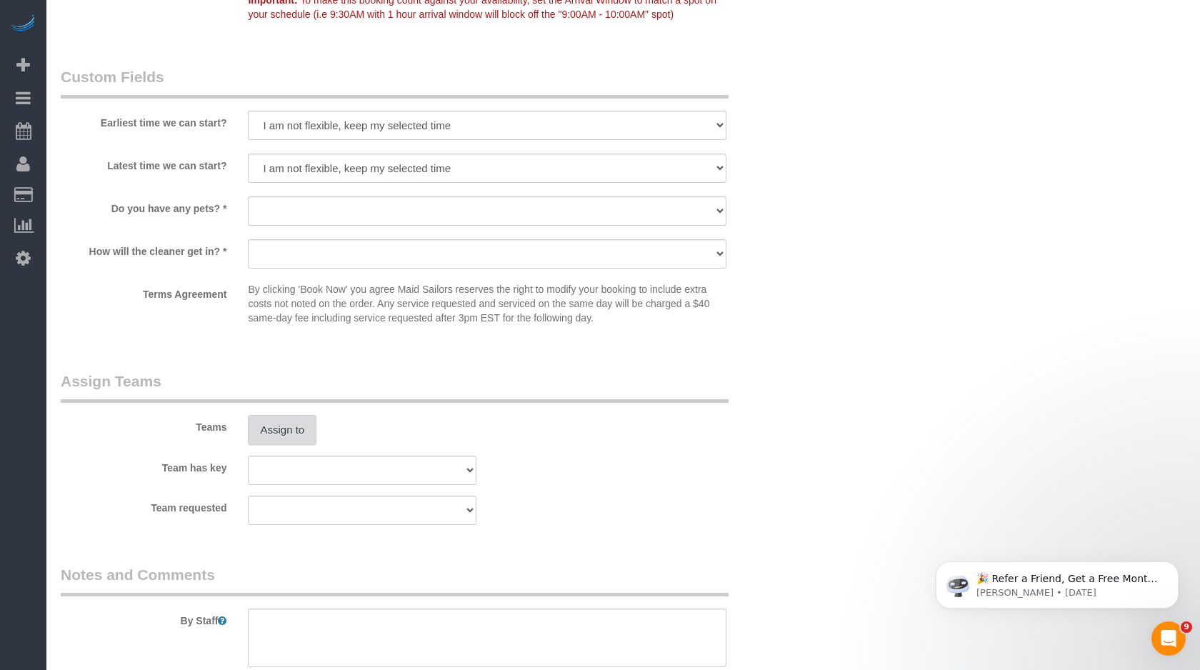
click at [299, 432] on button "Assign to" at bounding box center [282, 430] width 69 height 30
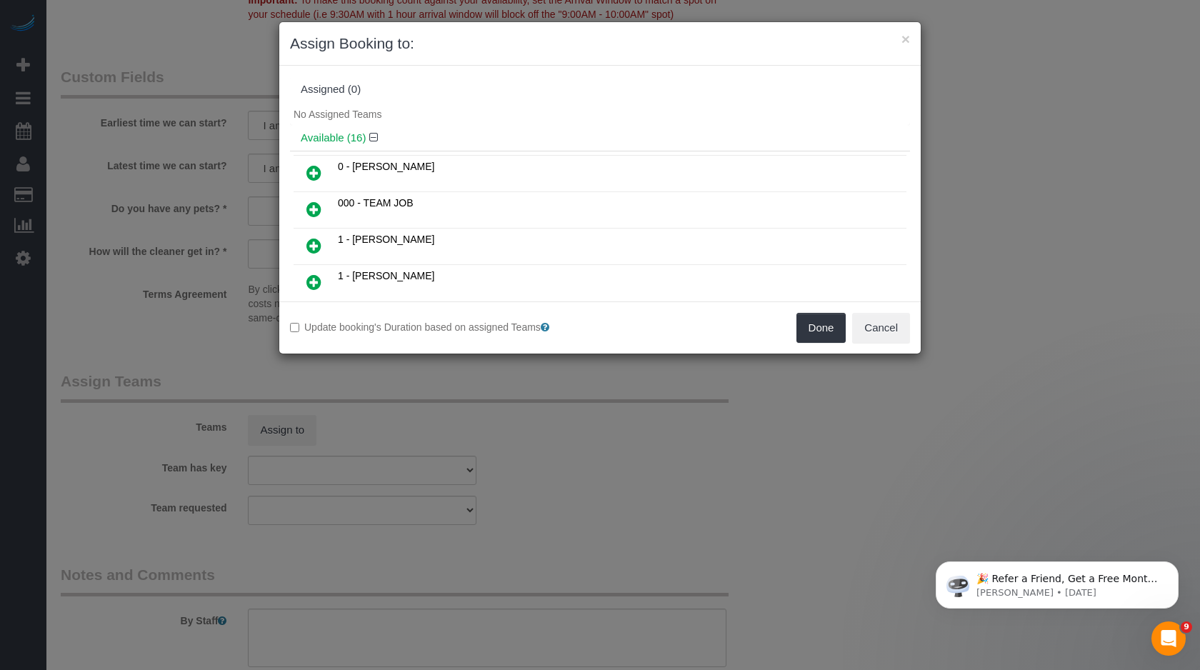
scroll to position [2994, 0]
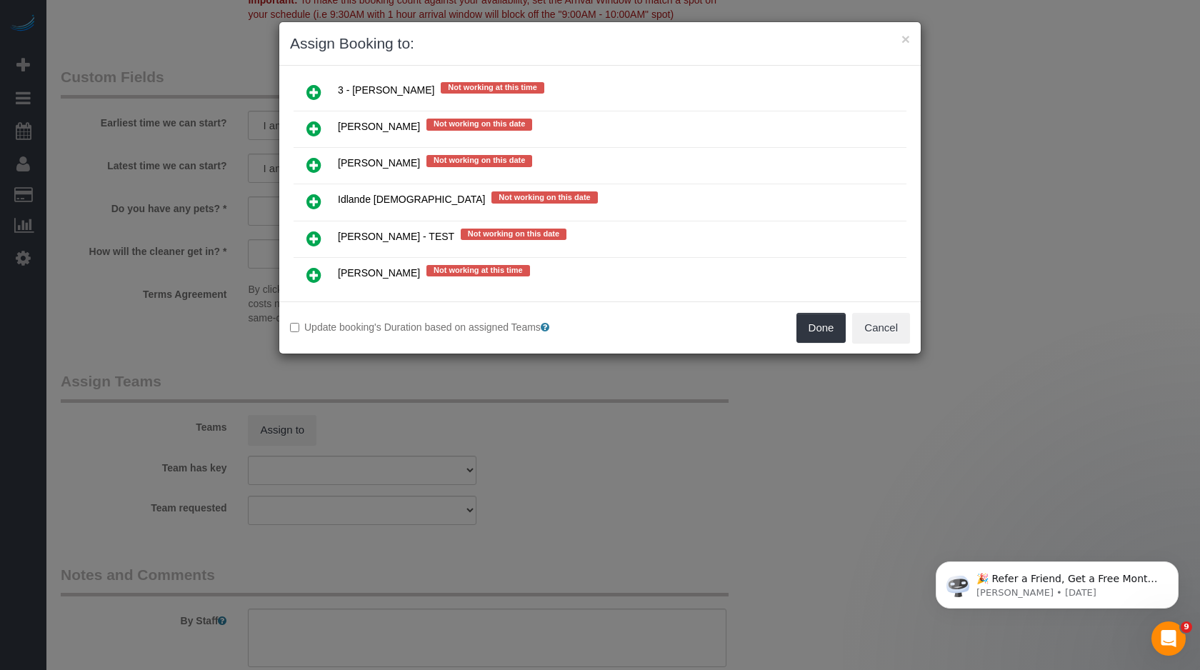
click at [313, 257] on td at bounding box center [314, 275] width 41 height 36
click at [313, 267] on icon at bounding box center [314, 275] width 15 height 17
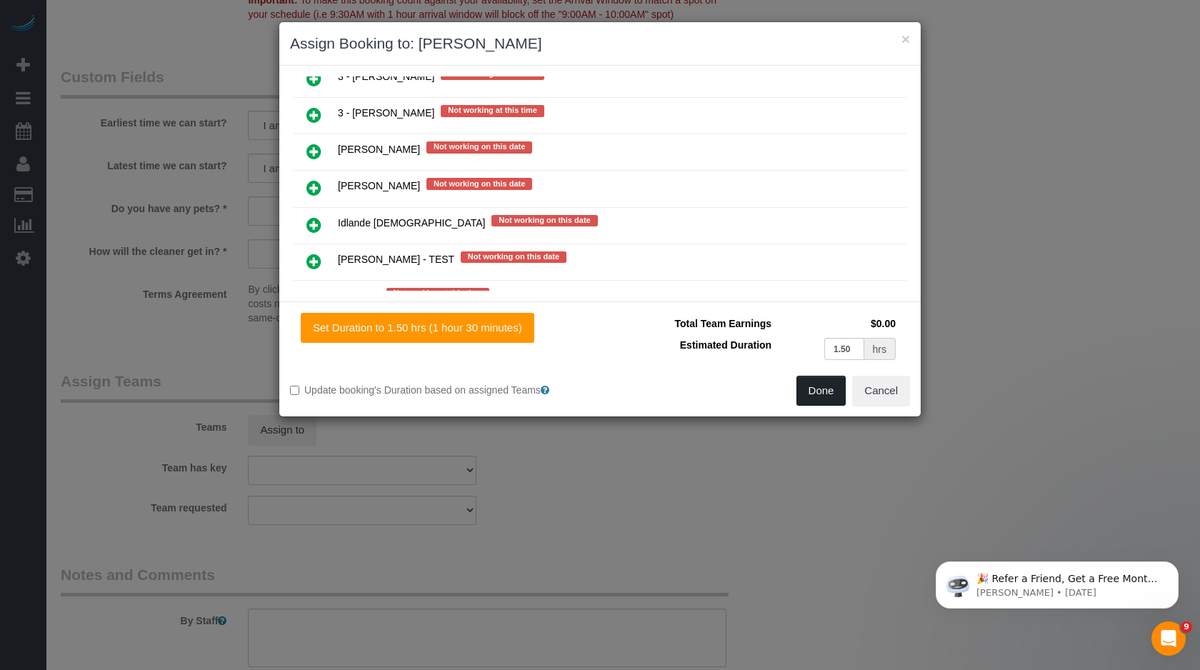
click at [817, 397] on button "Done" at bounding box center [822, 391] width 50 height 30
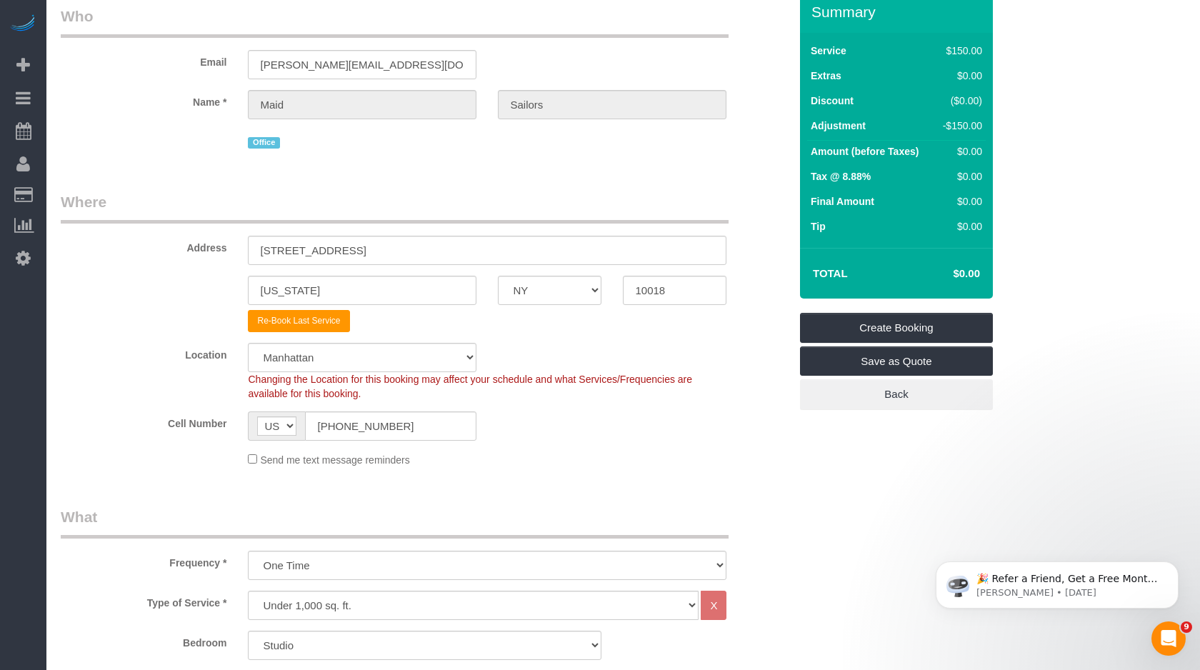
scroll to position [0, 0]
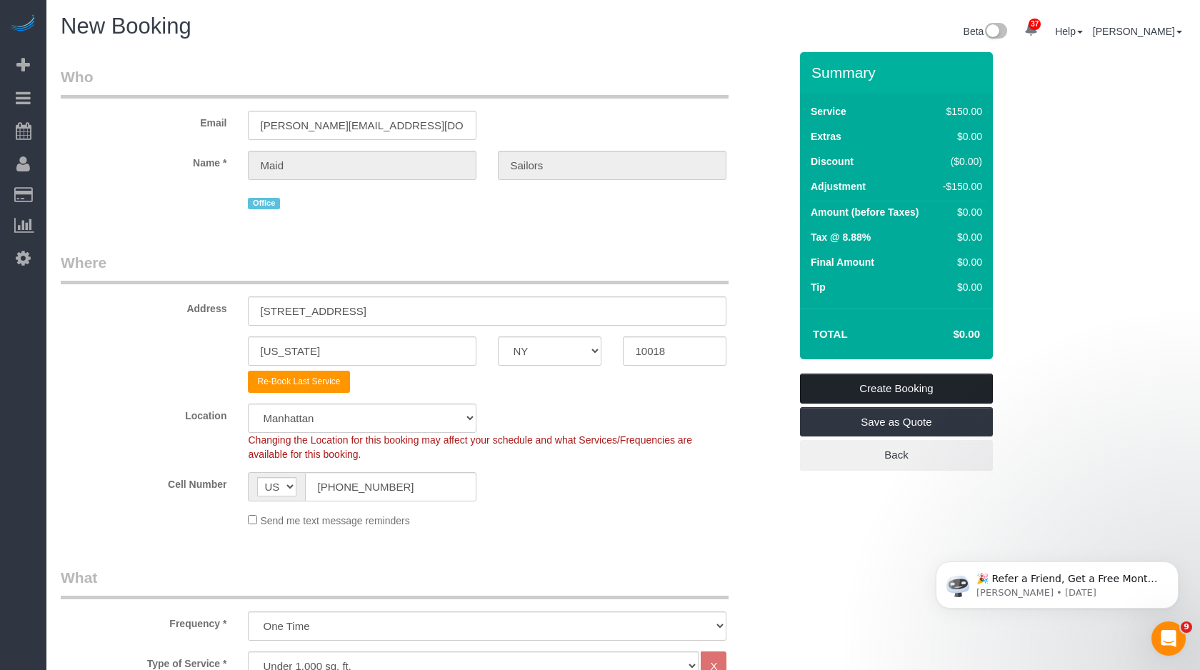
click at [874, 388] on link "Create Booking" at bounding box center [896, 389] width 193 height 30
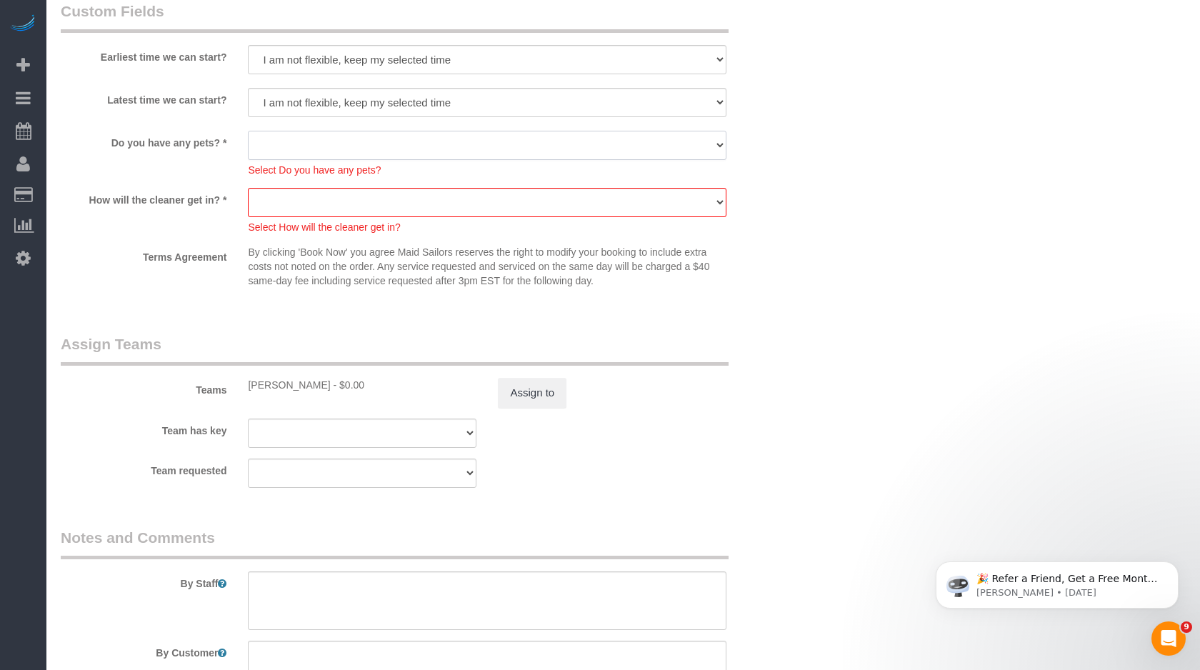
click at [522, 156] on select "Dog Cat None" at bounding box center [487, 145] width 479 height 29
select select "number:14"
click at [248, 131] on select "Dog Cat None" at bounding box center [487, 145] width 479 height 29
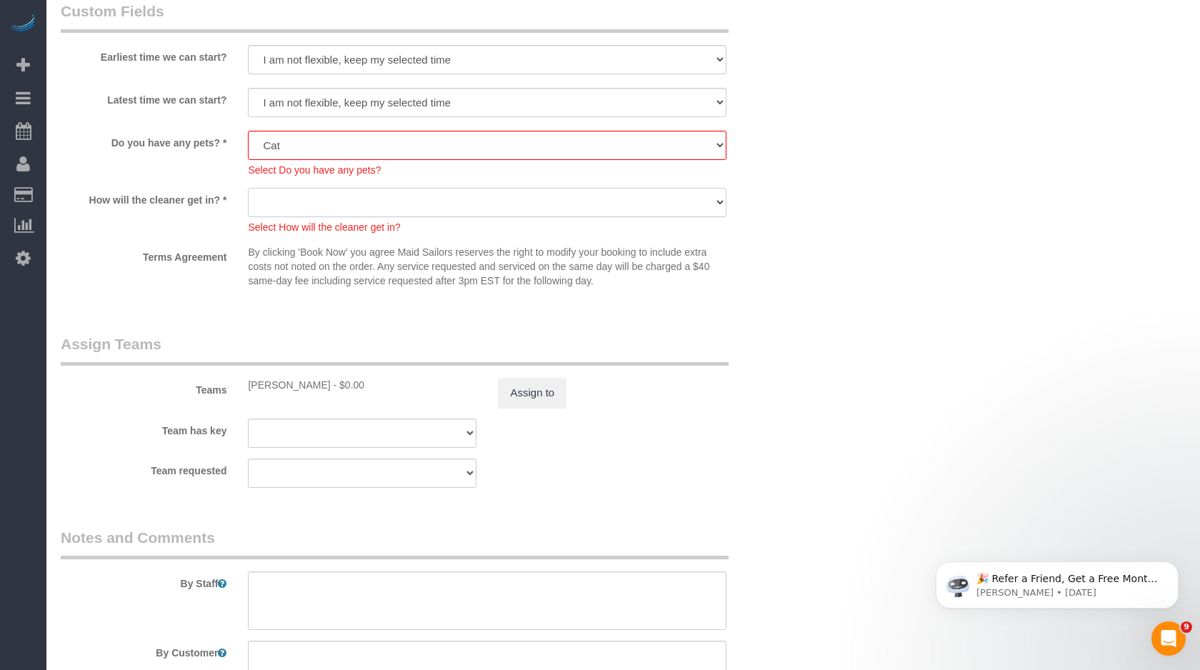
click at [498, 206] on select "We'll let you in. Doorman/Front Desk has the key. Other (Provide details)" at bounding box center [487, 202] width 479 height 29
select select "number:5"
click at [248, 188] on select "We'll let you in. Doorman/Front Desk has the key. Other (Provide details)" at bounding box center [487, 202] width 479 height 29
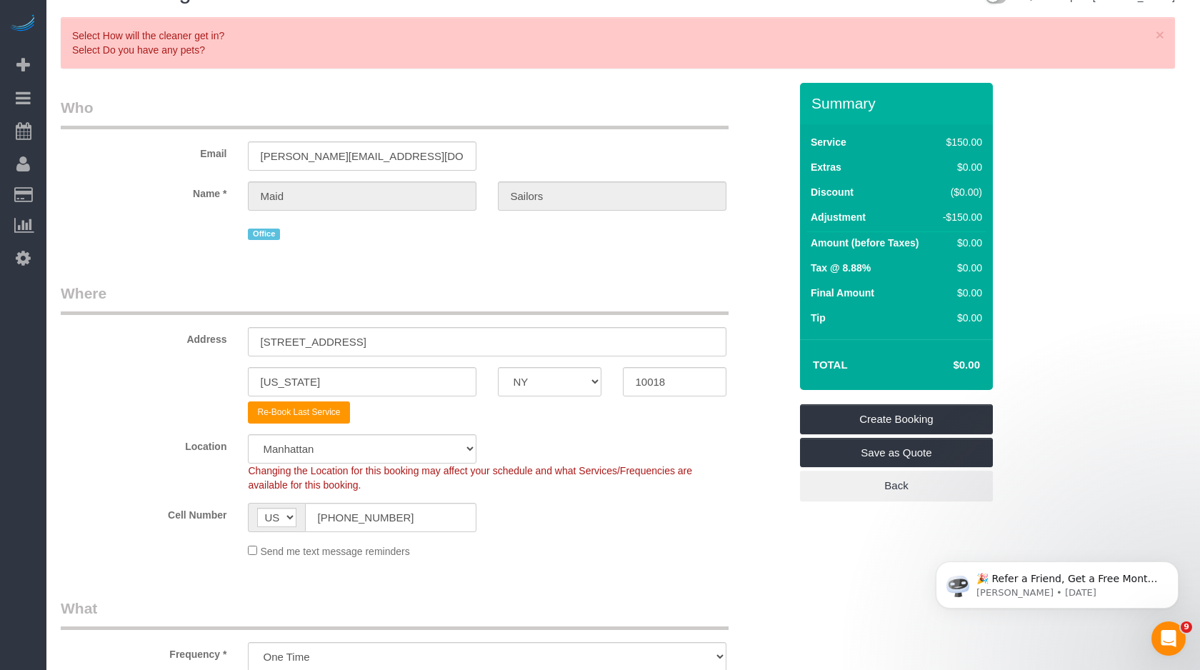
scroll to position [0, 0]
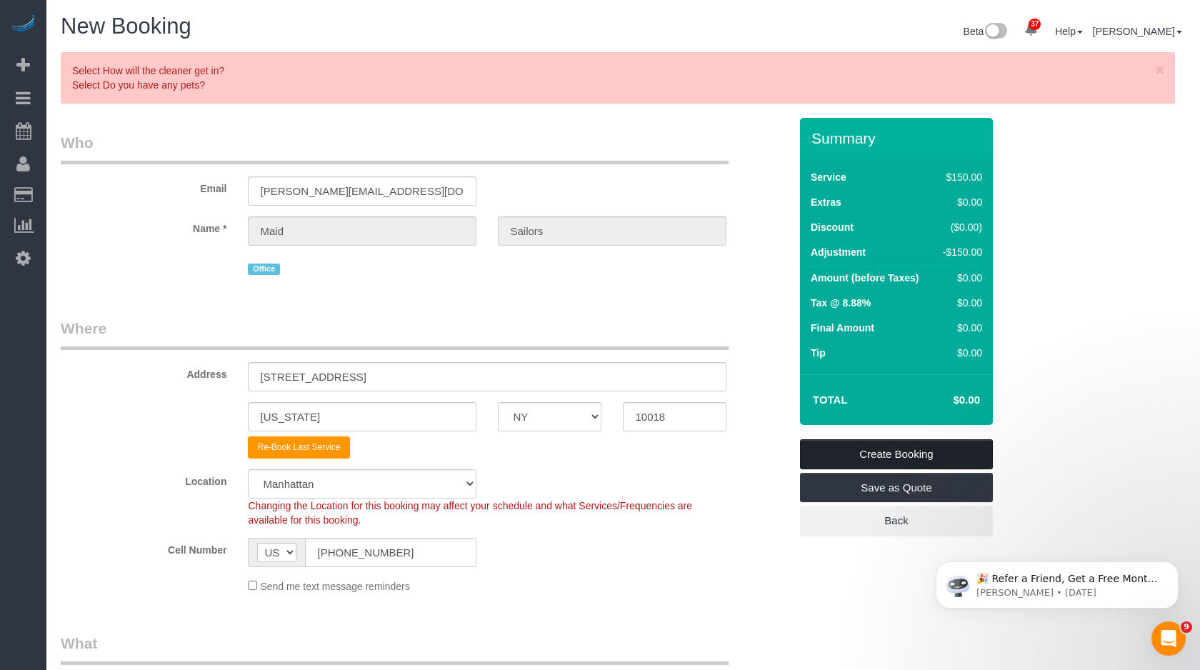
click at [887, 452] on link "Create Booking" at bounding box center [896, 454] width 193 height 30
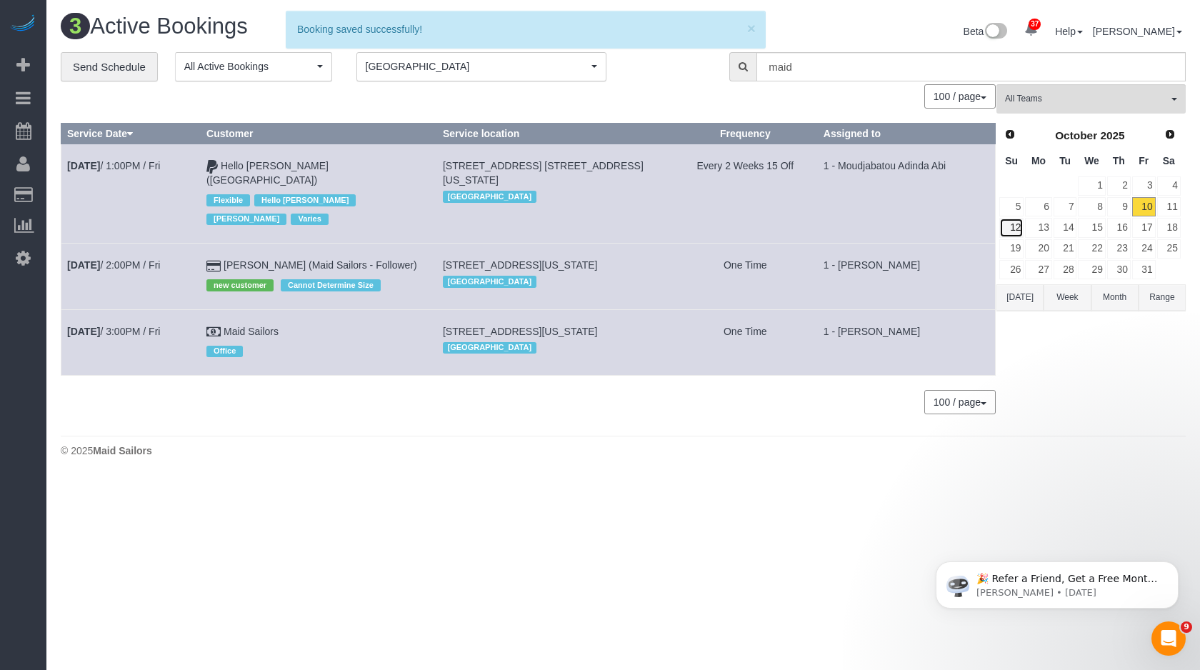
click at [1010, 228] on link "12" at bounding box center [1012, 227] width 24 height 19
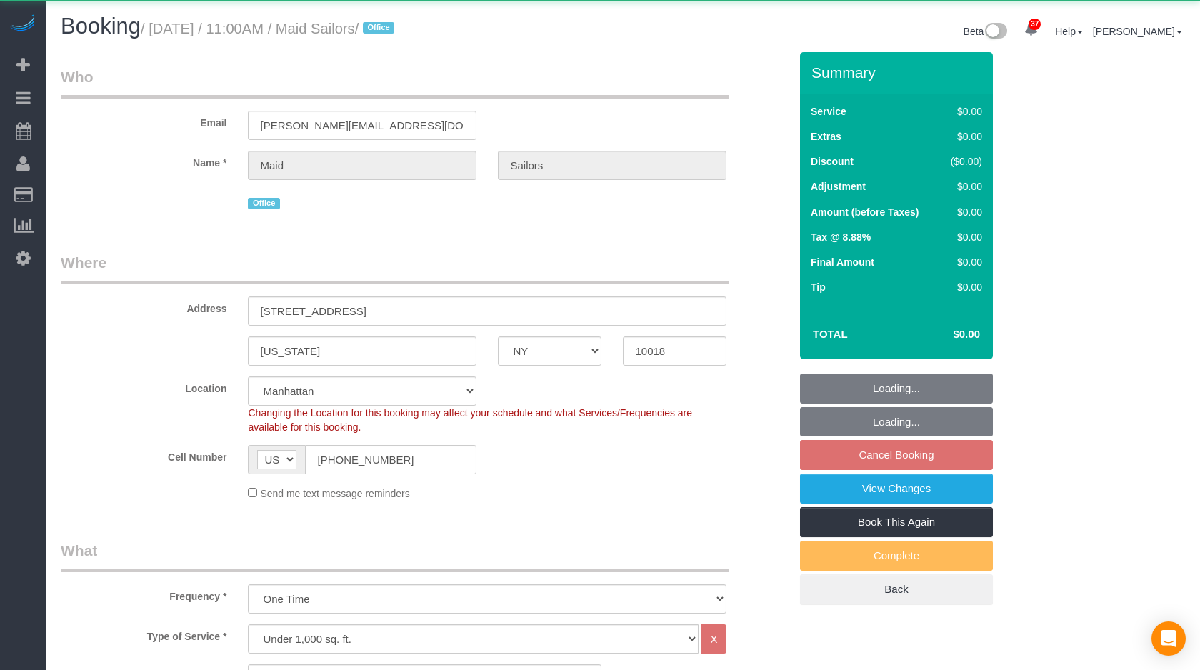
select select "NY"
select select "number:89"
select select "number:90"
select select "number:14"
select select "number:5"
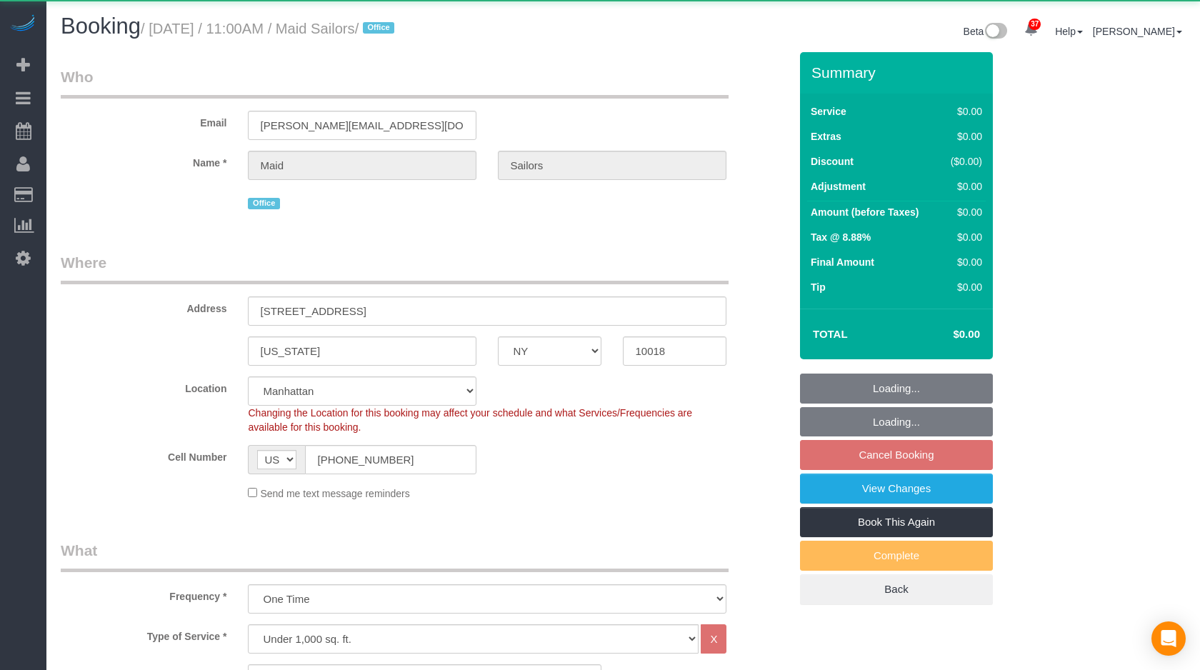
select select "spot4"
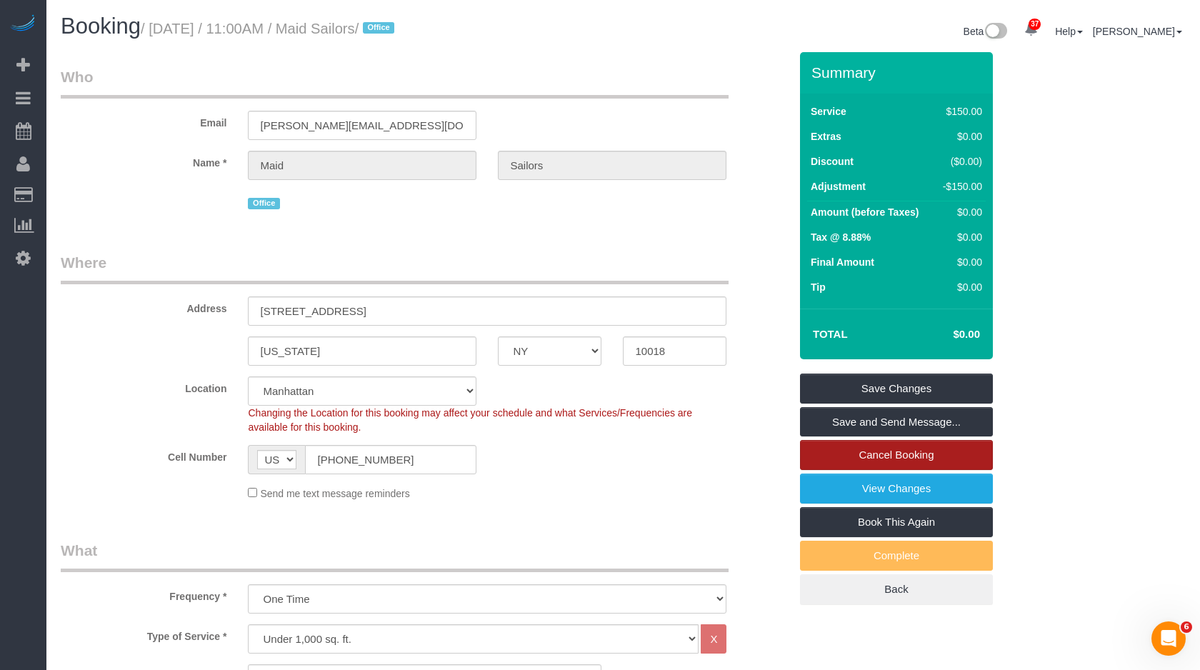
click at [887, 458] on link "Cancel Booking" at bounding box center [896, 455] width 193 height 30
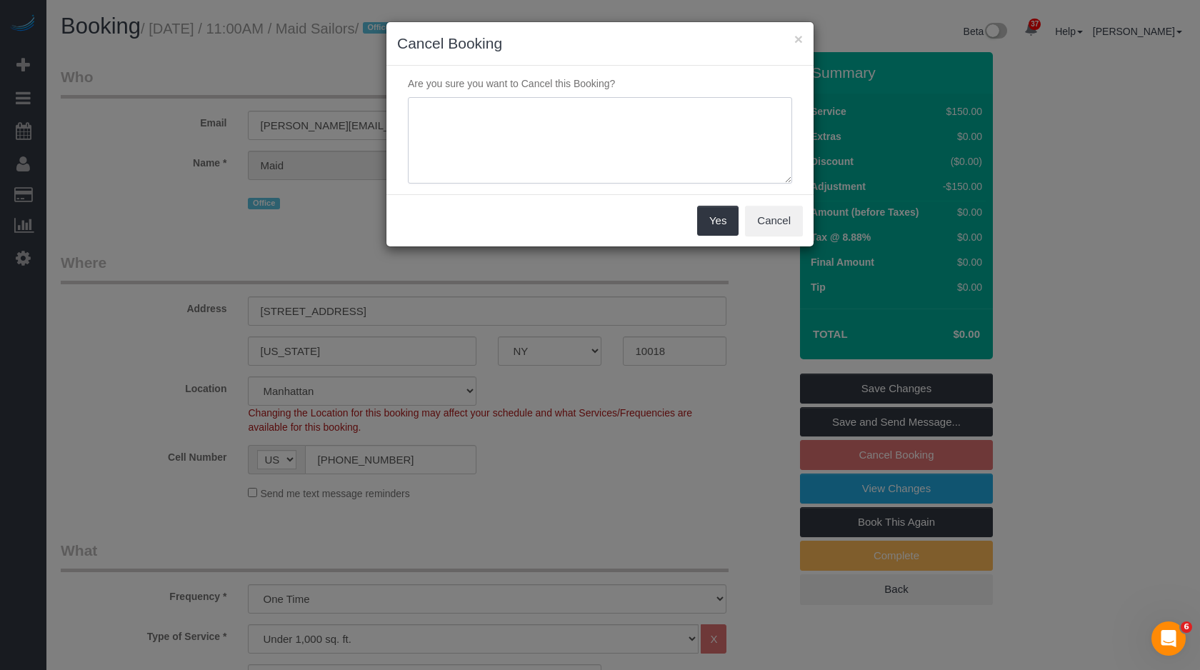
click at [542, 150] on textarea at bounding box center [600, 140] width 384 height 87
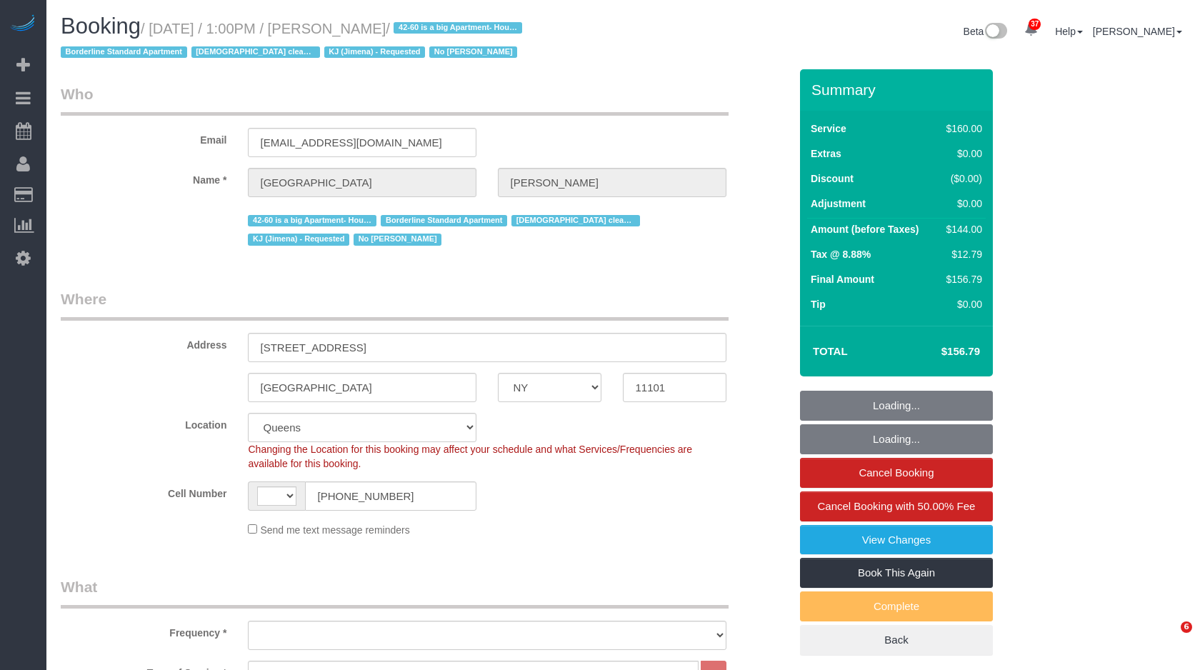
select select "NY"
select select "string:stripe-pm_1Pgapu4VGloSiKo7IXwbwPDU"
select select "spot1"
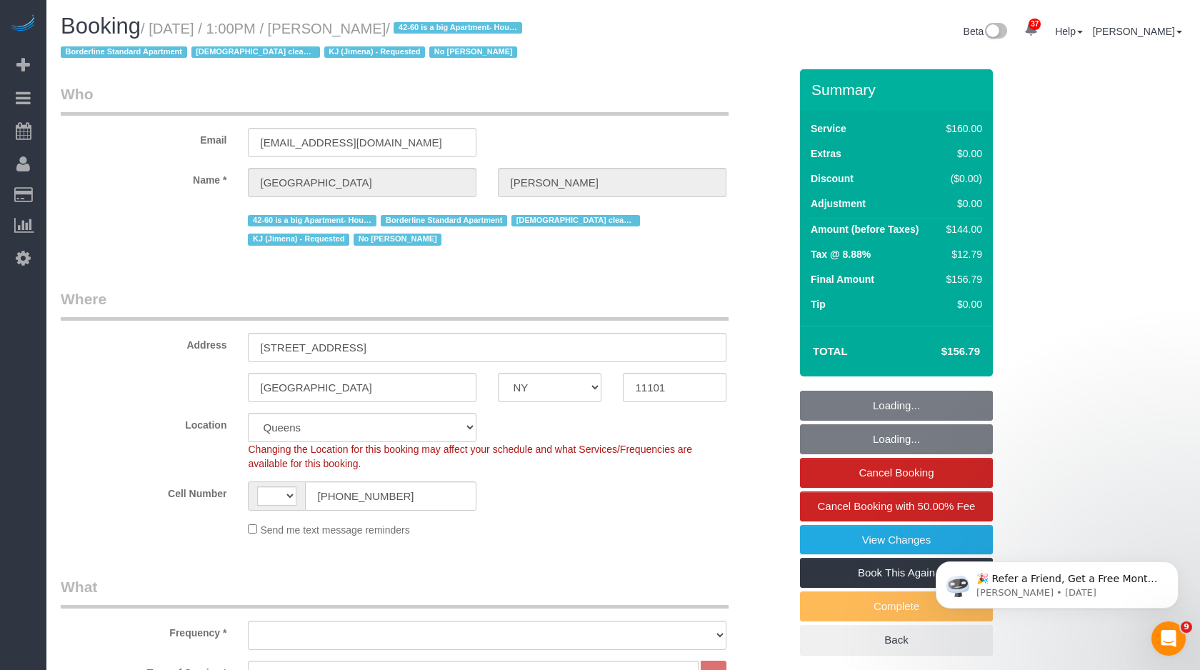
select select "string:[GEOGRAPHIC_DATA]"
select select "object:926"
select select "number:89"
select select "number:90"
select select "number:15"
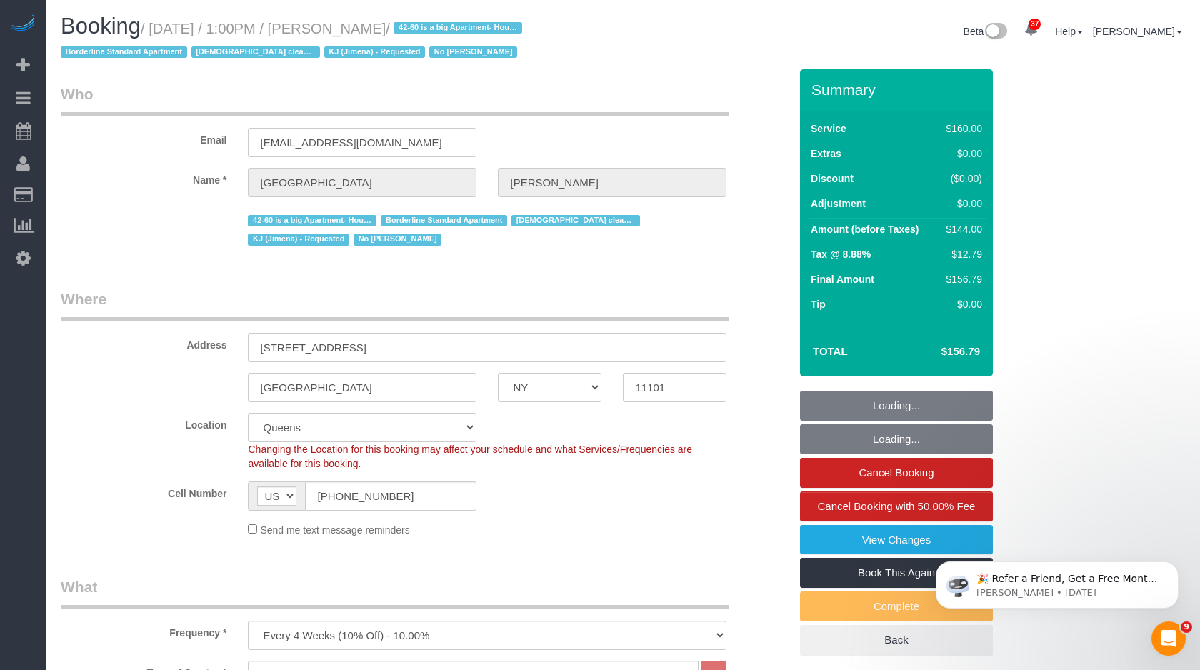
select select "number:7"
select select "object:1075"
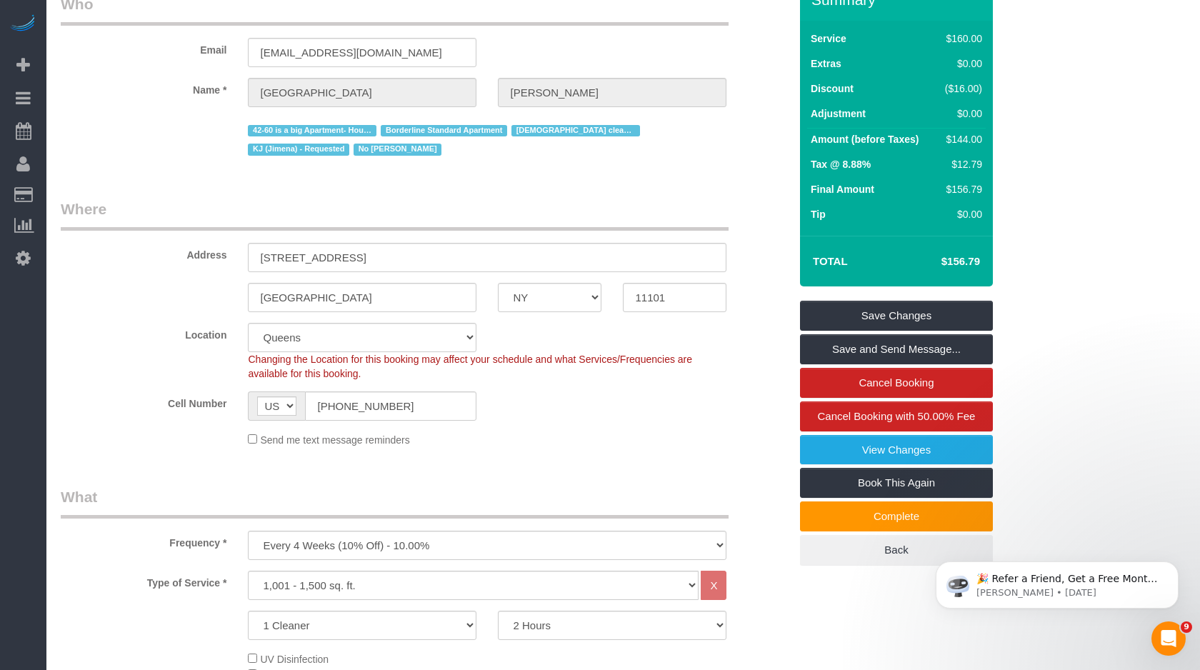
scroll to position [91, 0]
click at [644, 201] on legend "Where" at bounding box center [395, 214] width 668 height 32
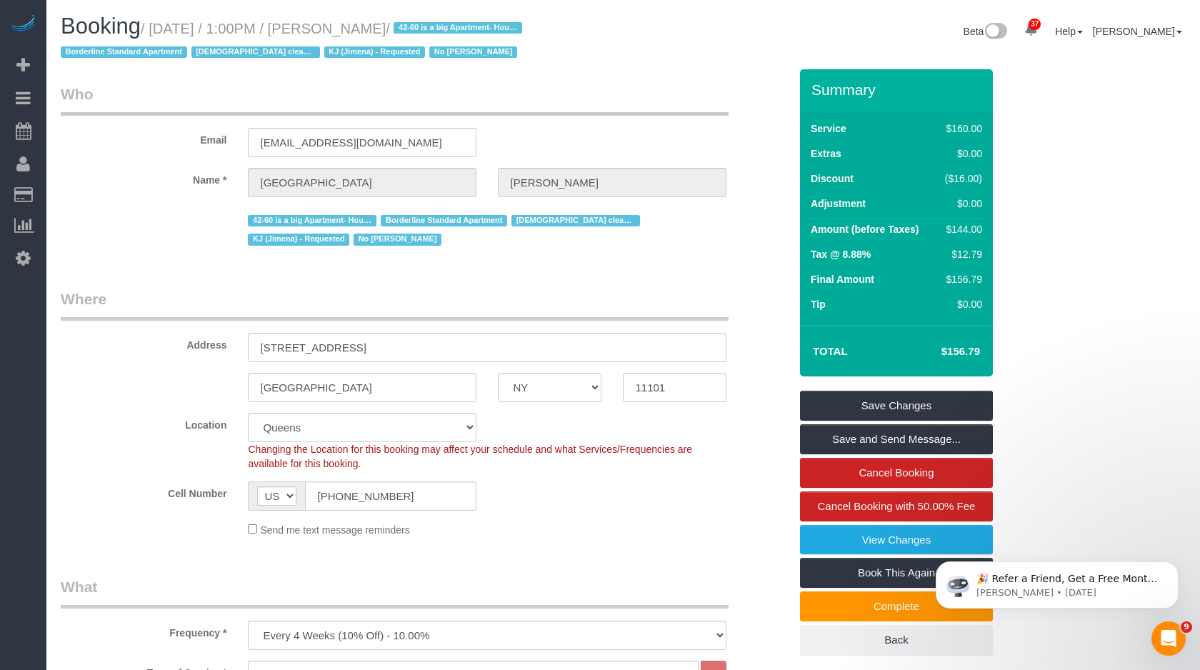
drag, startPoint x: 350, startPoint y: 29, endPoint x: 432, endPoint y: 31, distance: 81.5
click at [432, 31] on small "/ [DATE] / 1:00PM / [PERSON_NAME] / 42-60 is a big Apartment- Hourly Borderline…" at bounding box center [294, 41] width 466 height 40
click at [313, 135] on input "[EMAIL_ADDRESS][DOMAIN_NAME]" at bounding box center [362, 142] width 229 height 29
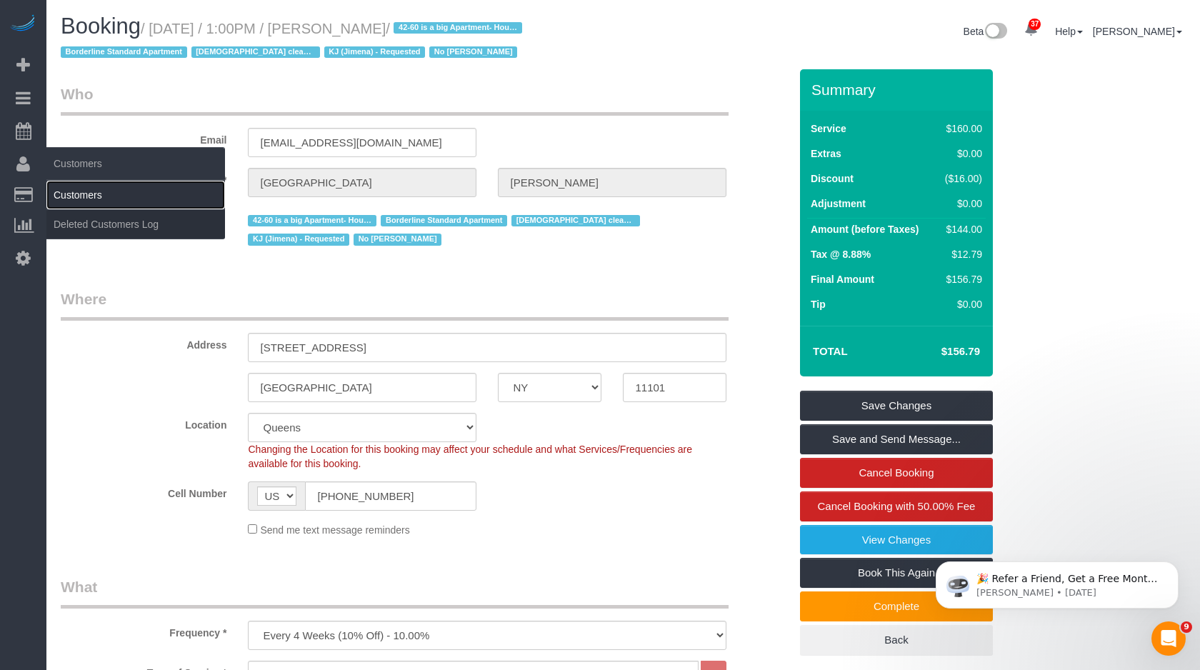
click at [66, 189] on link "Customers" at bounding box center [135, 195] width 179 height 29
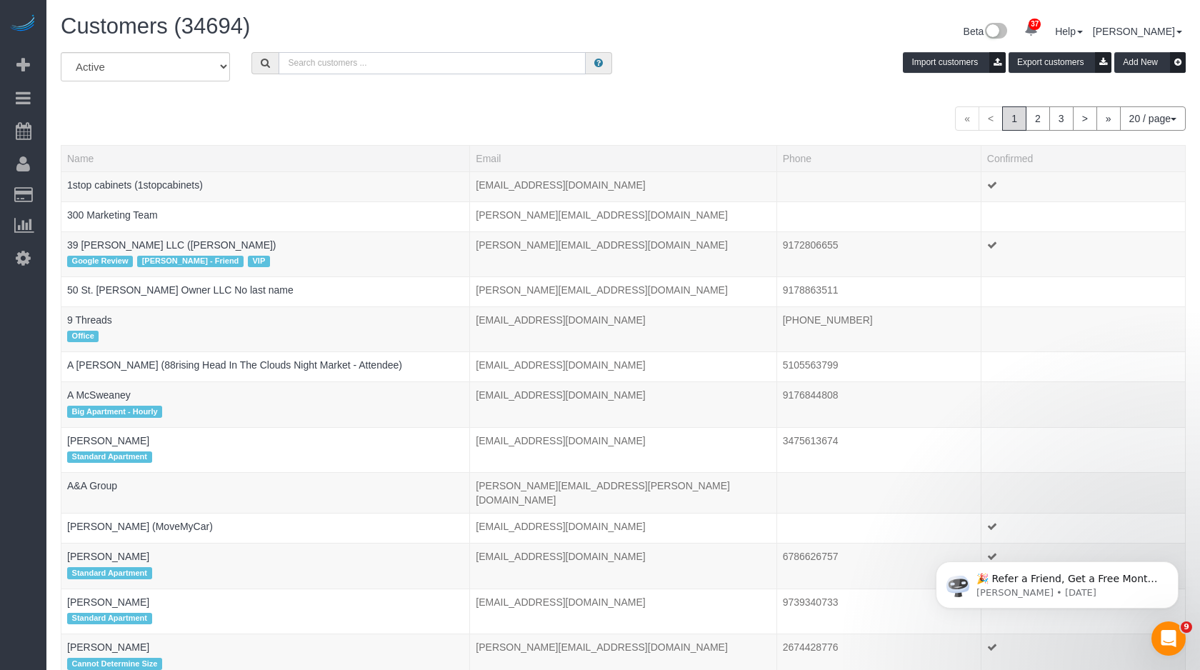
click at [329, 64] on input "text" at bounding box center [432, 63] width 307 height 22
paste input "[EMAIL_ADDRESS][DOMAIN_NAME]"
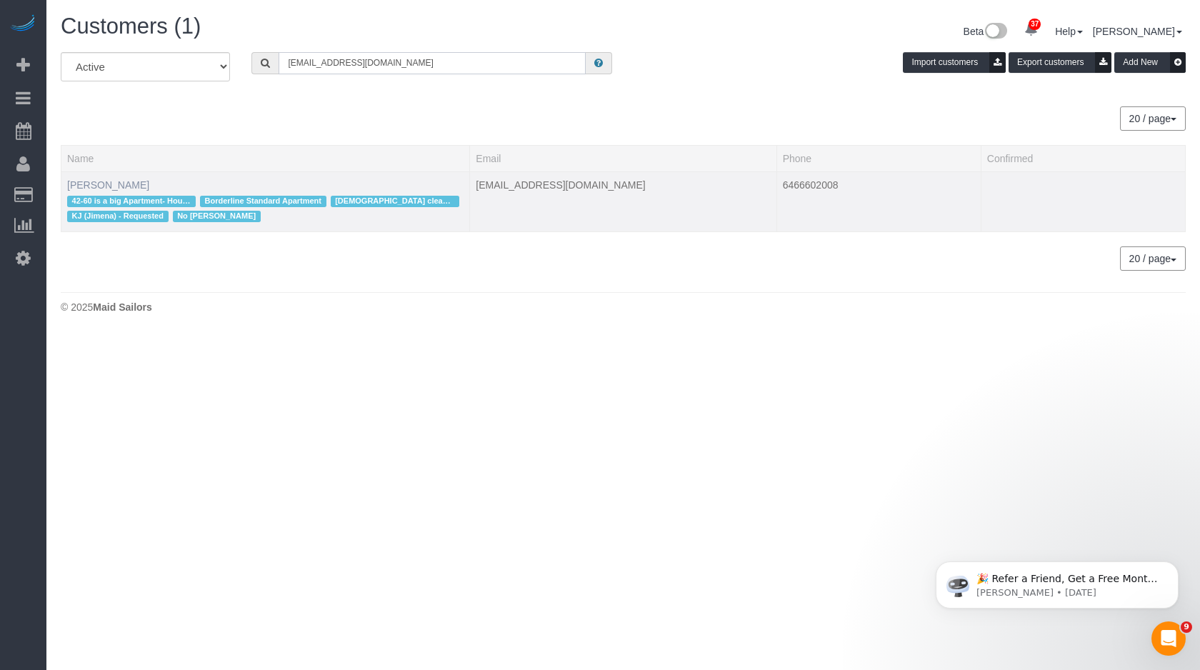
type input "[EMAIL_ADDRESS][DOMAIN_NAME]"
click at [106, 183] on link "[PERSON_NAME]" at bounding box center [108, 184] width 82 height 11
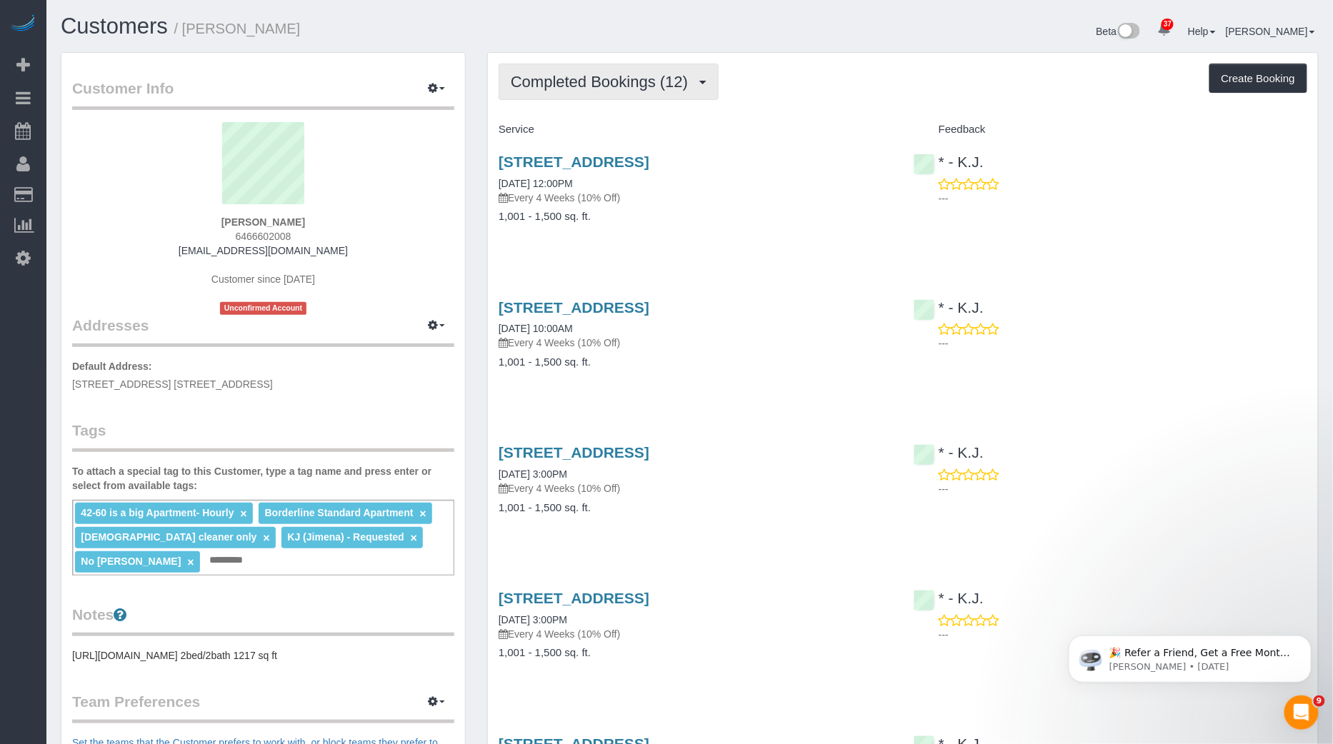
click at [587, 81] on span "Completed Bookings (12)" at bounding box center [603, 82] width 184 height 18
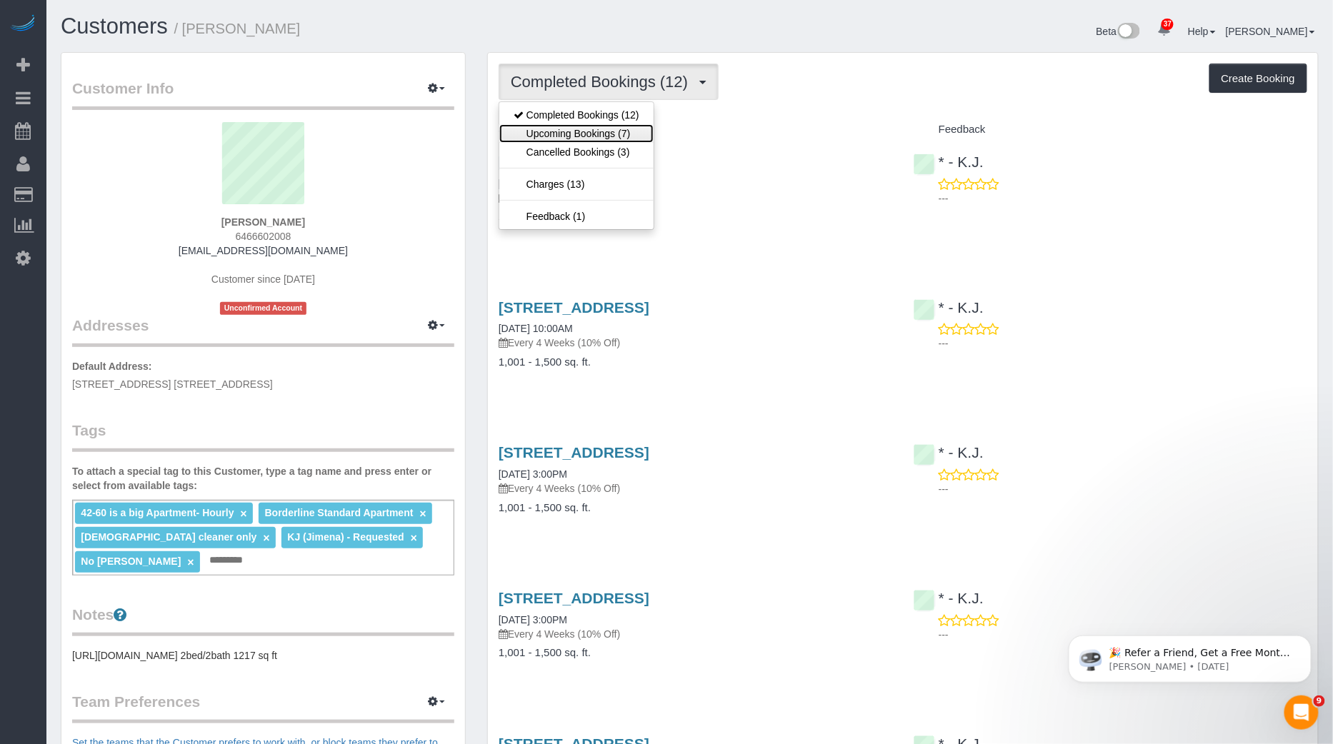
click at [590, 128] on link "Upcoming Bookings (7)" at bounding box center [576, 133] width 154 height 19
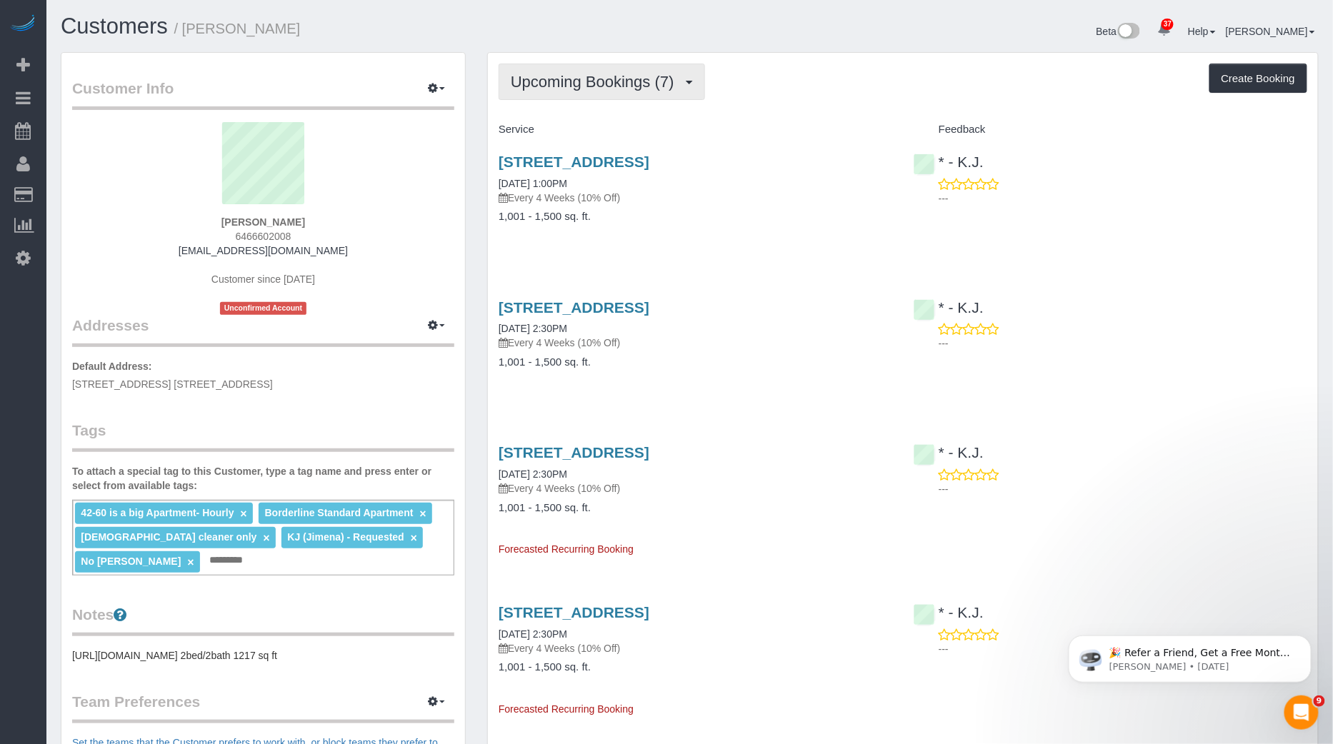
click at [570, 93] on button "Upcoming Bookings (7)" at bounding box center [602, 82] width 206 height 36
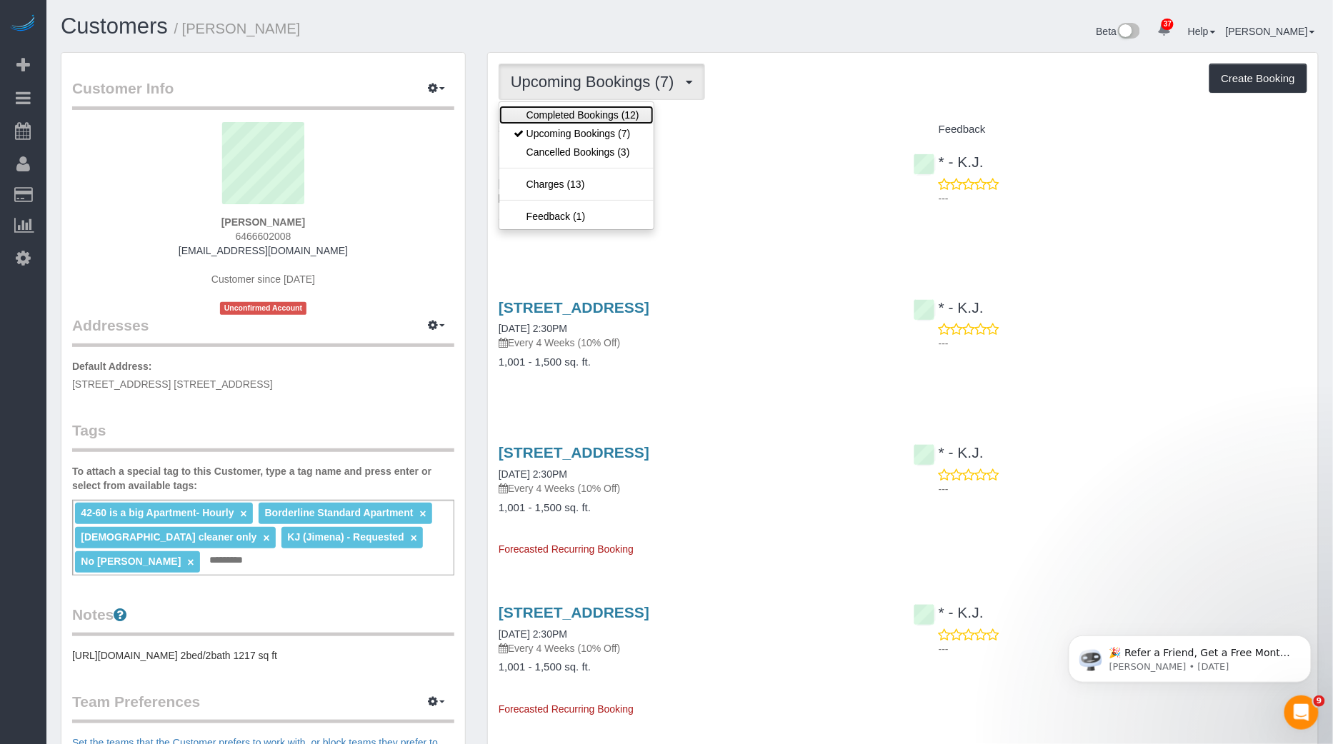
click at [584, 108] on link "Completed Bookings (12)" at bounding box center [576, 115] width 154 height 19
